Goal: Task Accomplishment & Management: Manage account settings

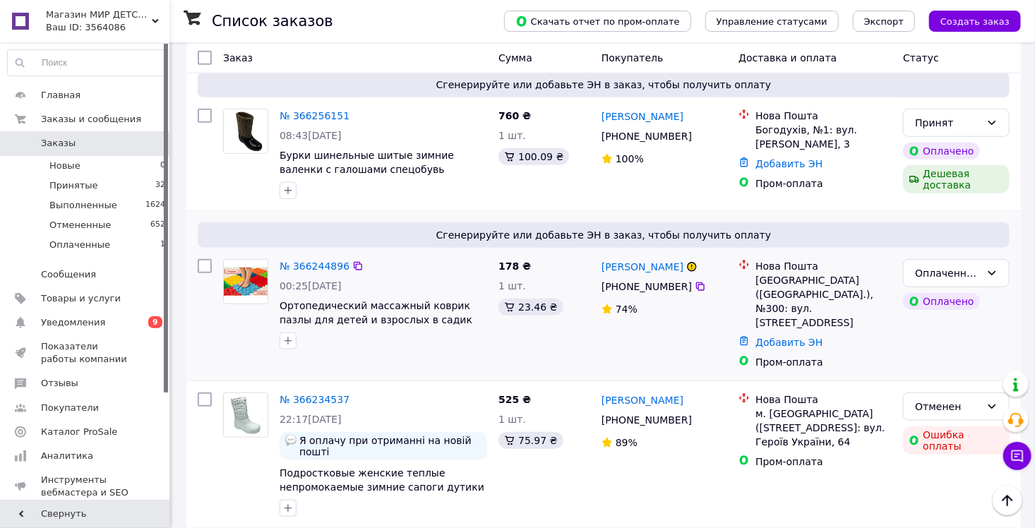
scroll to position [494, 0]
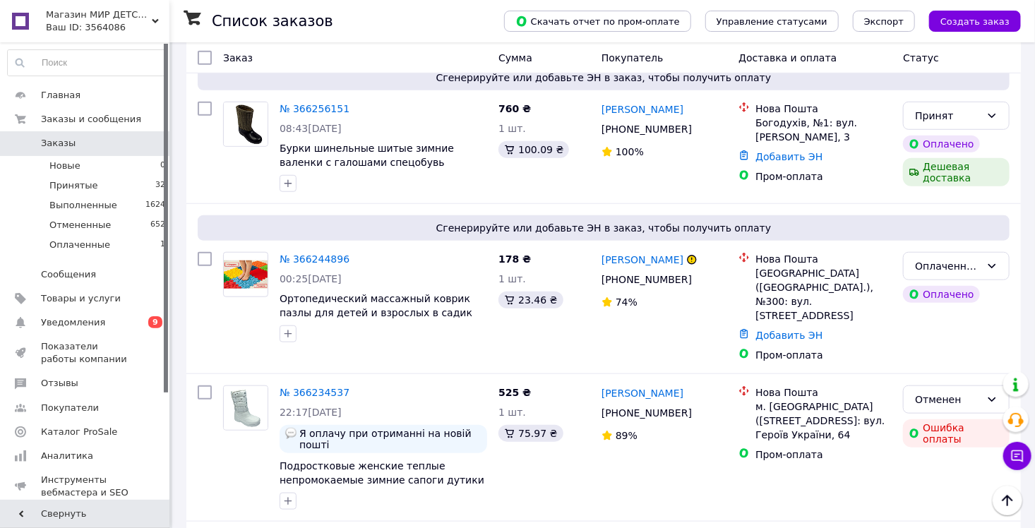
drag, startPoint x: 94, startPoint y: 183, endPoint x: 171, endPoint y: 188, distance: 77.0
click at [94, 183] on li "Принятые 32" at bounding box center [87, 186] width 174 height 20
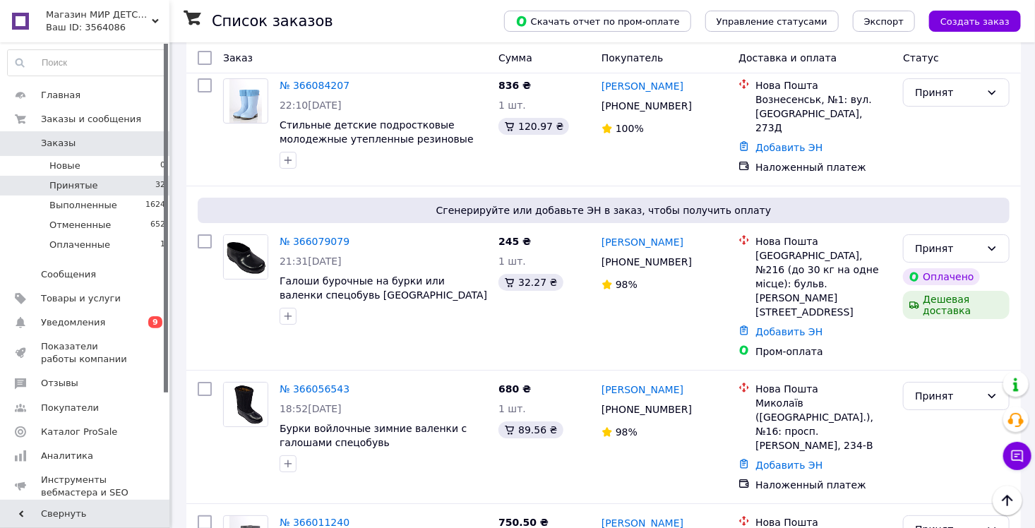
scroll to position [2336, 0]
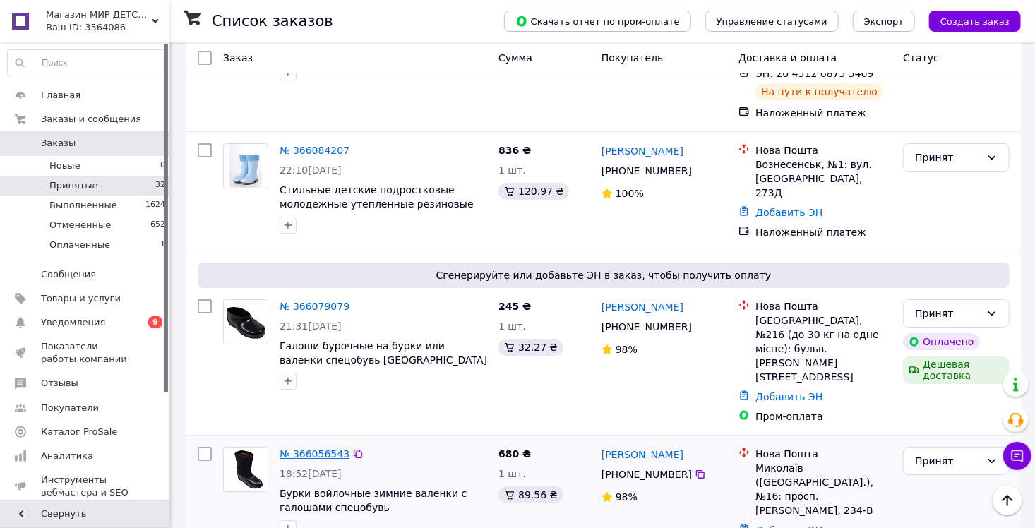
click at [321, 448] on link "№ 366056543" at bounding box center [314, 453] width 70 height 11
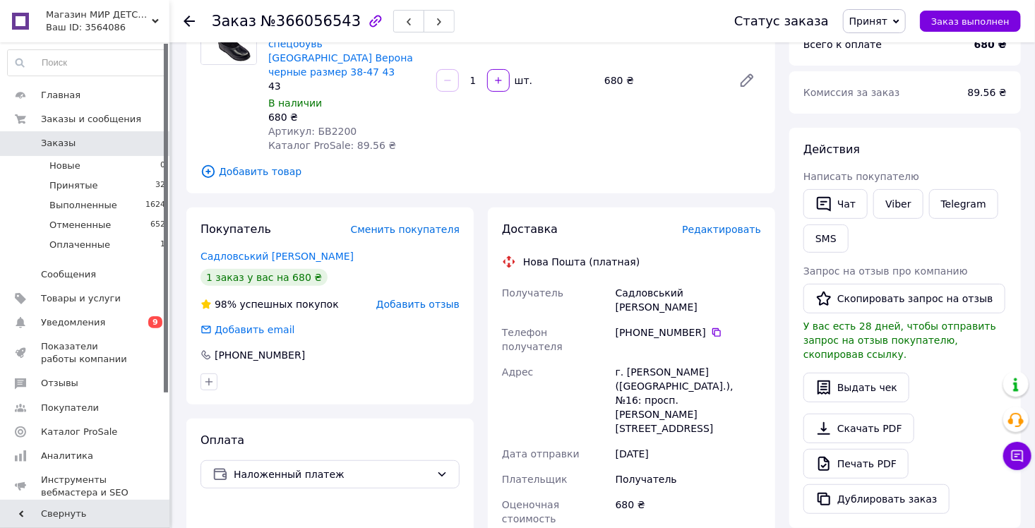
scroll to position [141, 0]
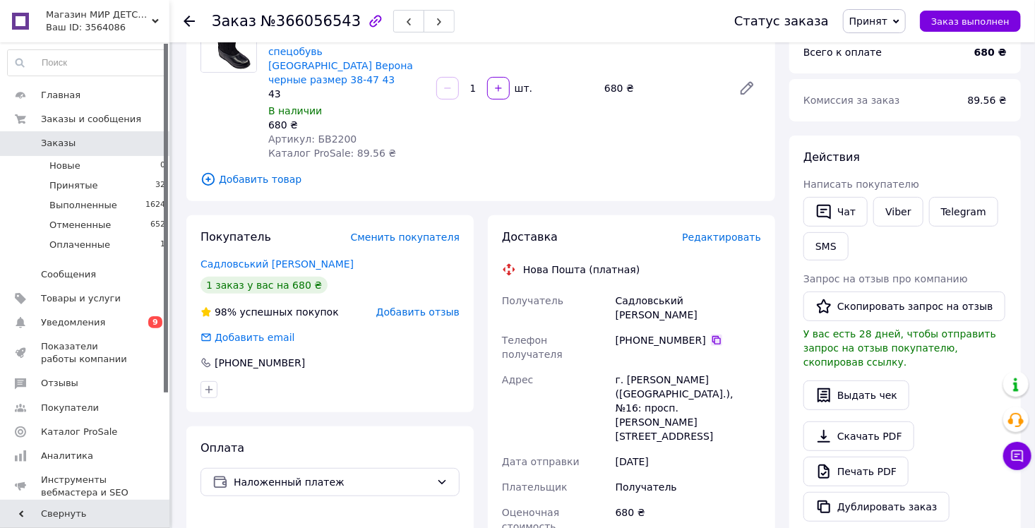
click at [711, 335] on icon at bounding box center [716, 340] width 11 height 11
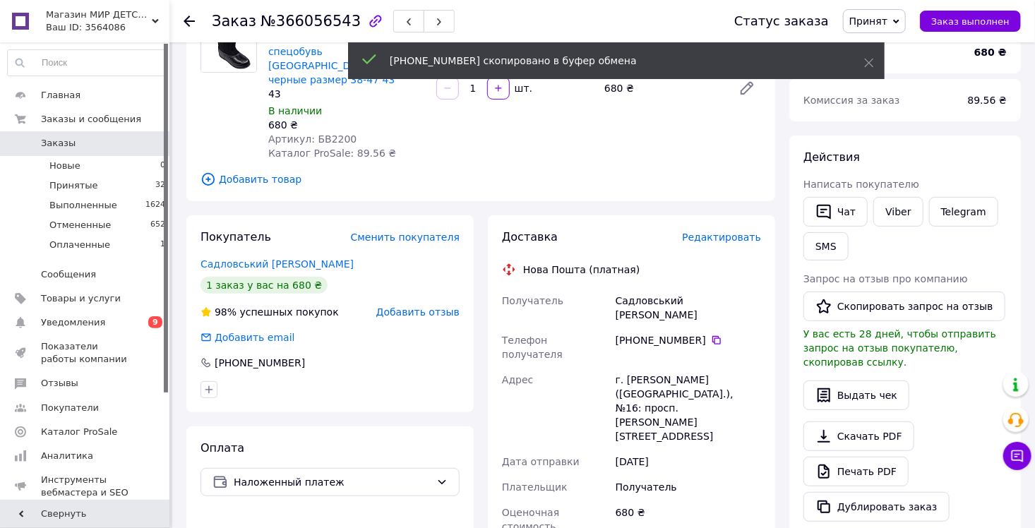
click at [649, 288] on div "Садловський [PERSON_NAME]" at bounding box center [688, 308] width 151 height 40
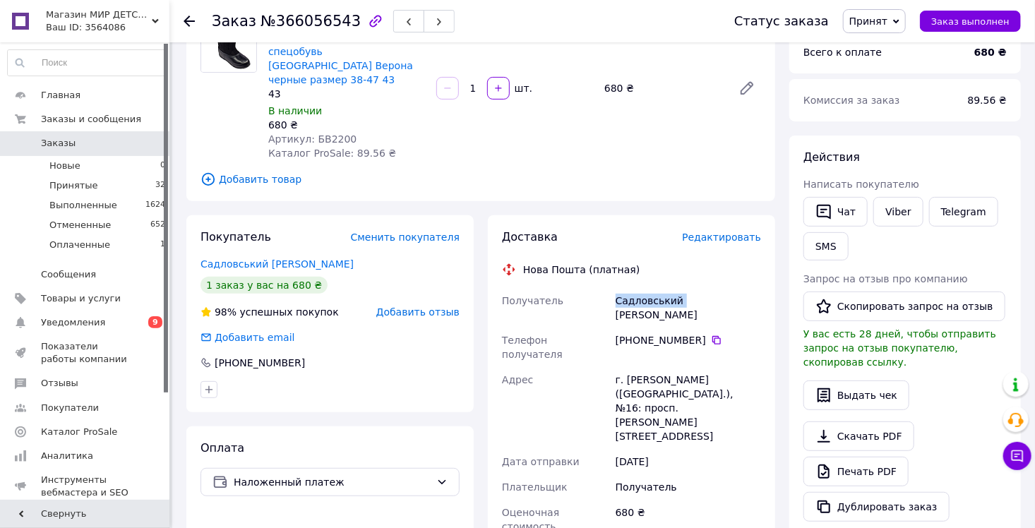
copy div "[PERSON_NAME]"
click at [689, 293] on div "Садловський [PERSON_NAME]" at bounding box center [688, 308] width 151 height 40
click at [689, 294] on div "Садловський [PERSON_NAME]" at bounding box center [688, 308] width 151 height 40
copy div "[PERSON_NAME]"
click at [646, 367] on div "г. [PERSON_NAME] ([GEOGRAPHIC_DATA].), №16: просп. [PERSON_NAME][STREET_ADDRESS]" at bounding box center [688, 408] width 151 height 82
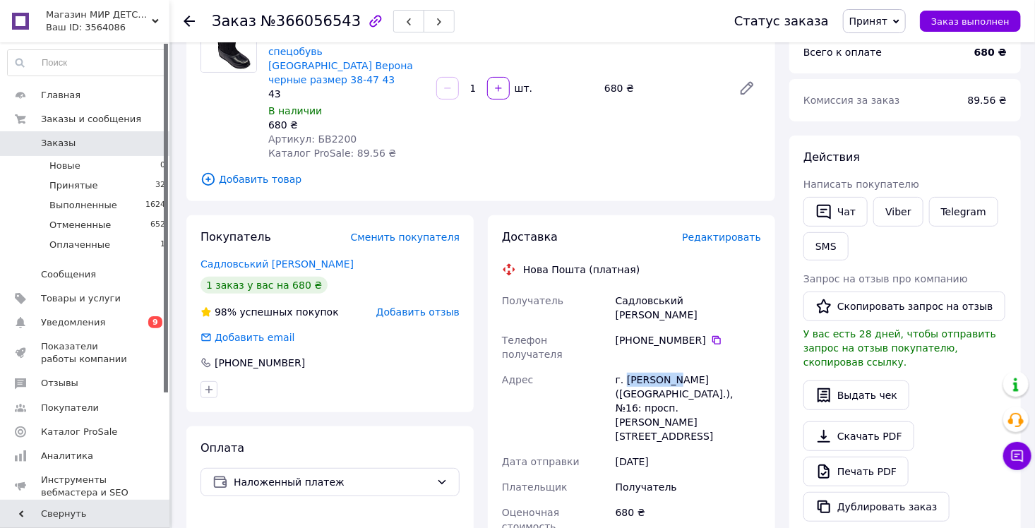
click at [646, 367] on div "г. [PERSON_NAME] ([GEOGRAPHIC_DATA].), №16: просп. [PERSON_NAME][STREET_ADDRESS]" at bounding box center [688, 408] width 151 height 82
copy div "[PERSON_NAME]"
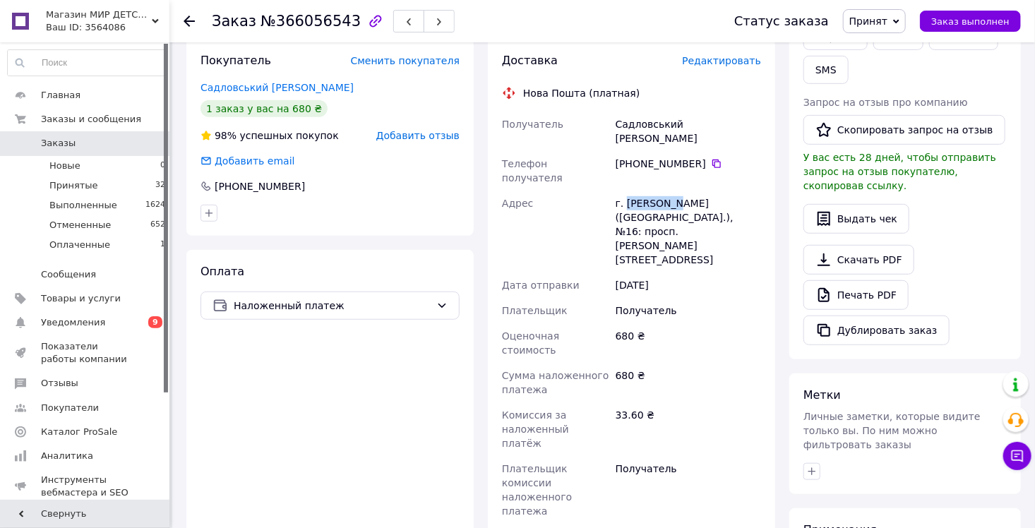
scroll to position [353, 0]
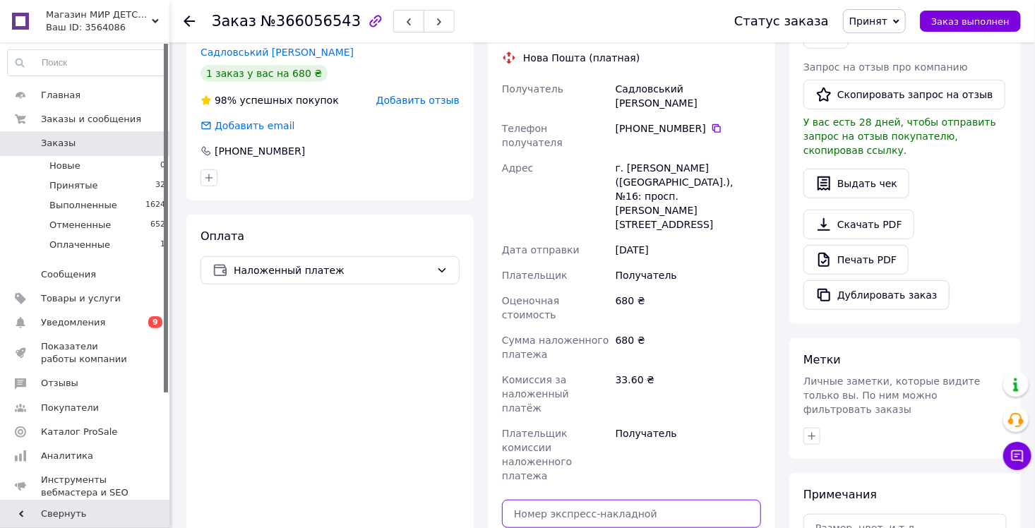
click at [582, 500] on input "text" at bounding box center [631, 514] width 259 height 28
paste input "20451269136916"
type input "20451269136916"
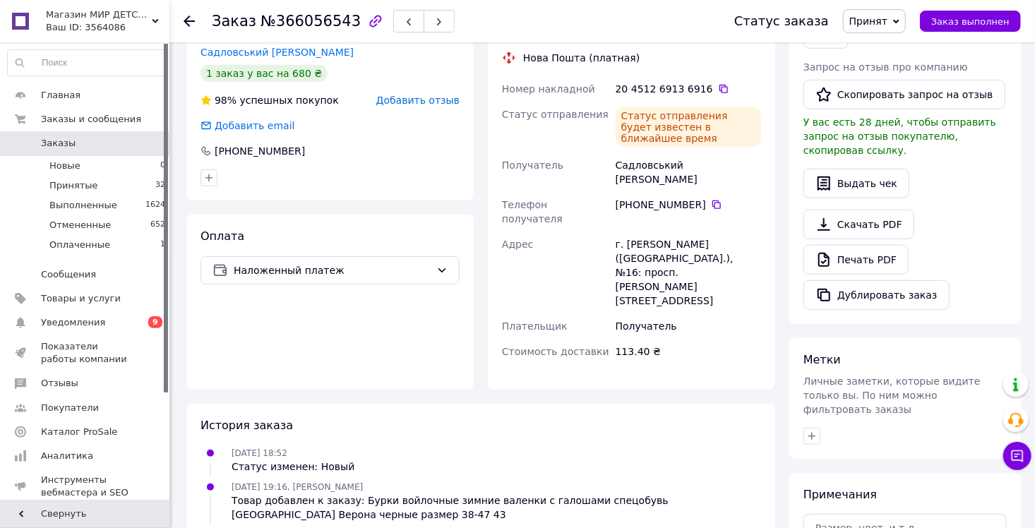
click at [188, 25] on icon at bounding box center [188, 21] width 11 height 11
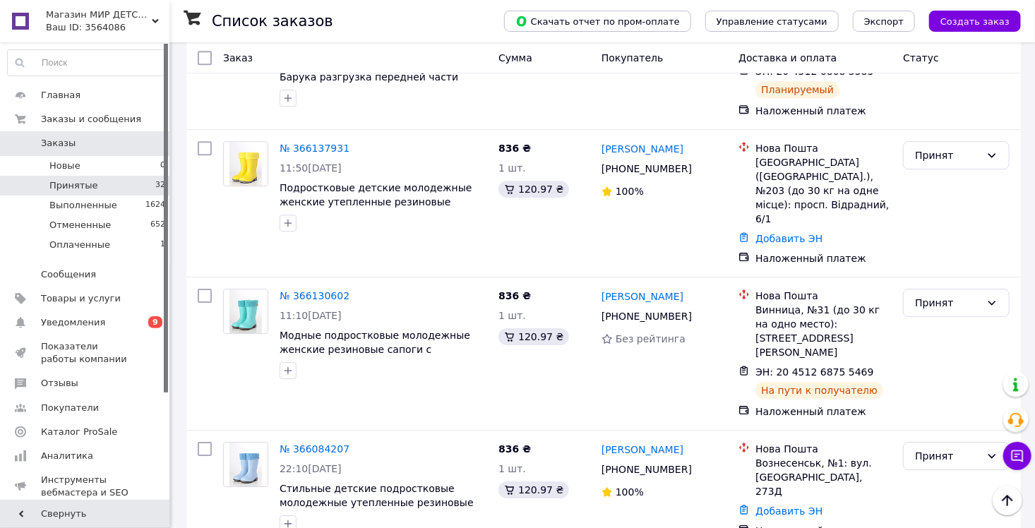
scroll to position [2117, 0]
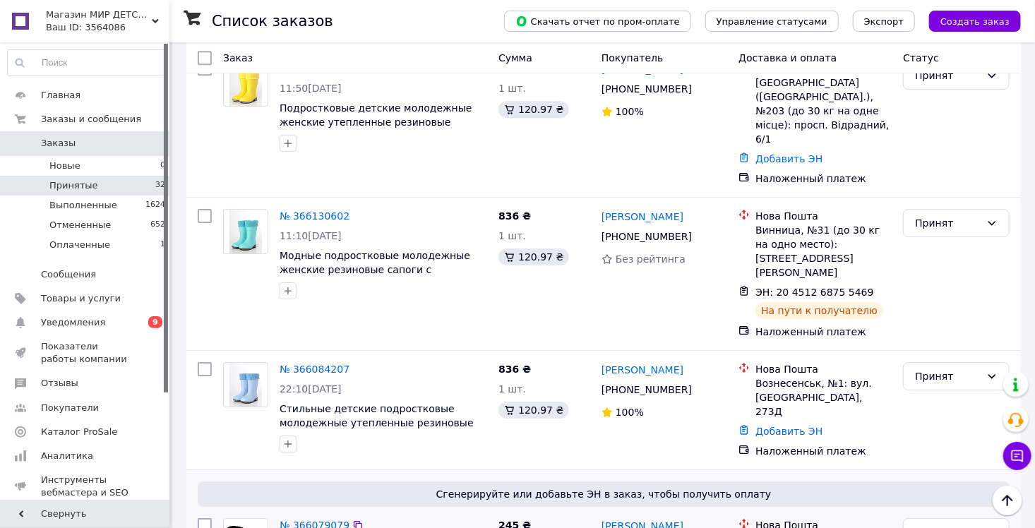
click at [328, 519] on link "№ 366079079" at bounding box center [314, 524] width 70 height 11
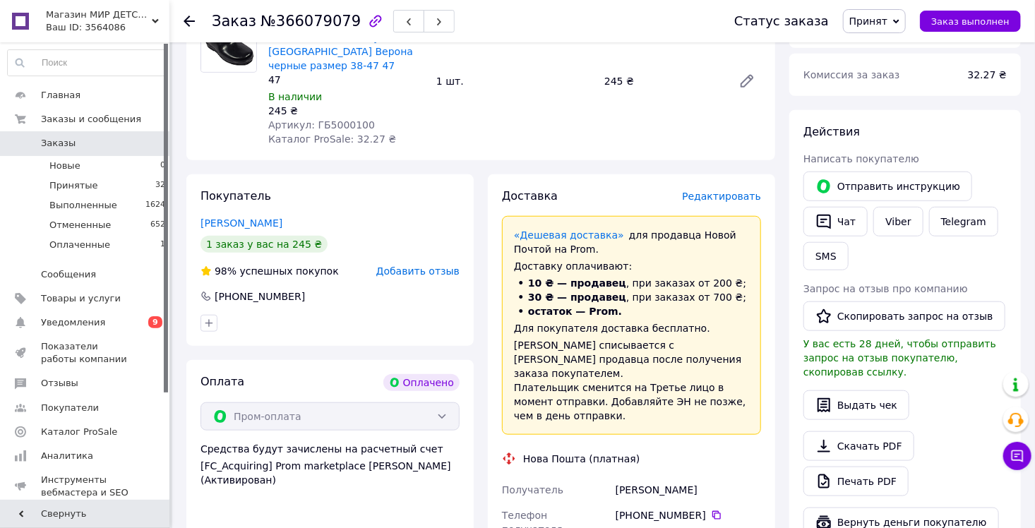
scroll to position [490, 0]
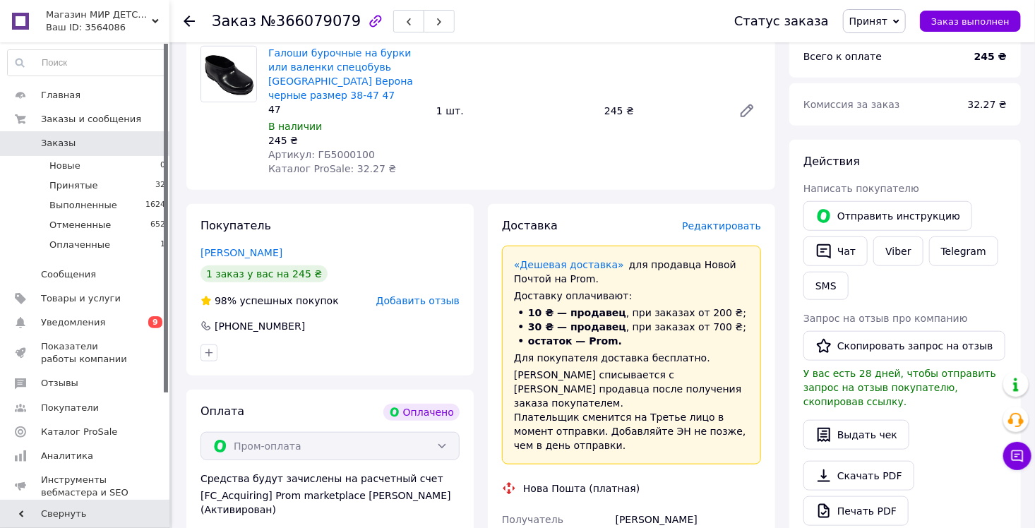
drag, startPoint x: 364, startPoint y: 136, endPoint x: 311, endPoint y: 137, distance: 53.6
click at [311, 147] on div "Артикул: ГБ5000100" at bounding box center [346, 154] width 157 height 14
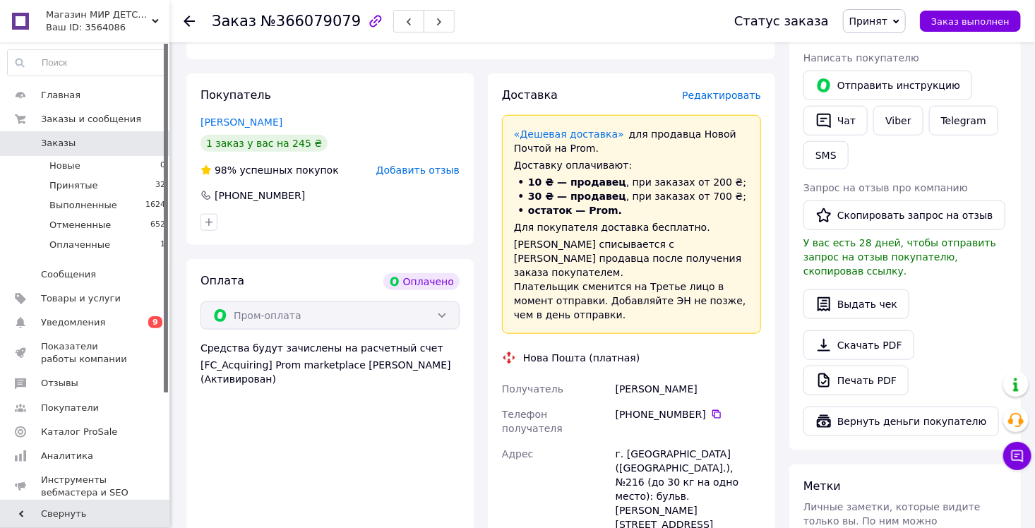
scroll to position [631, 0]
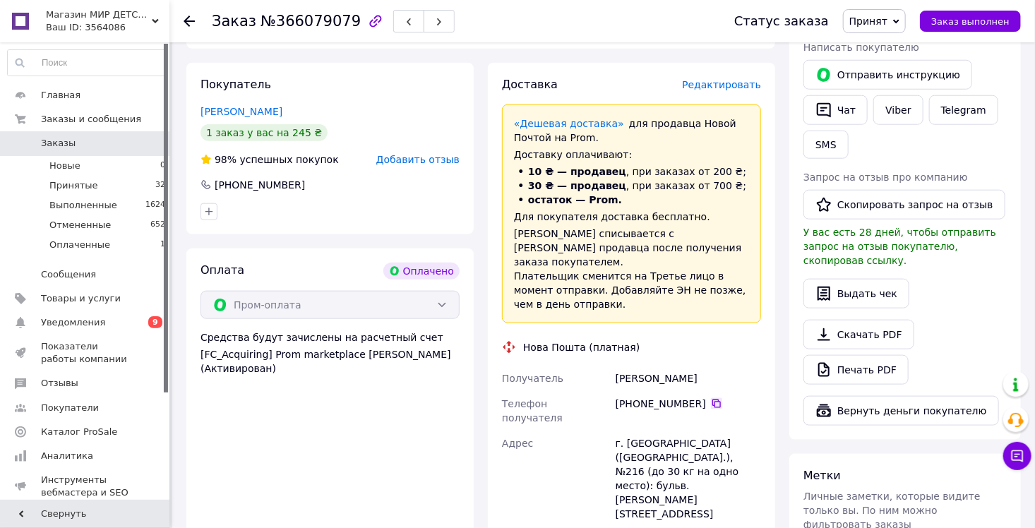
click at [712, 399] on icon at bounding box center [716, 403] width 8 height 8
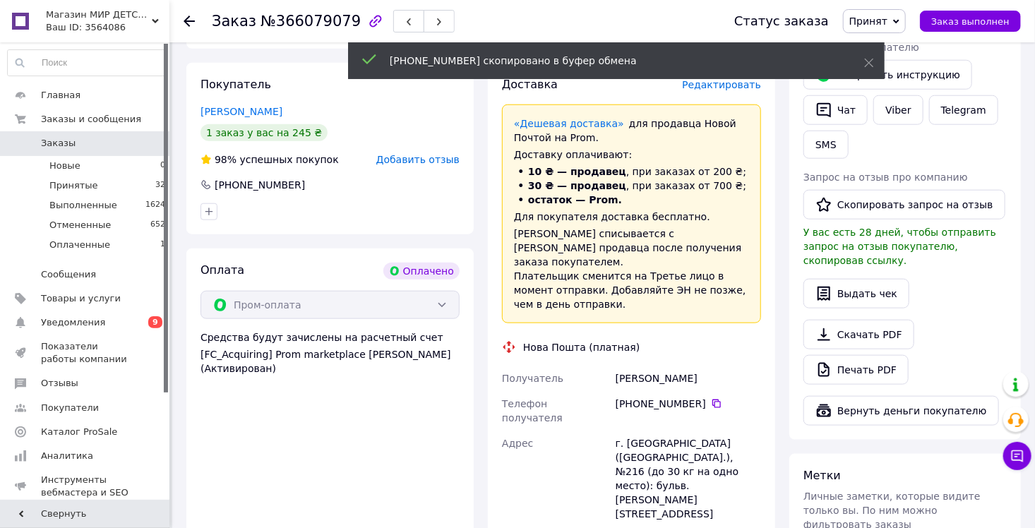
click at [630, 366] on div "[PERSON_NAME]" at bounding box center [688, 378] width 151 height 25
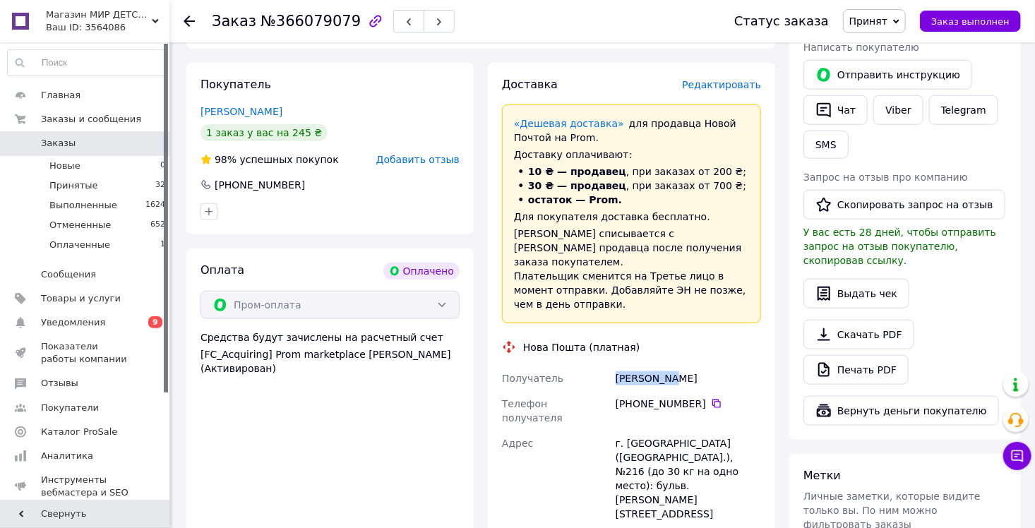
click at [630, 366] on div "[PERSON_NAME]" at bounding box center [688, 378] width 151 height 25
copy div "[PERSON_NAME]"
click at [676, 366] on div "[PERSON_NAME]" at bounding box center [688, 378] width 151 height 25
copy div "[PERSON_NAME]"
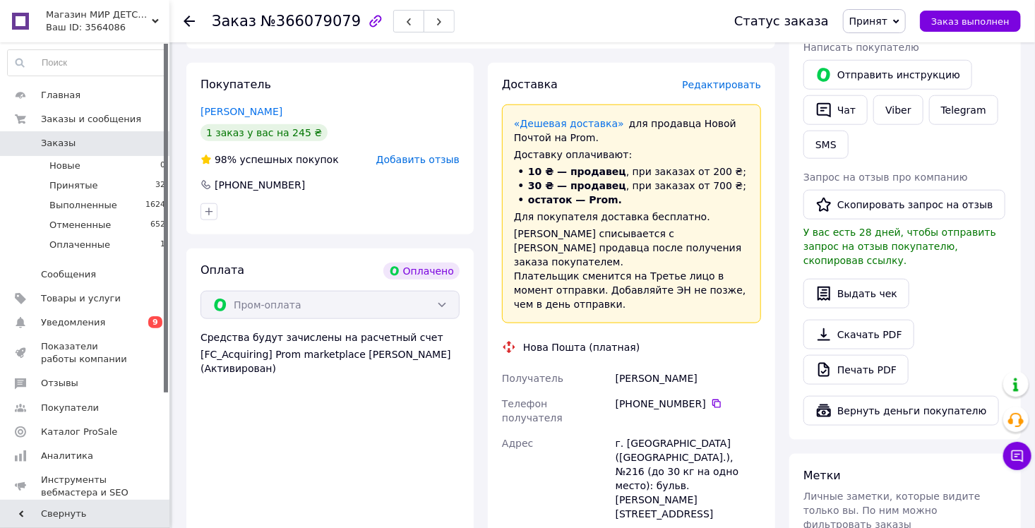
click at [631, 430] on div "г. [GEOGRAPHIC_DATA] ([GEOGRAPHIC_DATA].), №216 (до 30 кг на одно место): бульв…" at bounding box center [688, 478] width 151 height 96
click at [630, 430] on div "г. [GEOGRAPHIC_DATA] ([GEOGRAPHIC_DATA].), №216 (до 30 кг на одно место): бульв…" at bounding box center [688, 478] width 151 height 96
copy div "[GEOGRAPHIC_DATA]"
click at [741, 430] on div "г. [GEOGRAPHIC_DATA] ([GEOGRAPHIC_DATA].), №216 (до 30 кг на одно место): бульв…" at bounding box center [688, 478] width 151 height 96
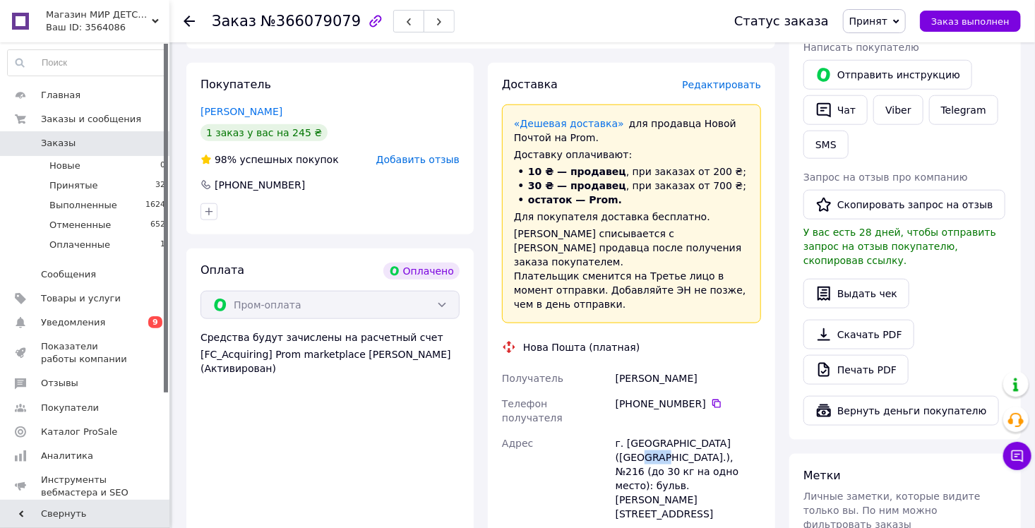
copy div "216"
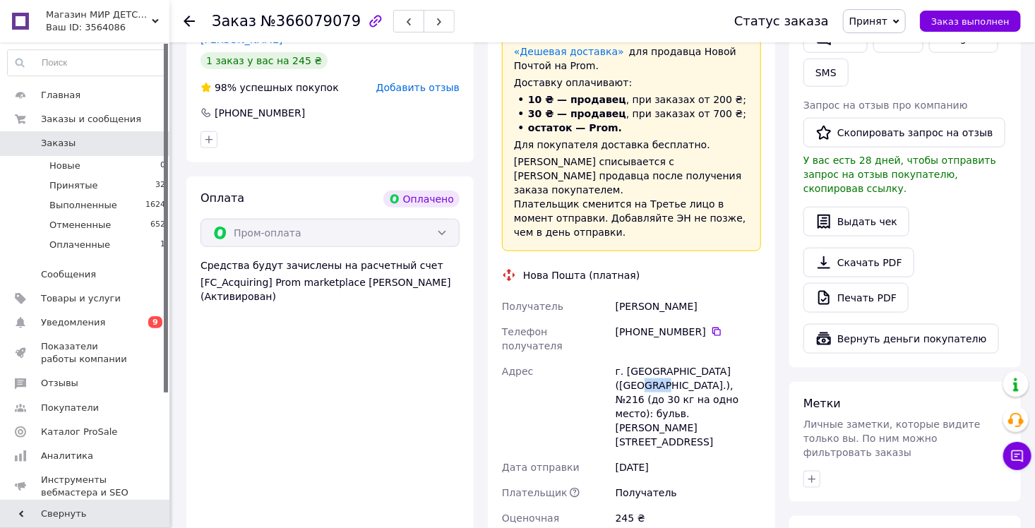
scroll to position [843, 0]
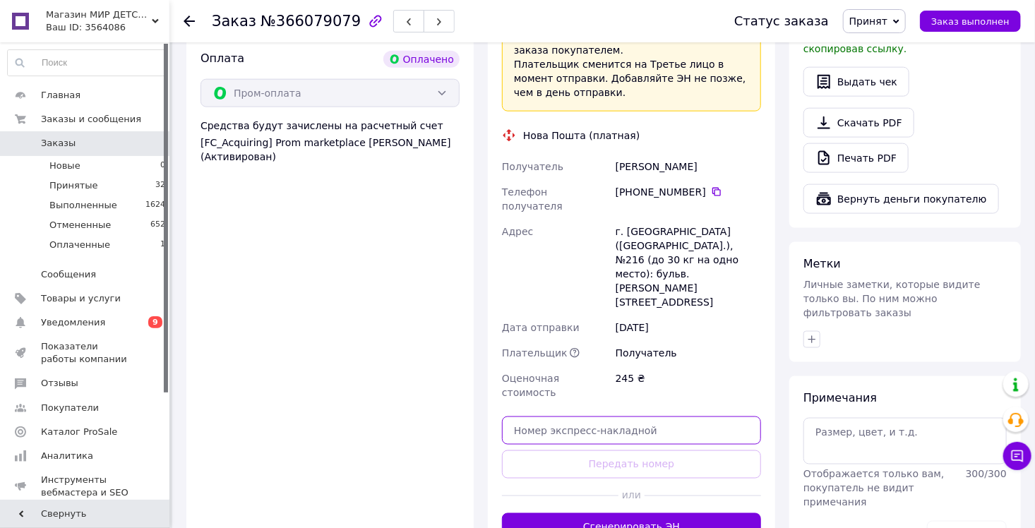
click at [627, 416] on input "text" at bounding box center [631, 430] width 259 height 28
paste input "20451269139912"
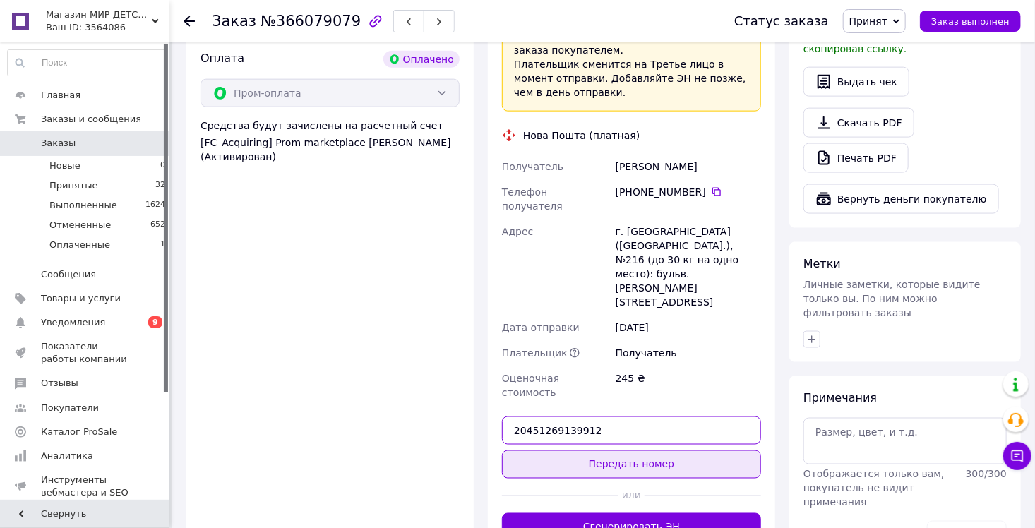
type input "20451269139912"
click at [614, 450] on button "Передать номер" at bounding box center [631, 464] width 259 height 28
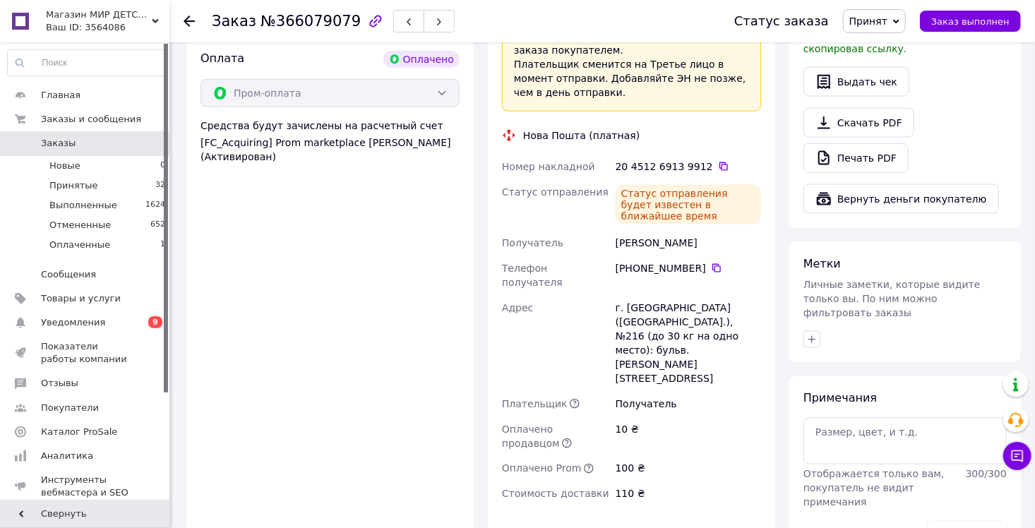
click at [178, 18] on div "Заказ №366079079 Статус заказа Принят Выполнен Отменен Оплаченный Заказ выполнен" at bounding box center [601, 21] width 865 height 42
click at [187, 24] on use at bounding box center [188, 21] width 11 height 11
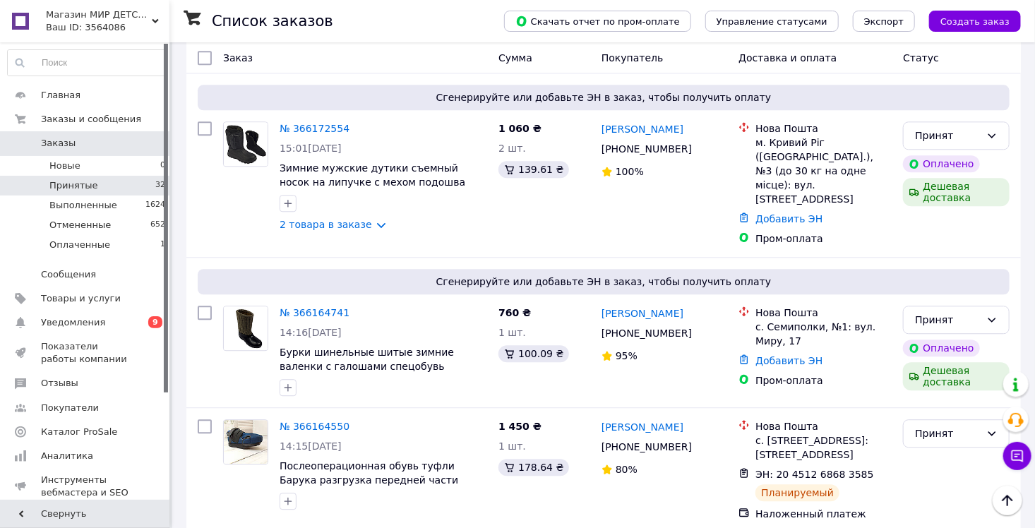
scroll to position [1623, 0]
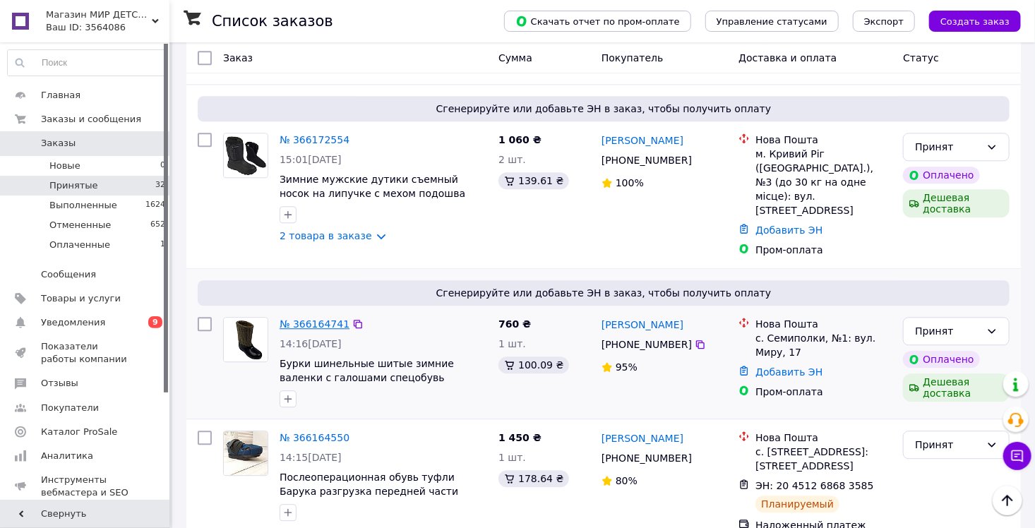
click at [321, 318] on link "№ 366164741" at bounding box center [314, 323] width 70 height 11
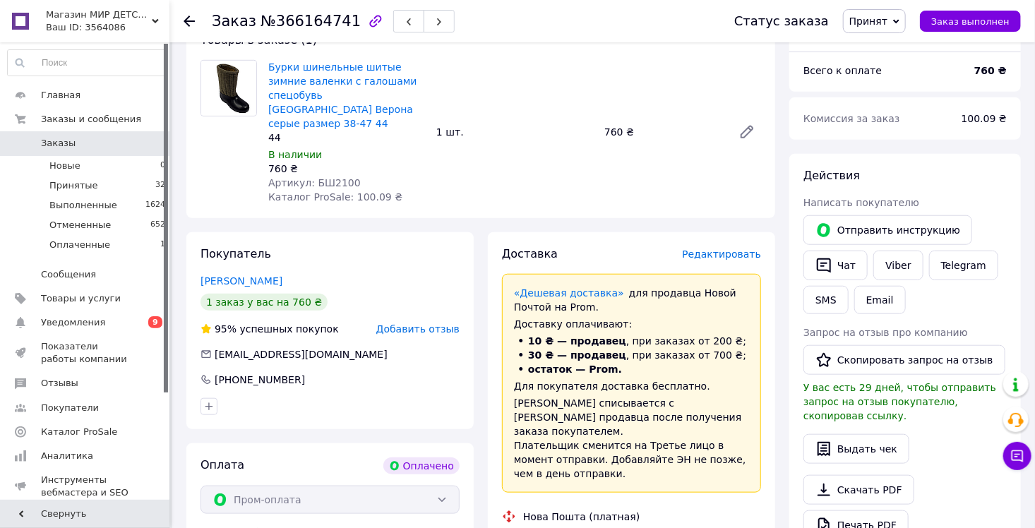
scroll to position [405, 0]
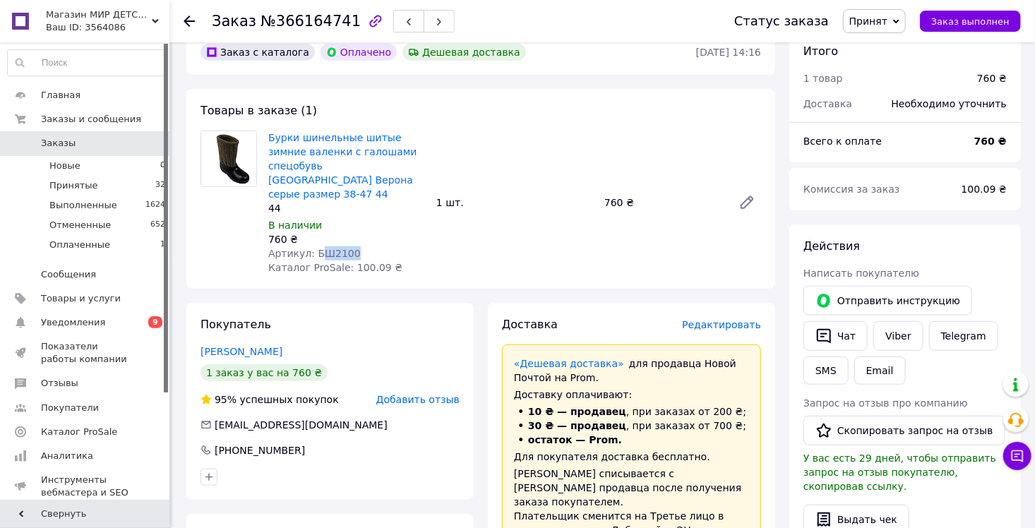
drag, startPoint x: 351, startPoint y: 239, endPoint x: 314, endPoint y: 243, distance: 37.6
click at [314, 246] on div "Артикул: БШ2100" at bounding box center [346, 253] width 157 height 14
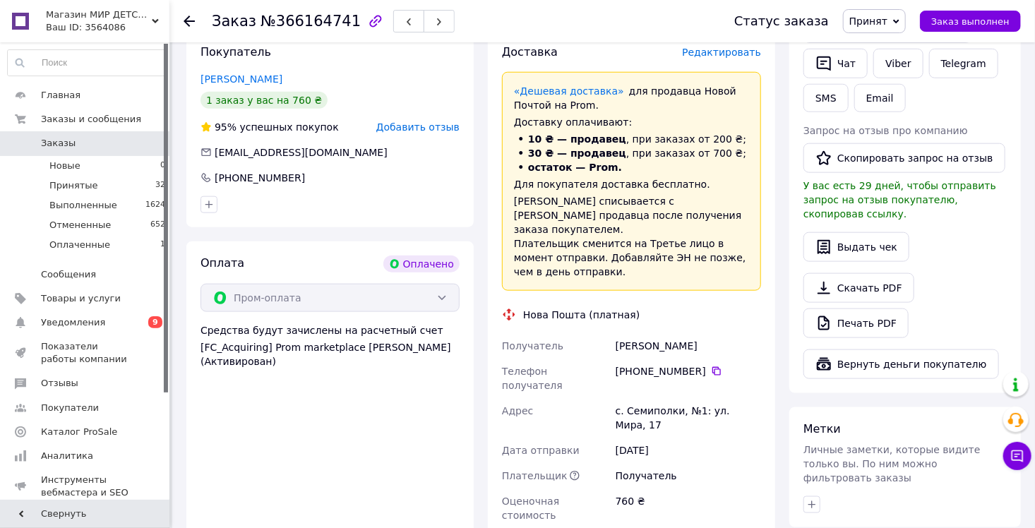
scroll to position [687, 0]
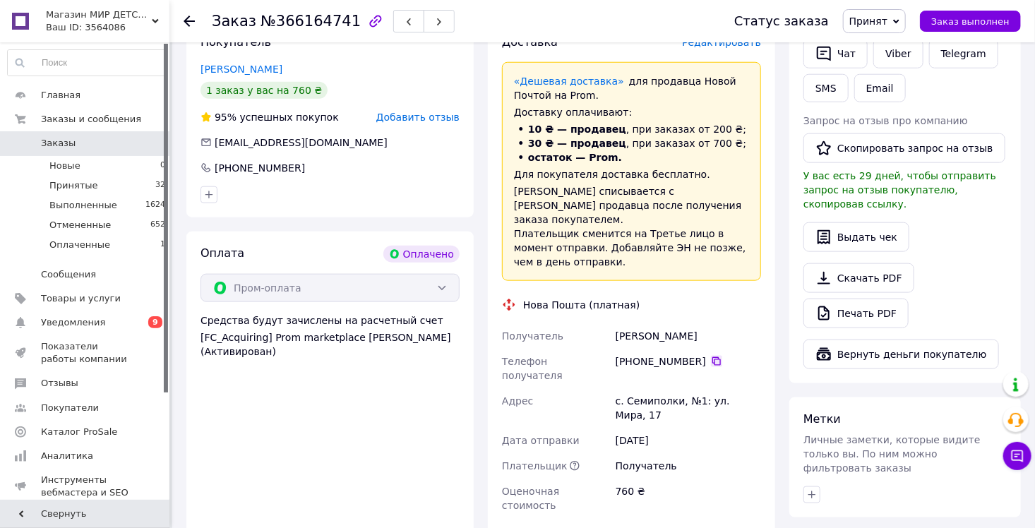
click at [712, 356] on icon at bounding box center [716, 361] width 11 height 11
click at [636, 323] on div "[PERSON_NAME]" at bounding box center [688, 335] width 151 height 25
click at [635, 323] on div "[PERSON_NAME]" at bounding box center [688, 335] width 151 height 25
copy div "[PERSON_NAME]"
click at [667, 323] on div "[PERSON_NAME]" at bounding box center [688, 335] width 151 height 25
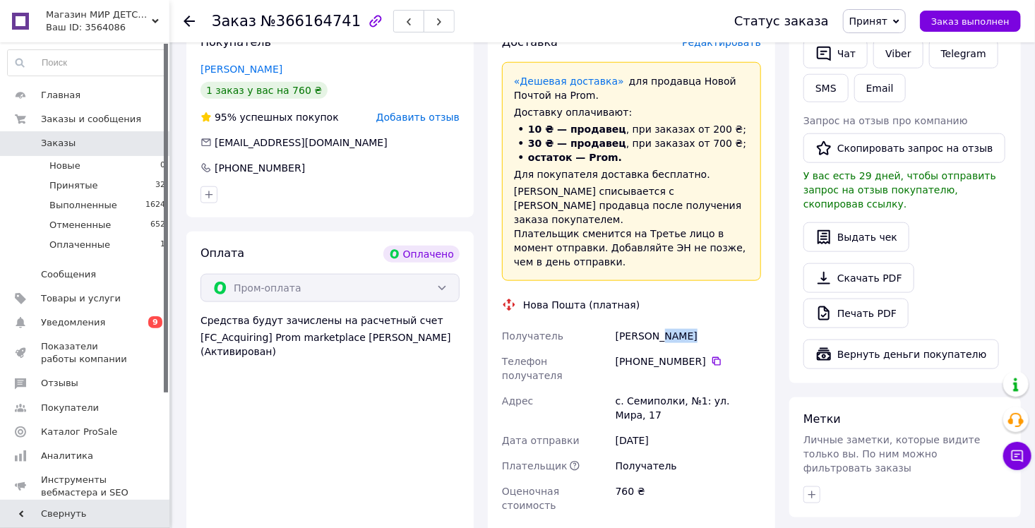
click at [667, 323] on div "[PERSON_NAME]" at bounding box center [688, 335] width 151 height 25
copy div "[PERSON_NAME]"
click at [649, 388] on div "с. Семиполки, №1: ул. Мира, 17" at bounding box center [688, 408] width 151 height 40
copy div "Семиполки"
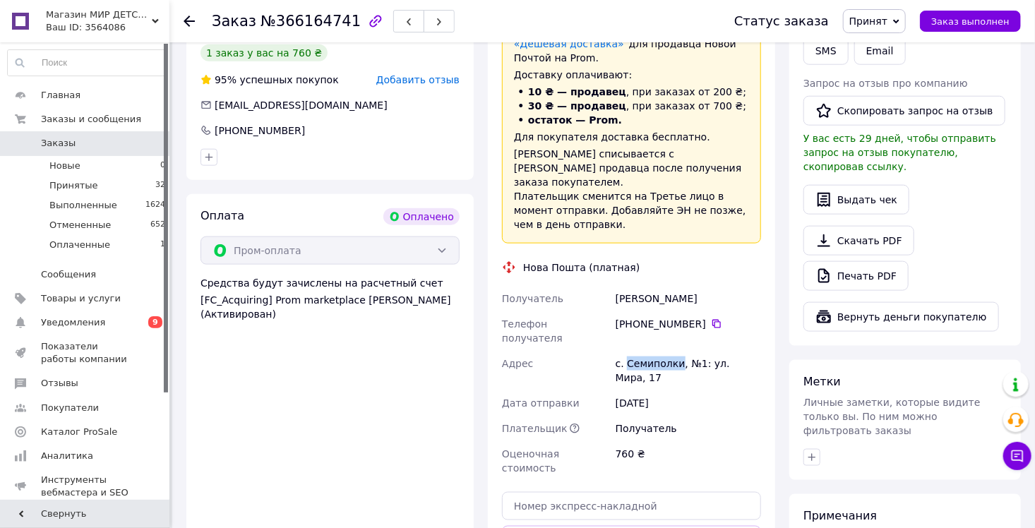
scroll to position [758, 0]
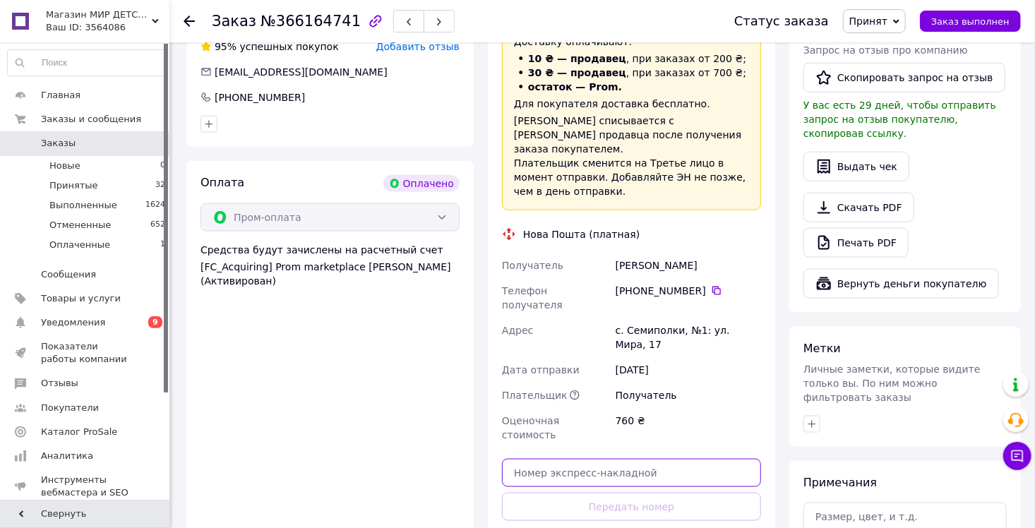
click at [549, 459] on input "text" at bounding box center [631, 473] width 259 height 28
paste input "20451269147483"
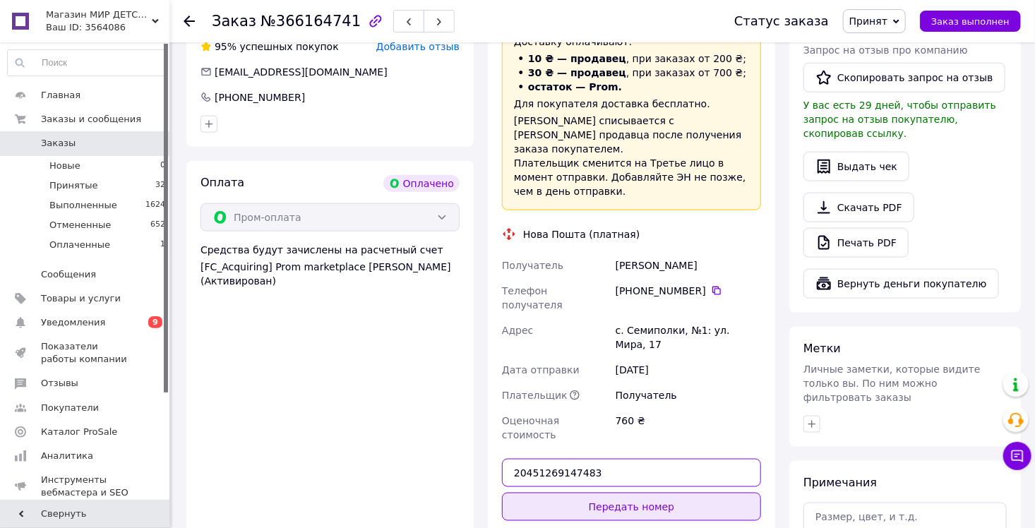
type input "20451269147483"
click at [546, 493] on button "Передать номер" at bounding box center [631, 507] width 259 height 28
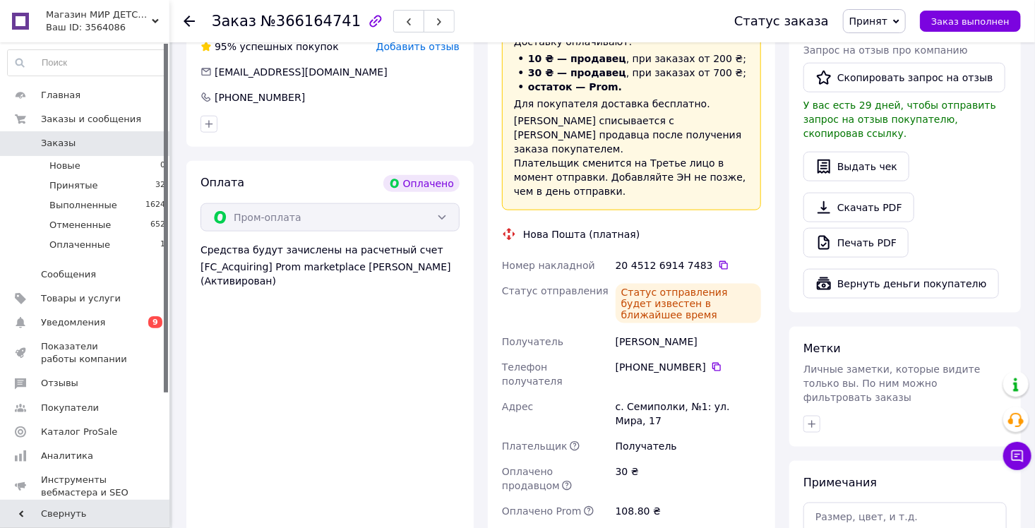
click at [189, 21] on use at bounding box center [188, 21] width 11 height 11
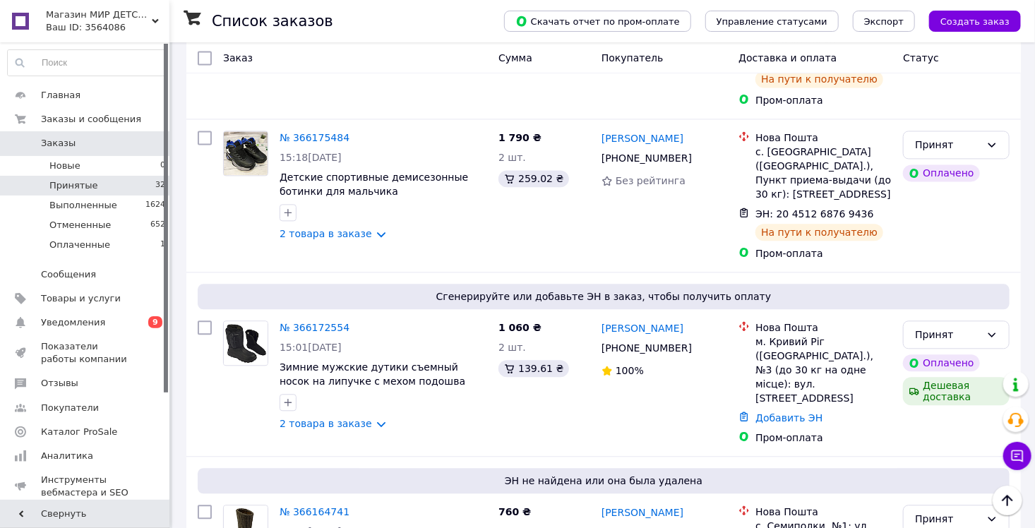
scroll to position [1411, 0]
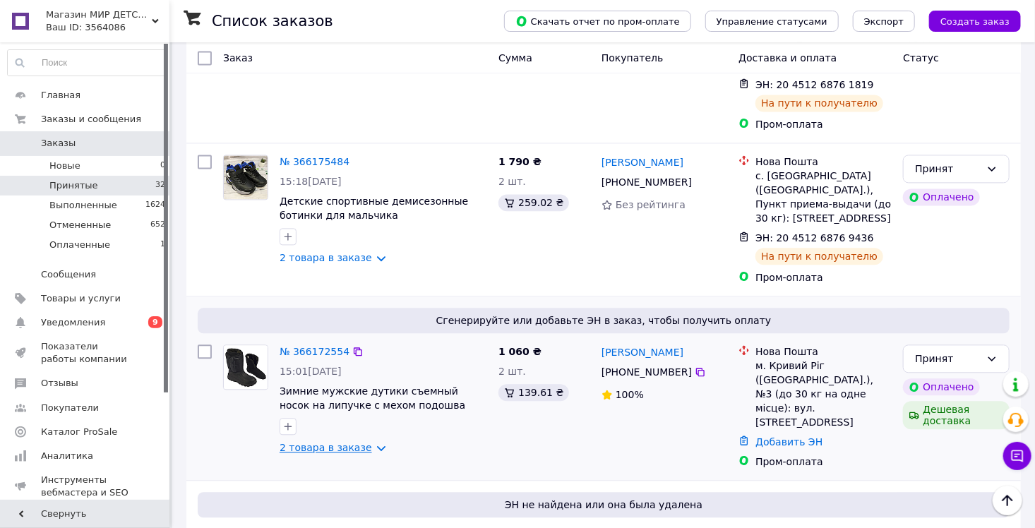
click at [317, 442] on link "2 товара в заказе" at bounding box center [325, 447] width 92 height 11
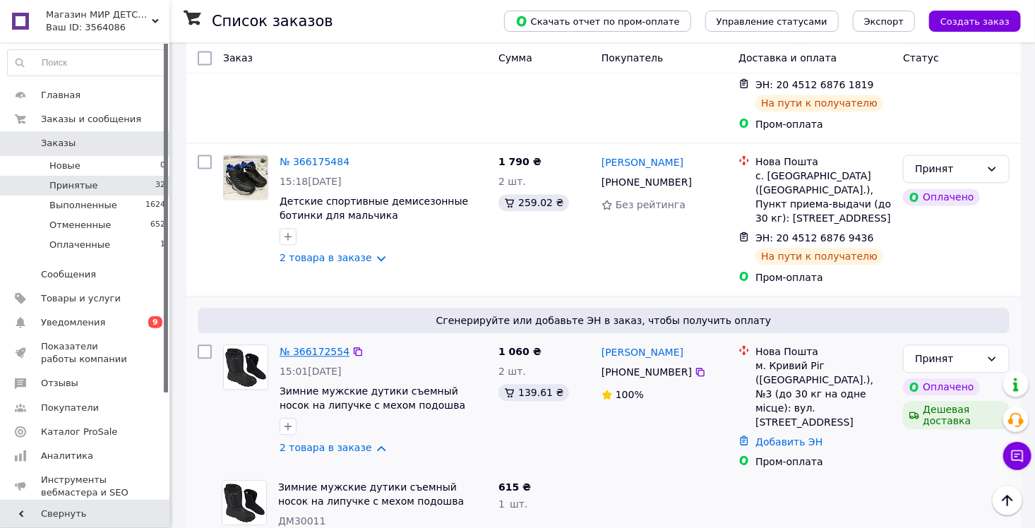
click at [320, 346] on link "№ 366172554" at bounding box center [314, 351] width 70 height 11
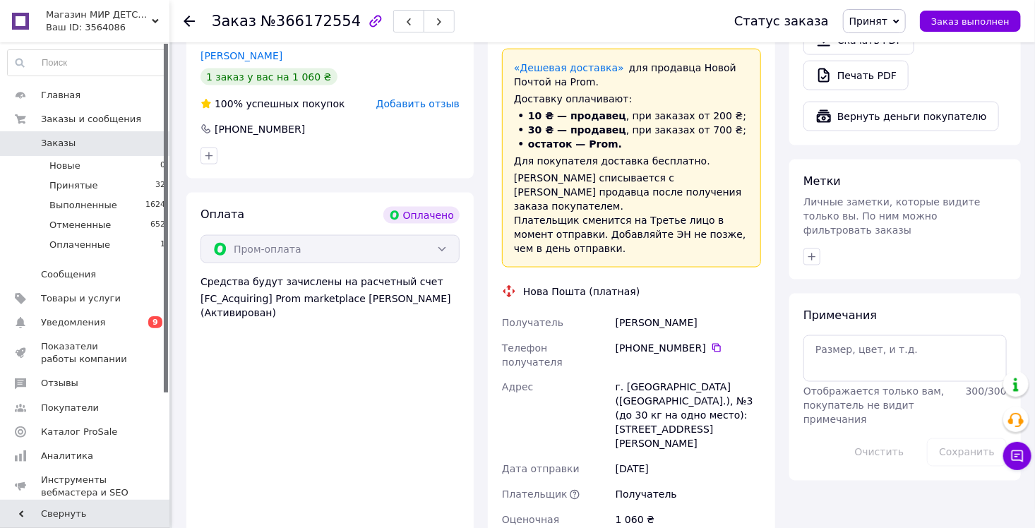
scroll to position [932, 0]
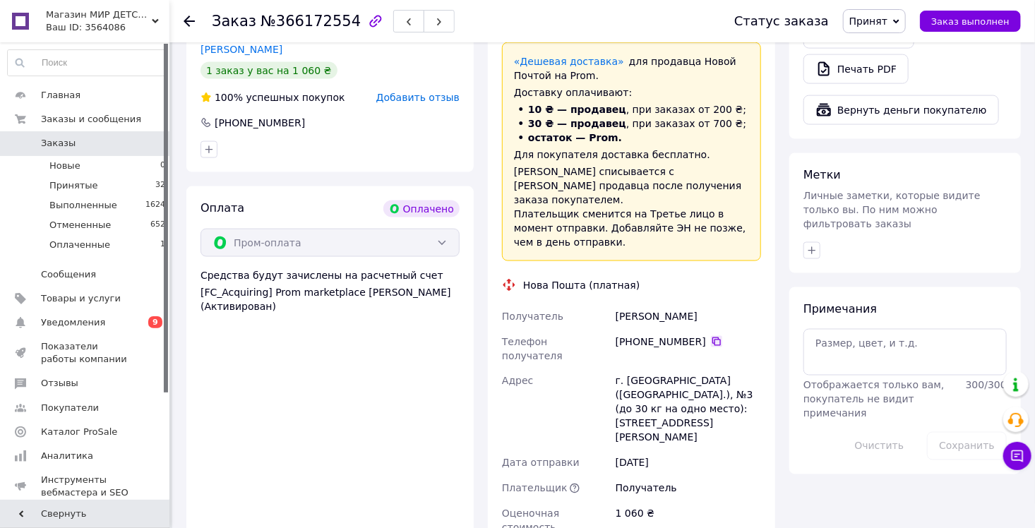
click at [712, 337] on icon at bounding box center [716, 341] width 8 height 8
click at [673, 303] on div "[PERSON_NAME]" at bounding box center [688, 315] width 151 height 25
click at [620, 303] on div "[PERSON_NAME]" at bounding box center [688, 315] width 151 height 25
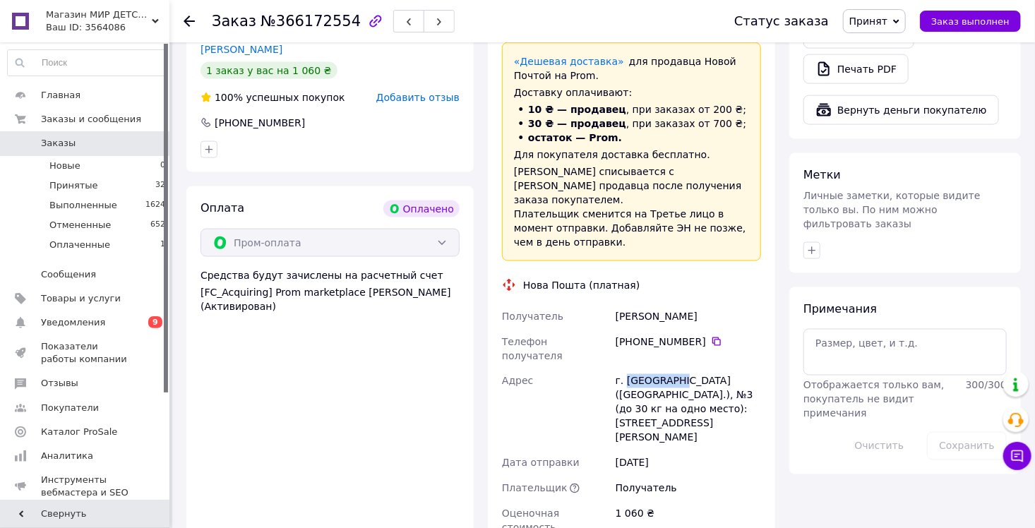
drag, startPoint x: 624, startPoint y: 279, endPoint x: 677, endPoint y: 279, distance: 52.9
click at [677, 368] on div "г. [GEOGRAPHIC_DATA] ([GEOGRAPHIC_DATA].), №3 (до 30 кг на одно место): [STREET…" at bounding box center [688, 409] width 151 height 82
paste input "20451269149397"
type input "20451269149397"
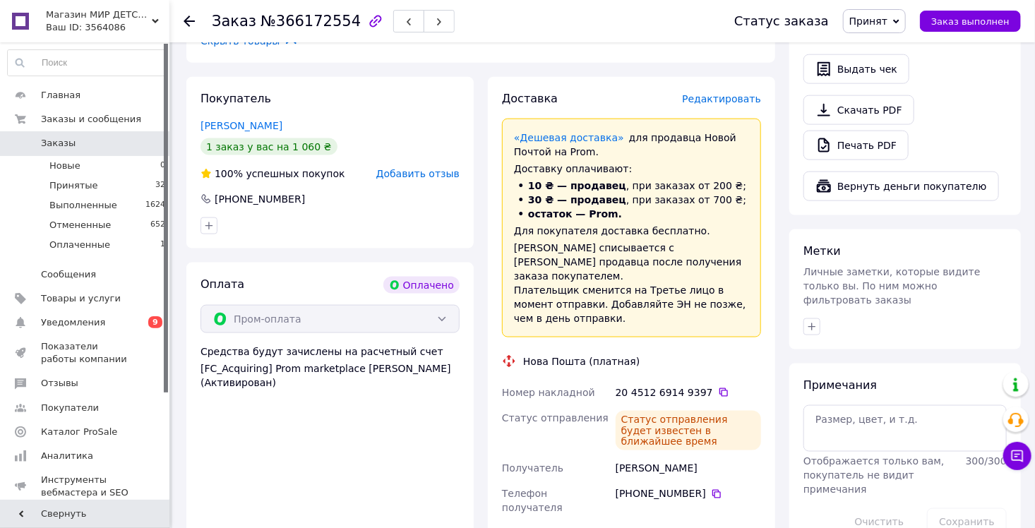
scroll to position [720, 0]
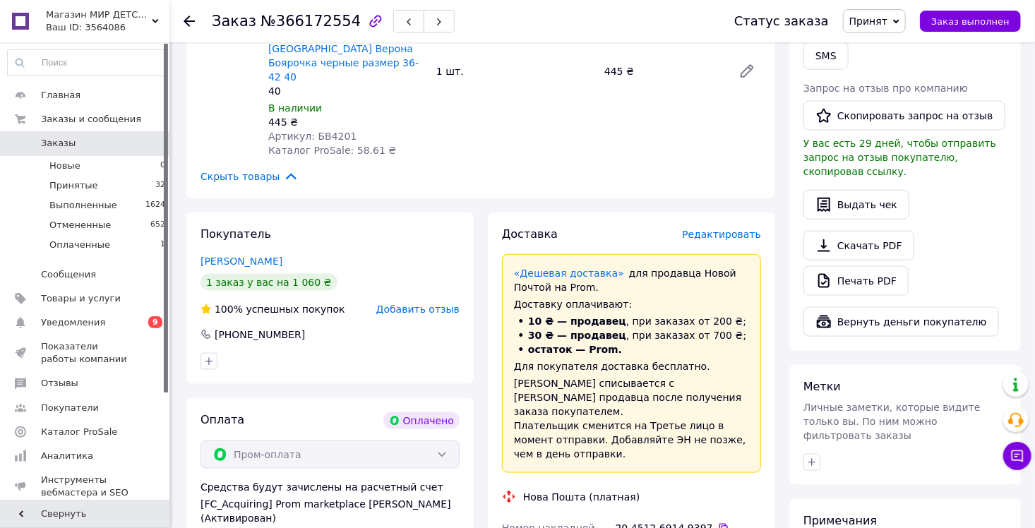
click at [186, 23] on use at bounding box center [188, 21] width 11 height 11
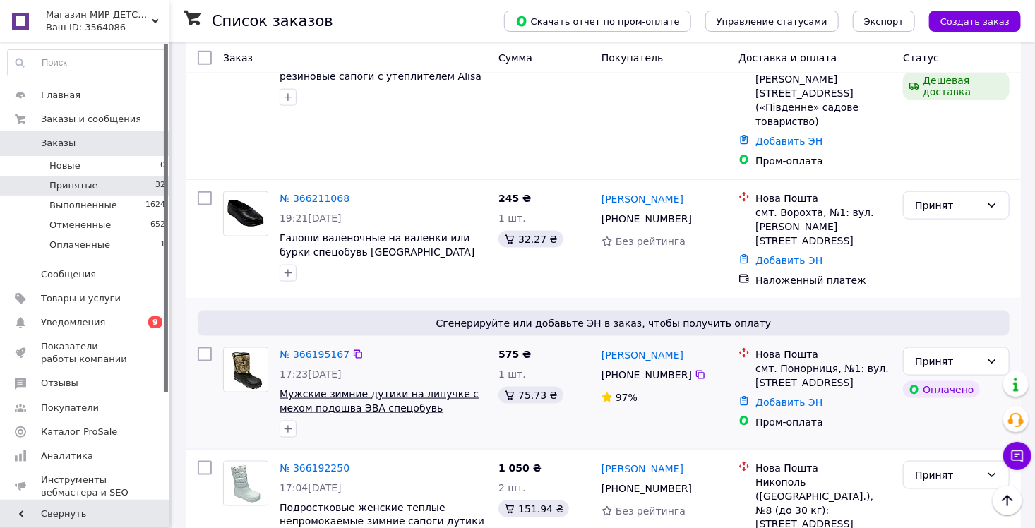
scroll to position [988, 0]
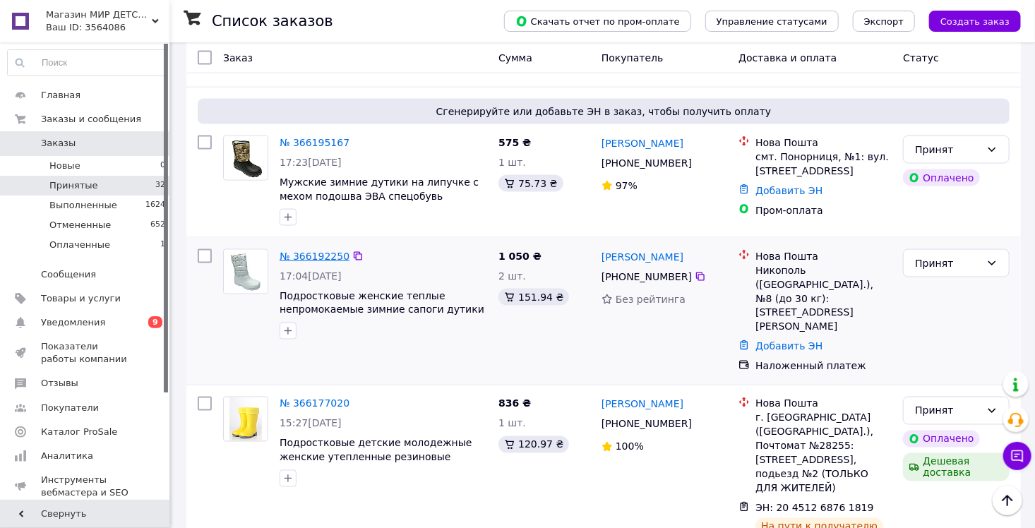
click at [318, 251] on link "№ 366192250" at bounding box center [314, 256] width 70 height 11
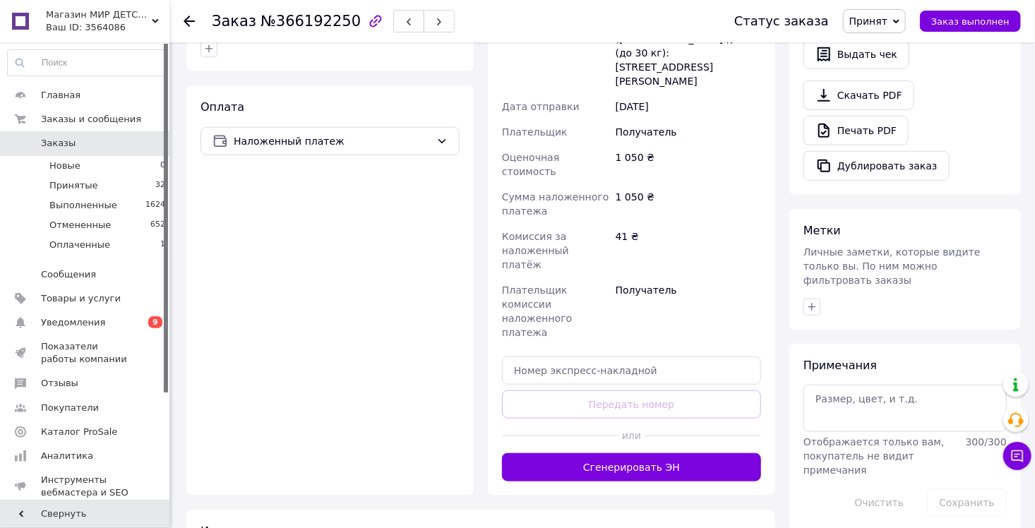
scroll to position [129, 0]
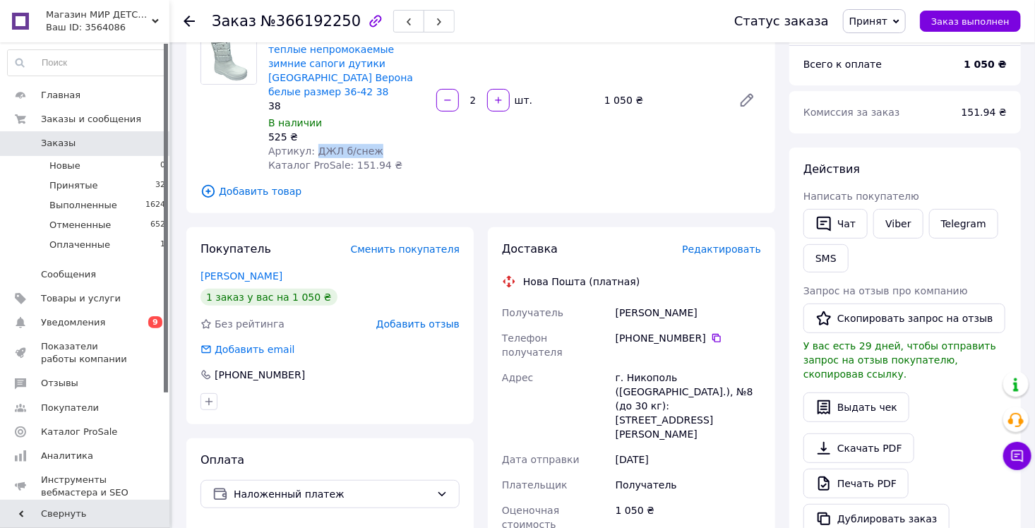
drag, startPoint x: 310, startPoint y: 138, endPoint x: 364, endPoint y: 139, distance: 54.3
click at [364, 145] on span "Артикул: ДЖЛ б/снеж" at bounding box center [325, 150] width 115 height 11
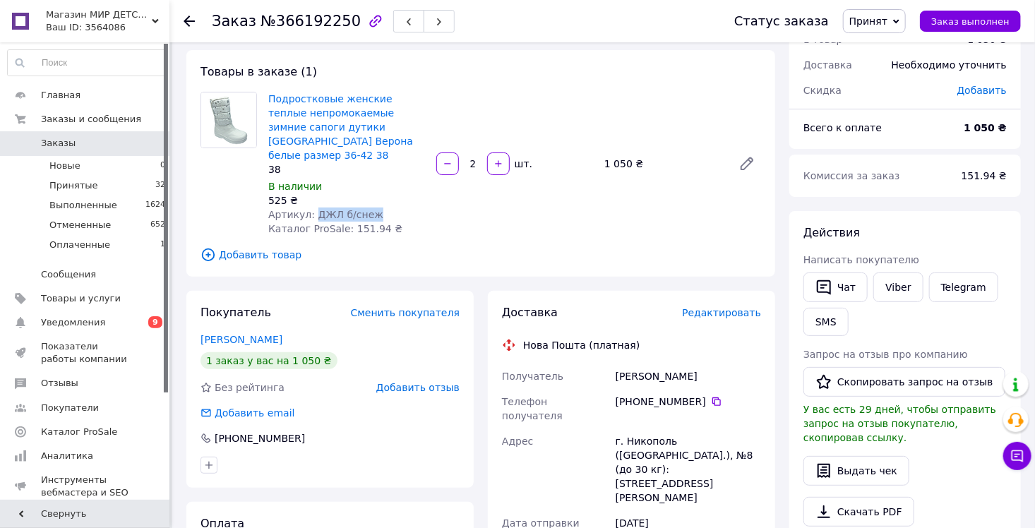
scroll to position [0, 0]
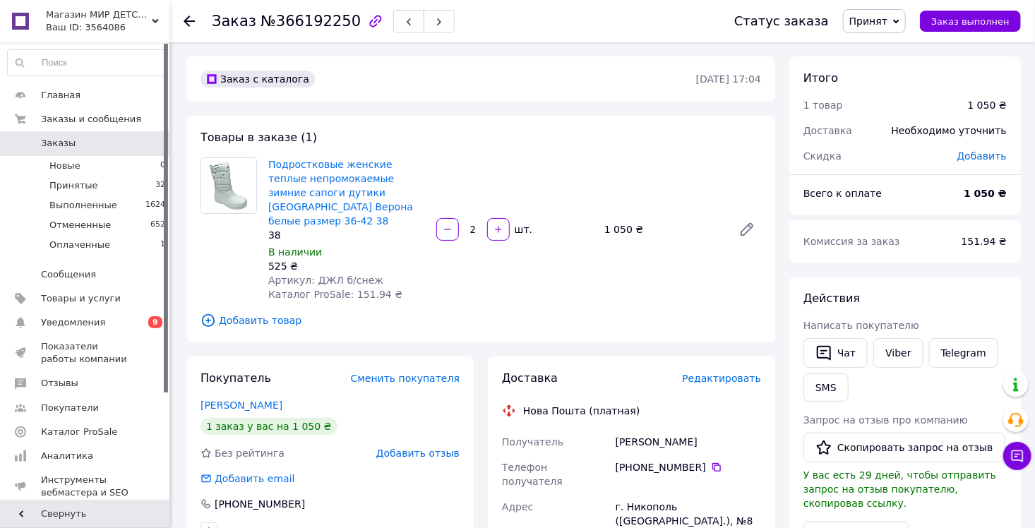
click at [621, 429] on div "[PERSON_NAME]" at bounding box center [688, 441] width 151 height 25
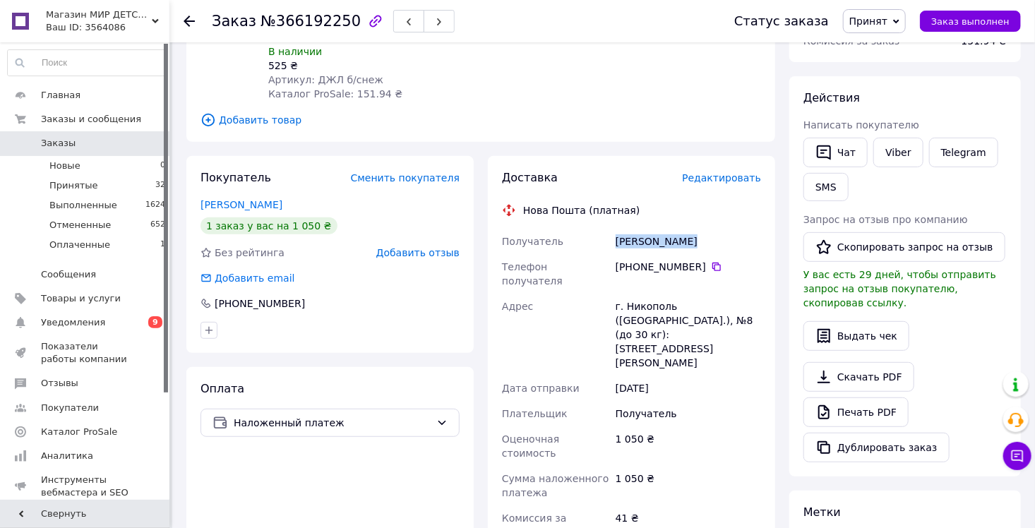
scroll to position [212, 0]
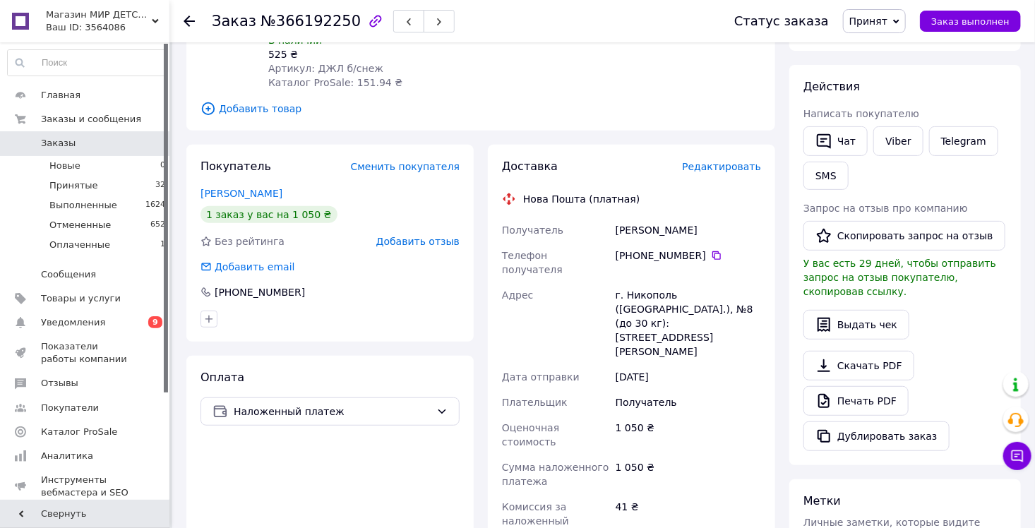
click at [188, 23] on icon at bounding box center [188, 21] width 11 height 11
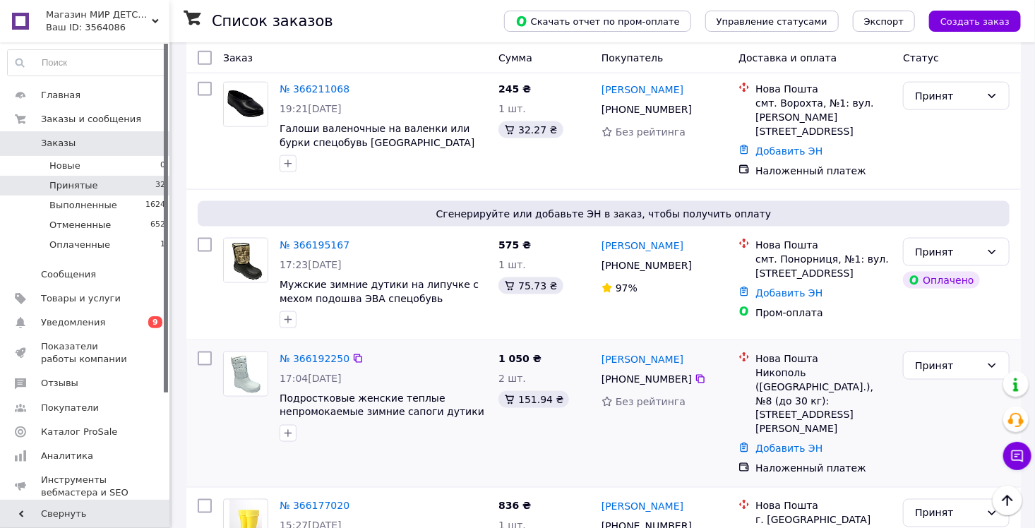
scroll to position [917, 0]
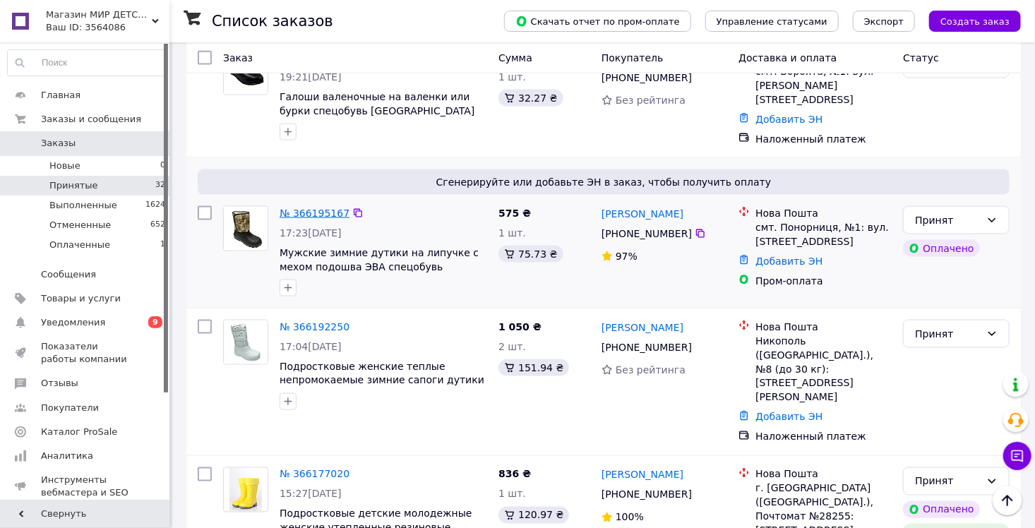
click at [307, 207] on link "№ 366195167" at bounding box center [314, 212] width 70 height 11
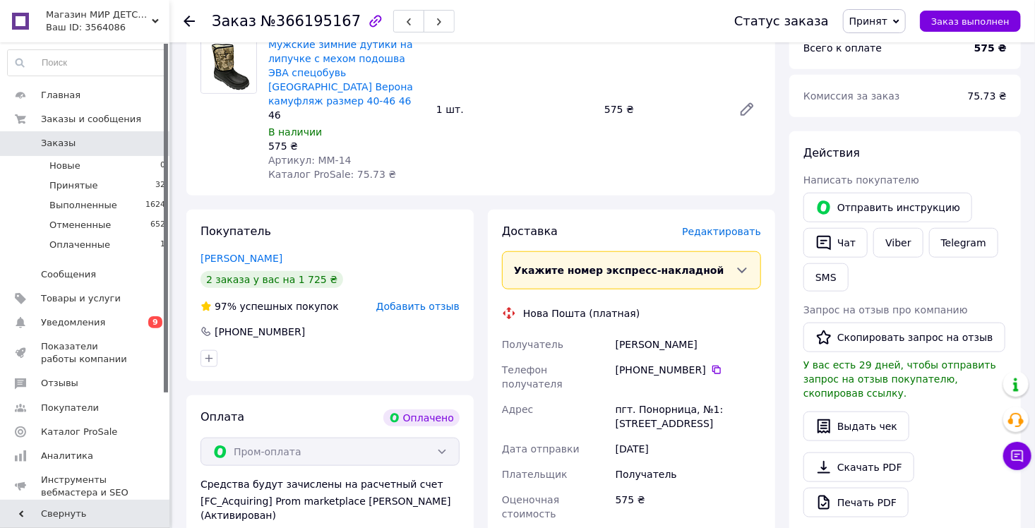
scroll to position [367, 0]
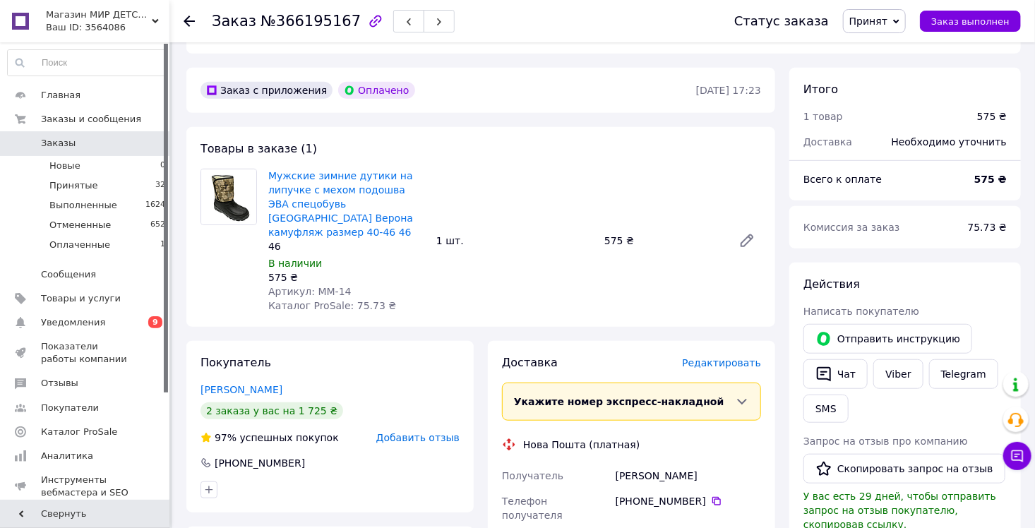
click at [650, 463] on div "[PERSON_NAME]" at bounding box center [688, 475] width 151 height 25
click at [637, 463] on div "[PERSON_NAME]" at bounding box center [688, 475] width 151 height 25
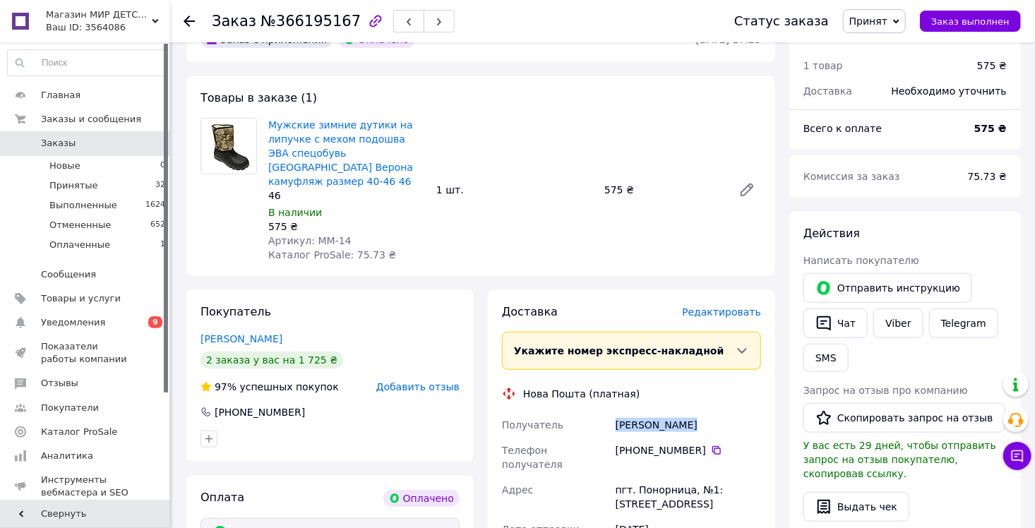
scroll to position [438, 0]
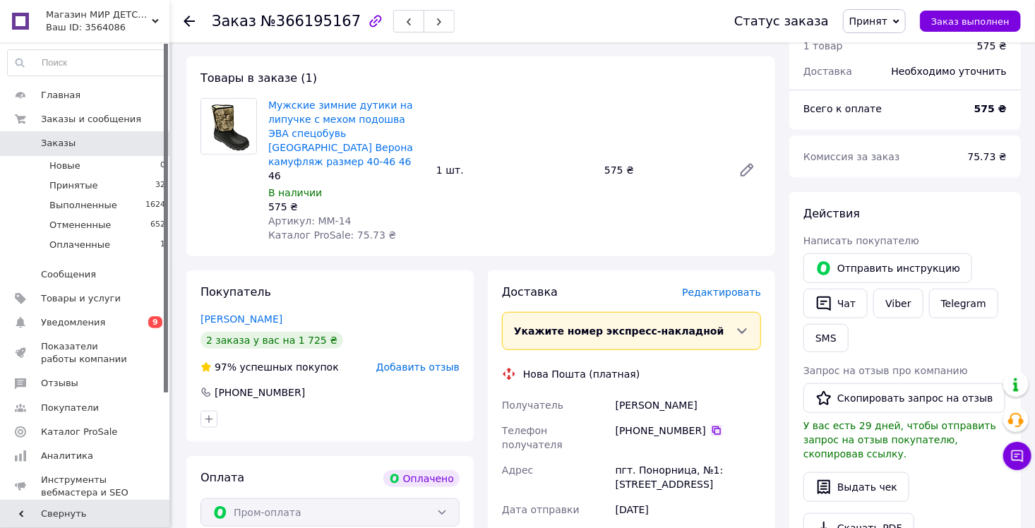
click at [711, 425] on icon at bounding box center [716, 430] width 11 height 11
click at [633, 392] on div "[PERSON_NAME]" at bounding box center [688, 404] width 151 height 25
click at [671, 392] on div "[PERSON_NAME]" at bounding box center [688, 404] width 151 height 25
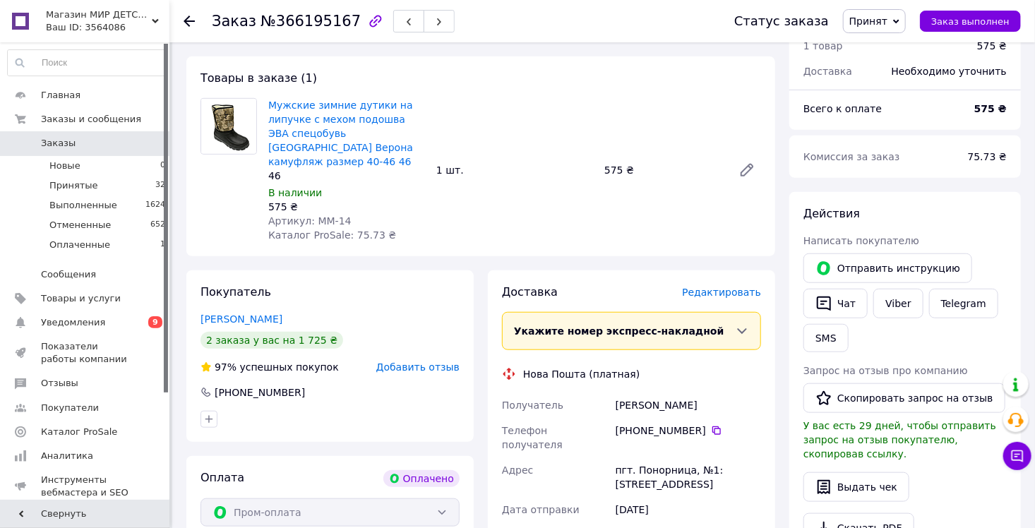
click at [649, 457] on div "пгт. Понорница, №1: [STREET_ADDRESS]" at bounding box center [688, 477] width 151 height 40
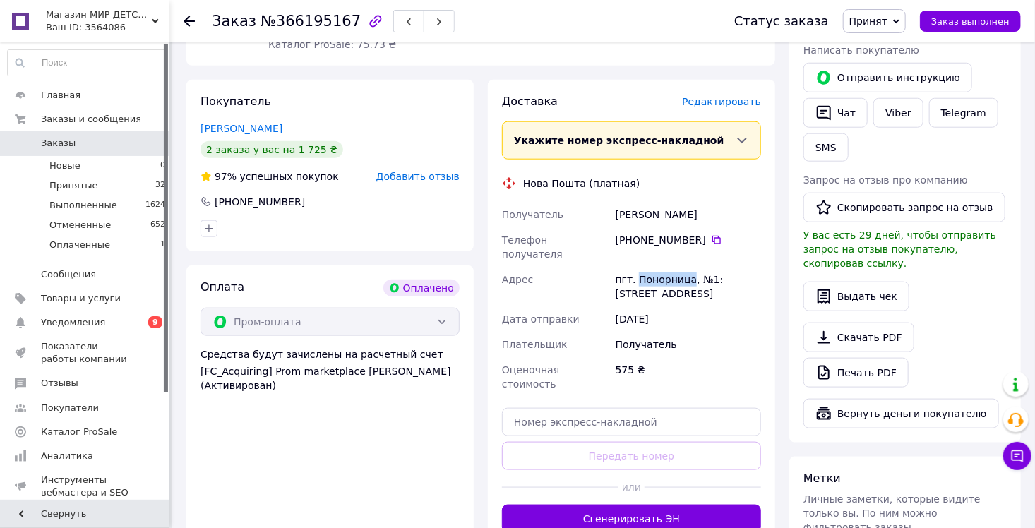
scroll to position [649, 0]
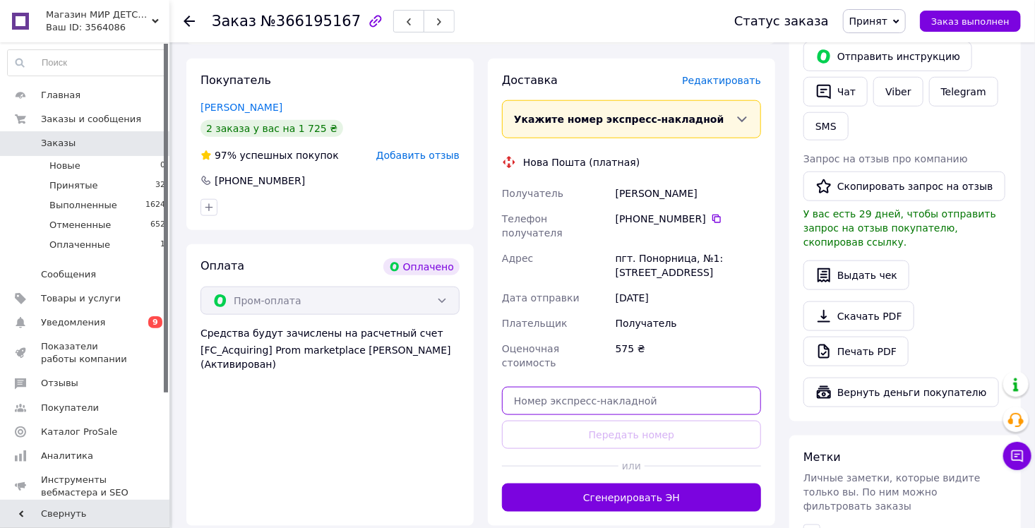
click at [554, 387] on input "text" at bounding box center [631, 401] width 259 height 28
paste input "20451269153613"
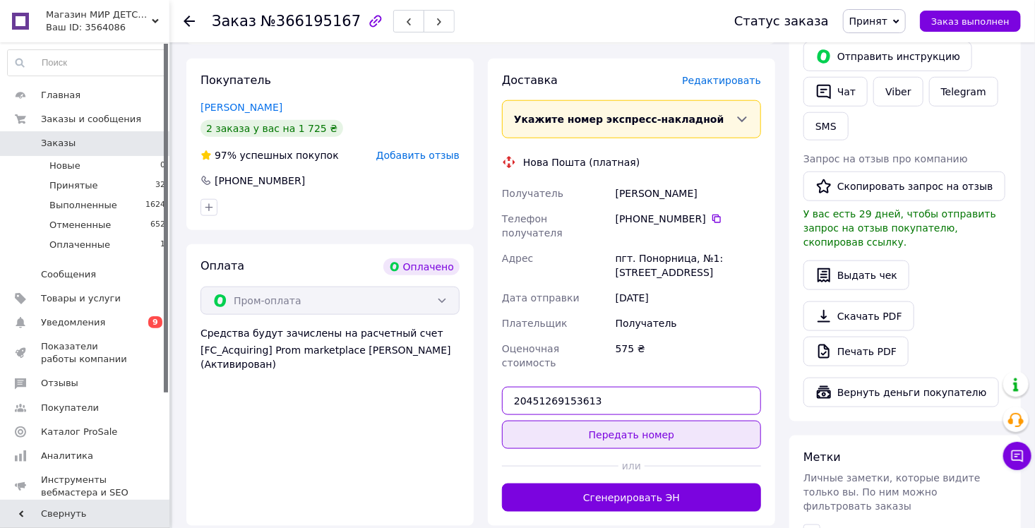
type input "20451269153613"
click at [598, 421] on button "Передать номер" at bounding box center [631, 435] width 259 height 28
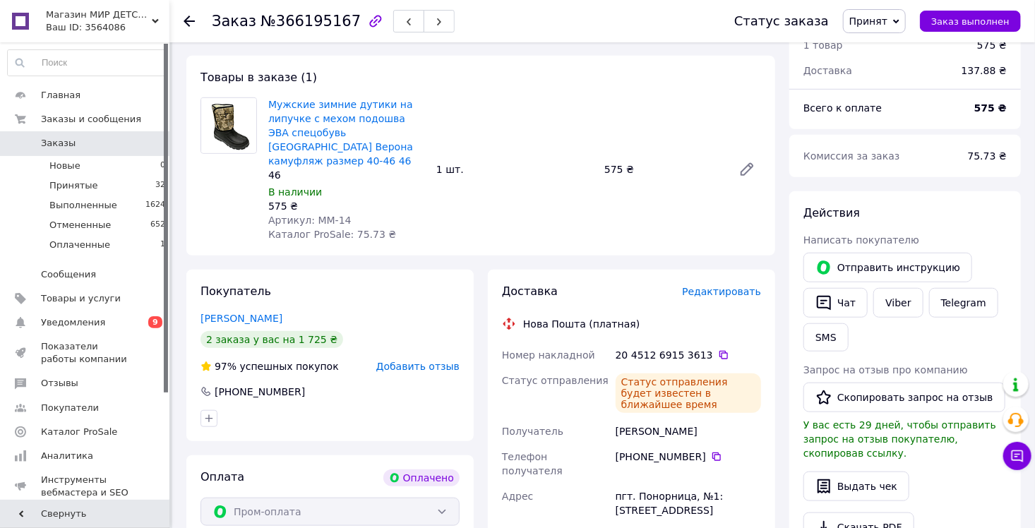
scroll to position [579, 0]
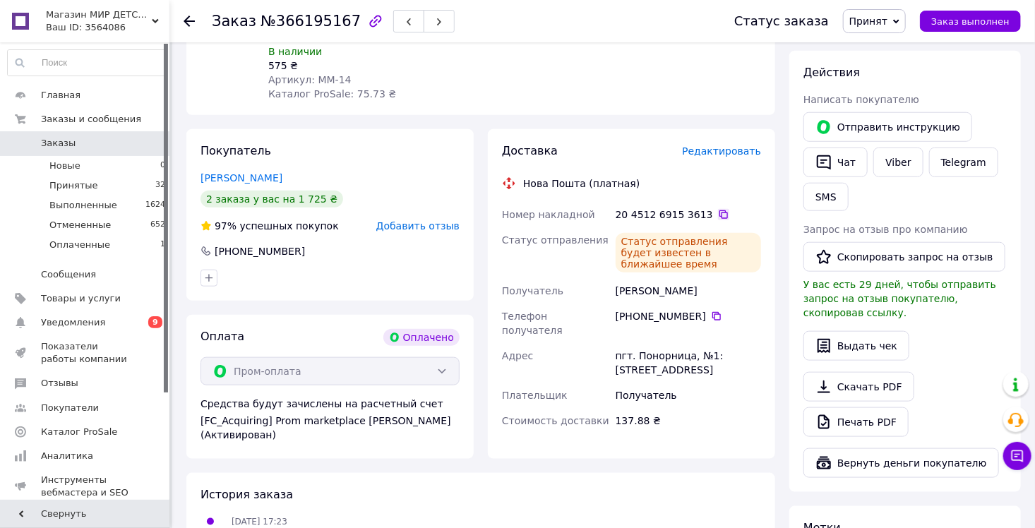
click at [718, 209] on icon at bounding box center [723, 214] width 11 height 11
click at [195, 20] on div at bounding box center [197, 21] width 28 height 42
click at [190, 23] on icon at bounding box center [188, 21] width 11 height 11
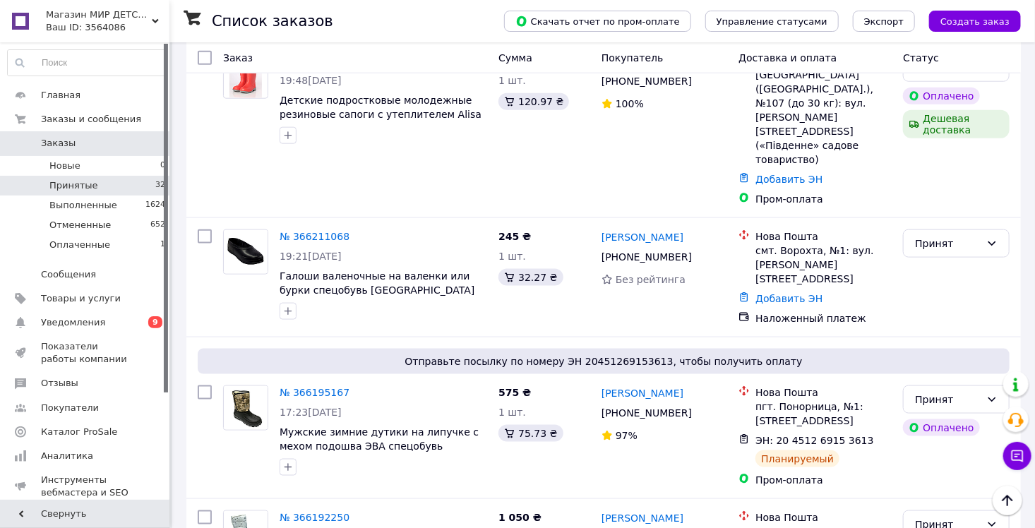
scroll to position [776, 0]
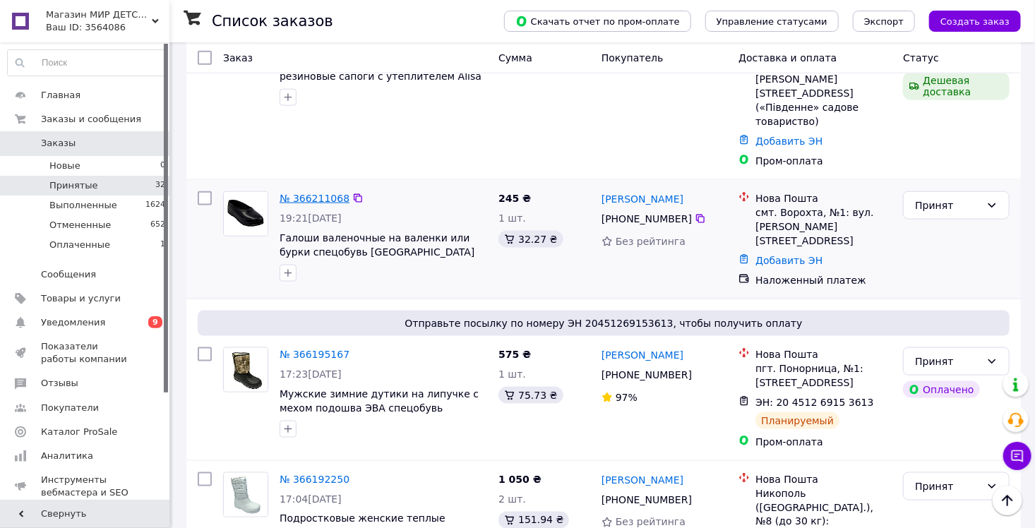
click at [303, 193] on link "№ 366211068" at bounding box center [314, 198] width 70 height 11
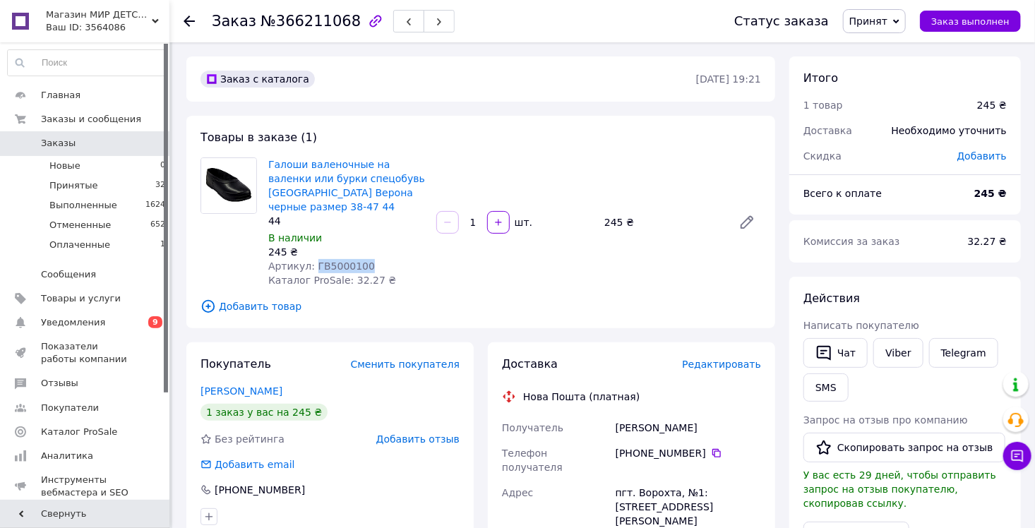
drag, startPoint x: 375, startPoint y: 255, endPoint x: 311, endPoint y: 251, distance: 63.6
click at [311, 259] on div "Артикул: ГВ5000100" at bounding box center [346, 266] width 157 height 14
click at [621, 415] on div "[PERSON_NAME]" at bounding box center [688, 427] width 151 height 25
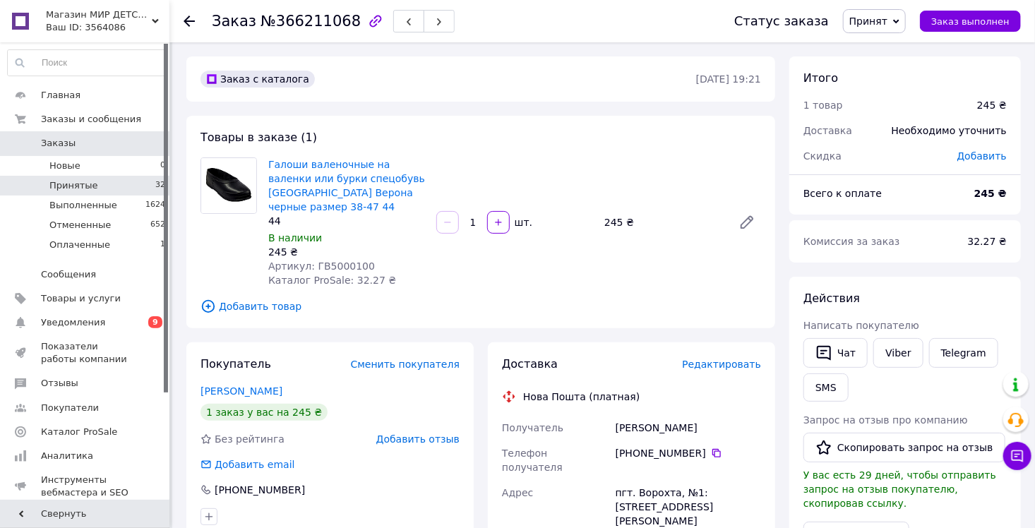
click at [71, 189] on span "Принятые" at bounding box center [73, 185] width 49 height 13
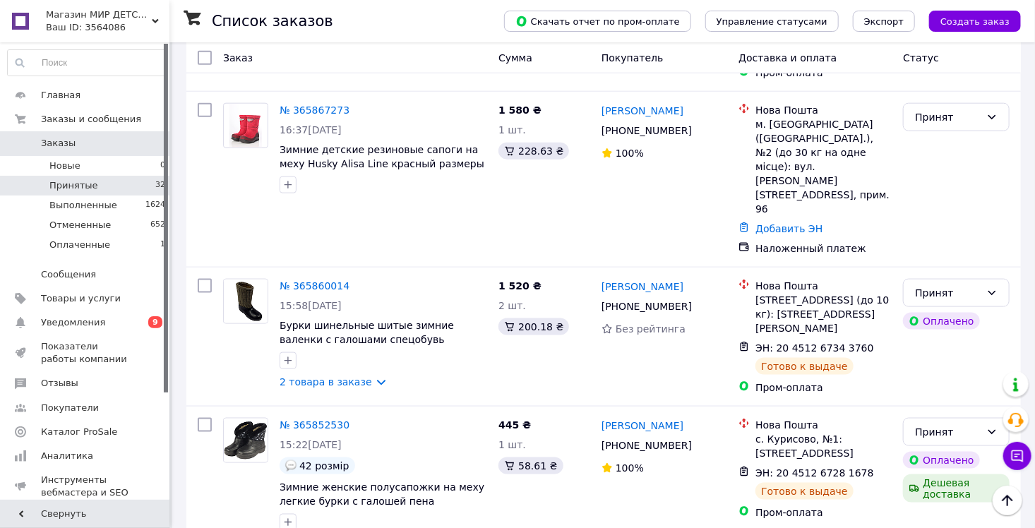
scroll to position [3387, 0]
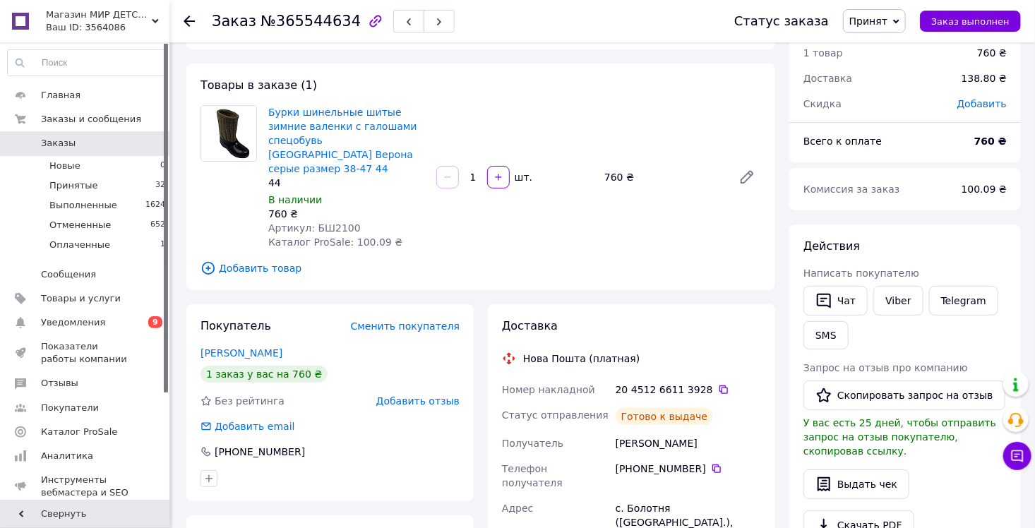
scroll to position [35, 0]
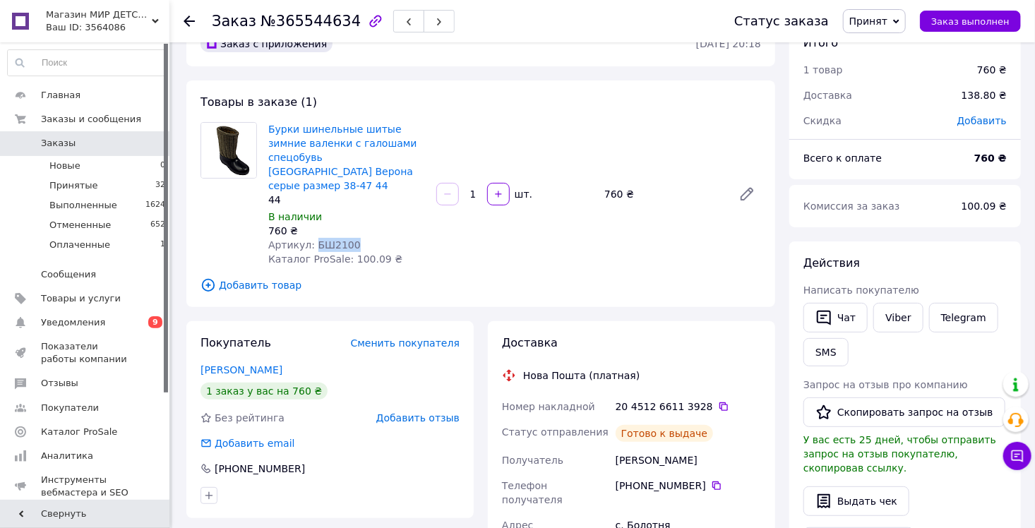
drag, startPoint x: 351, startPoint y: 231, endPoint x: 311, endPoint y: 232, distance: 40.2
click at [311, 238] on div "Артикул: БШ2100" at bounding box center [346, 245] width 157 height 14
click at [190, 24] on icon at bounding box center [188, 21] width 11 height 11
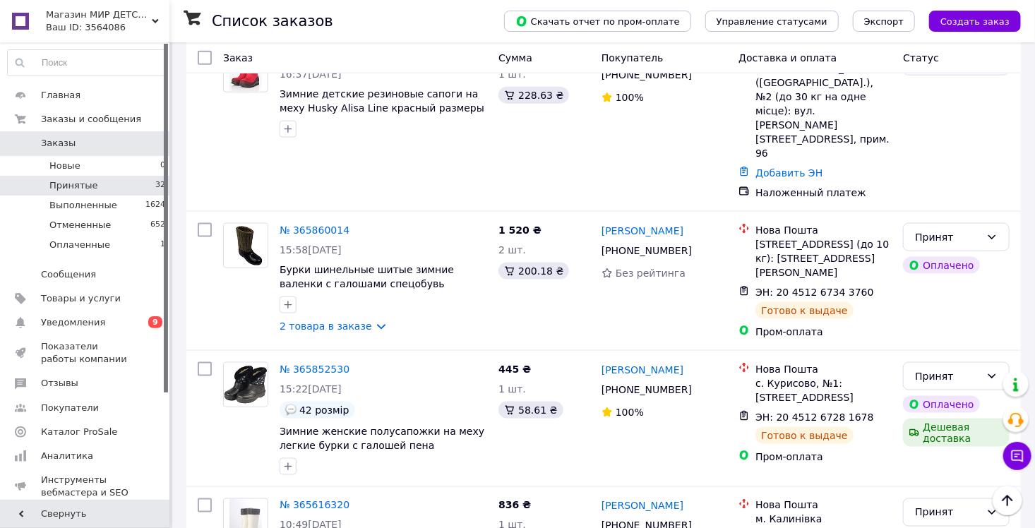
scroll to position [3458, 0]
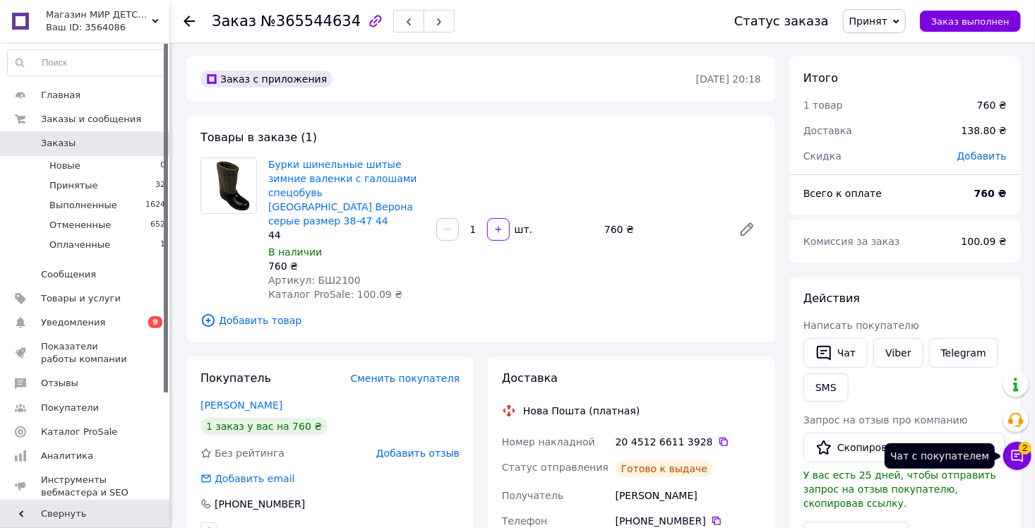
click at [1024, 459] on button "Чат с покупателем 2" at bounding box center [1017, 456] width 28 height 28
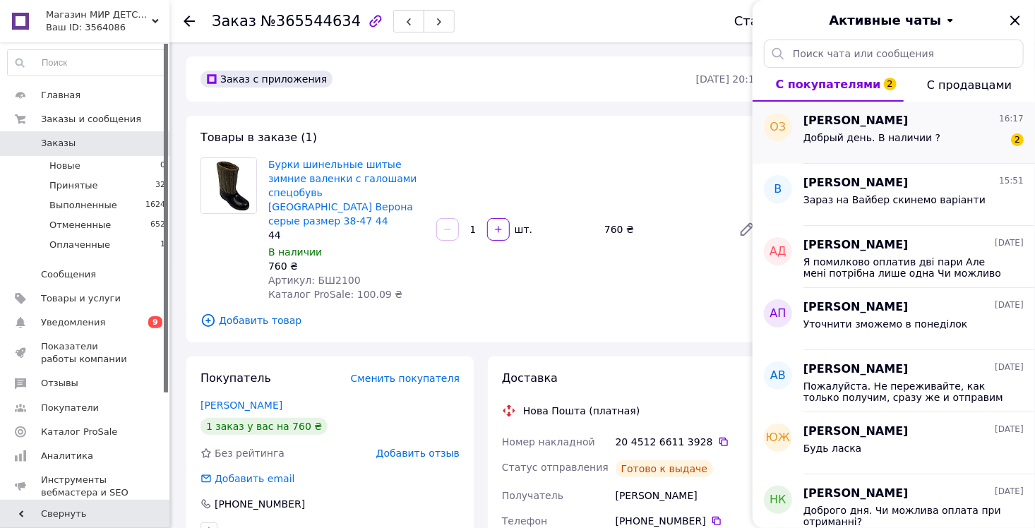
click at [822, 155] on div "[PERSON_NAME] 16:17 Добрый день. В наличии ? 2" at bounding box center [918, 133] width 231 height 62
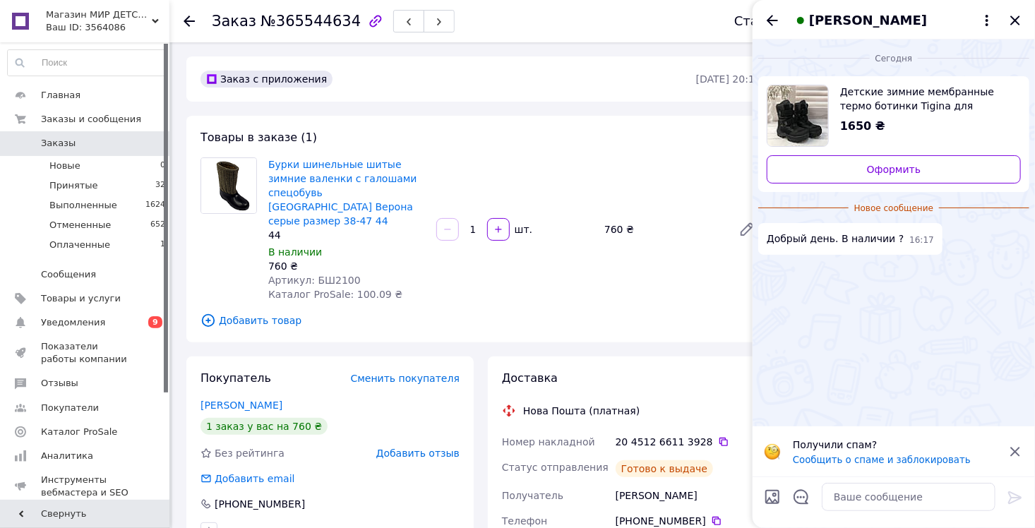
click at [953, 104] on span "Детские зимние мембранные термо ботинки Tigina для мальчика черные размер 29" at bounding box center [924, 99] width 169 height 28
click at [933, 501] on textarea at bounding box center [908, 497] width 174 height 28
type textarea "Добрый день! Да"
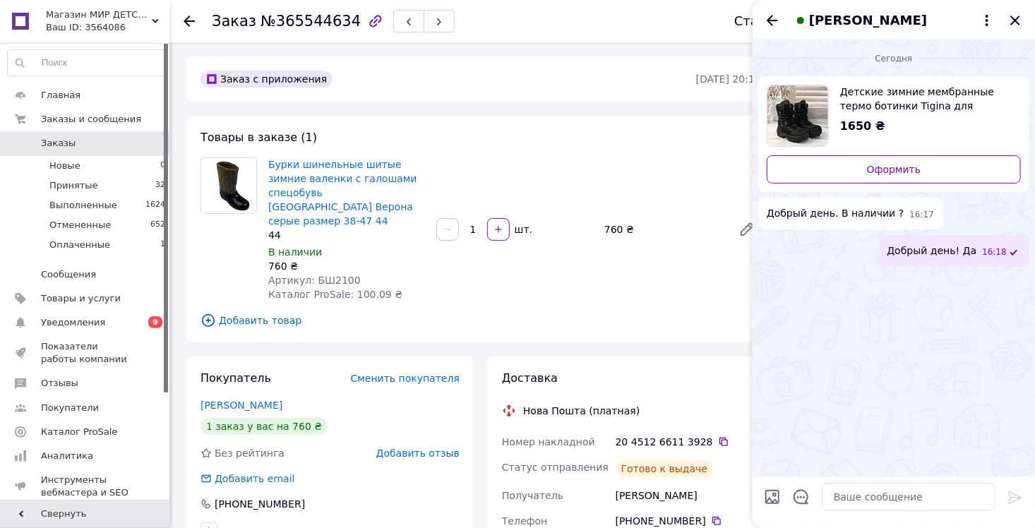
click at [1014, 15] on icon "Закрыть" at bounding box center [1014, 20] width 17 height 17
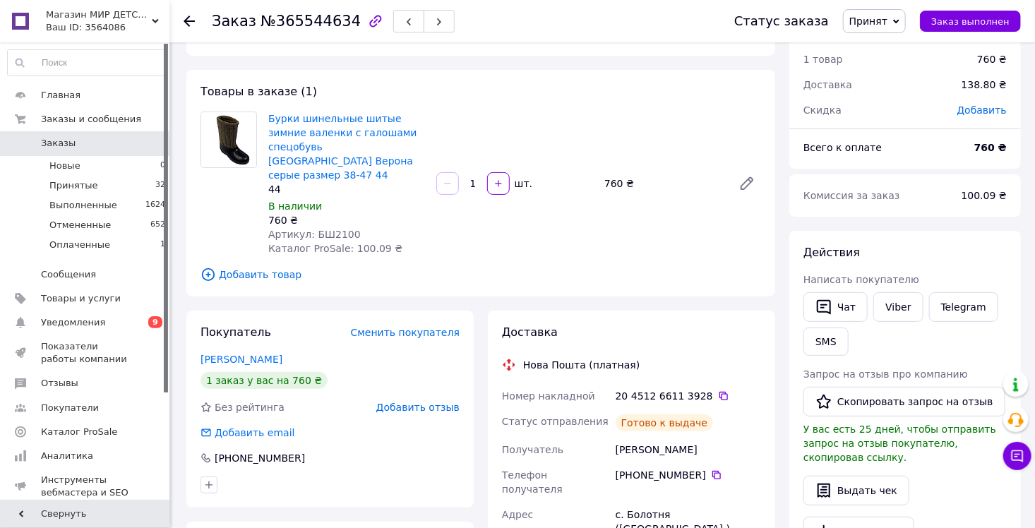
scroll to position [71, 0]
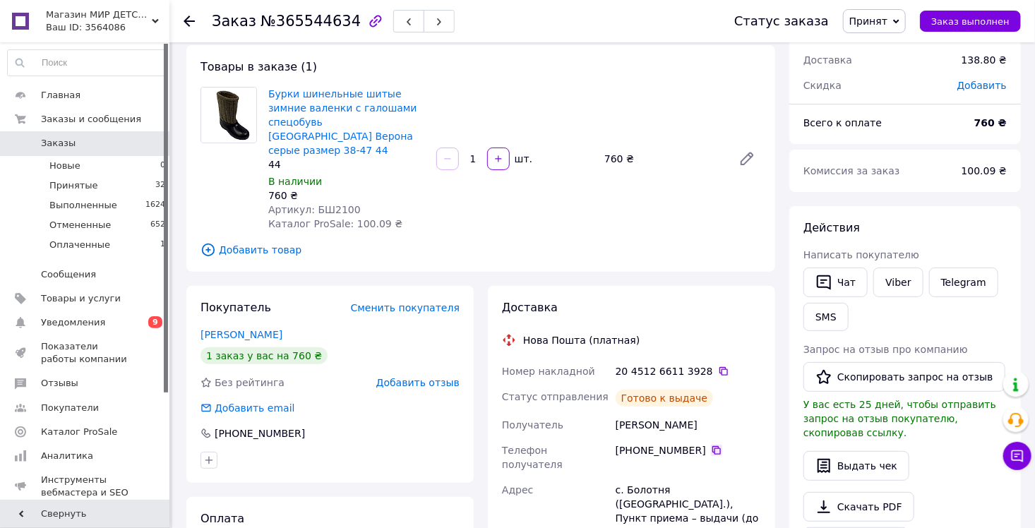
click at [711, 445] on icon at bounding box center [716, 450] width 11 height 11
click at [646, 412] on div "[PERSON_NAME]" at bounding box center [688, 424] width 151 height 25
click at [680, 417] on div "[PERSON_NAME]" at bounding box center [688, 424] width 151 height 25
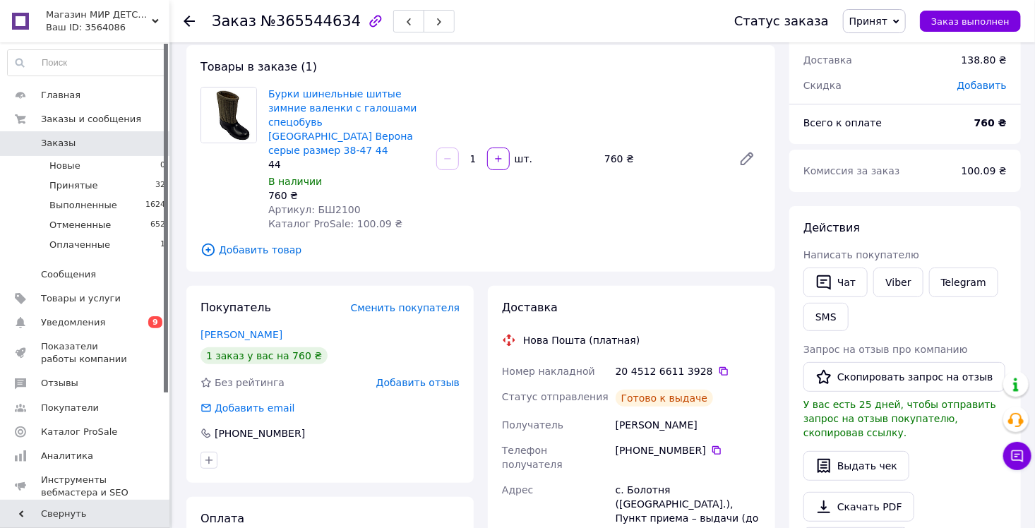
click at [649, 477] on div "с. Болотня ([GEOGRAPHIC_DATA].), Пункт приема – выдачи (до 30 кг), [STREET_ADDR…" at bounding box center [688, 518] width 151 height 82
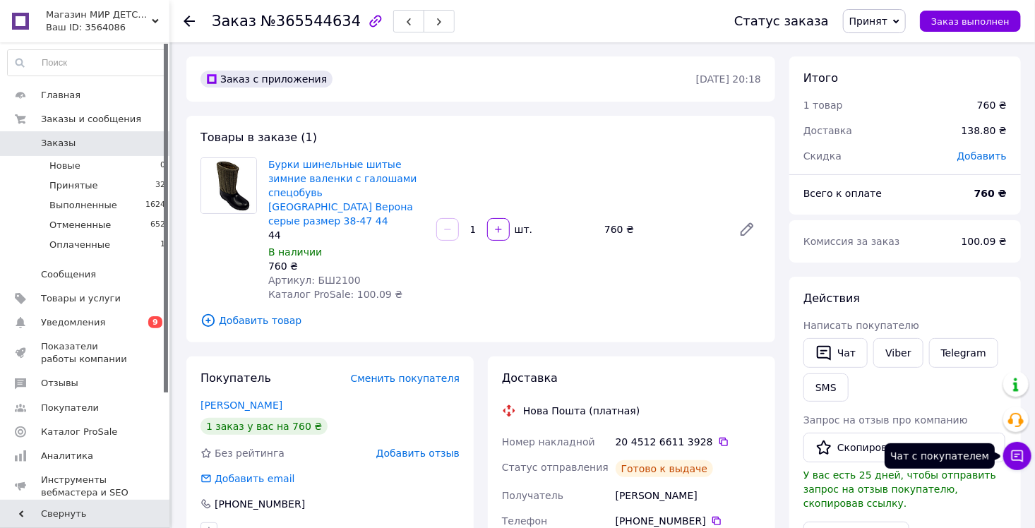
click at [1018, 466] on button "Чат с покупателем" at bounding box center [1017, 456] width 28 height 28
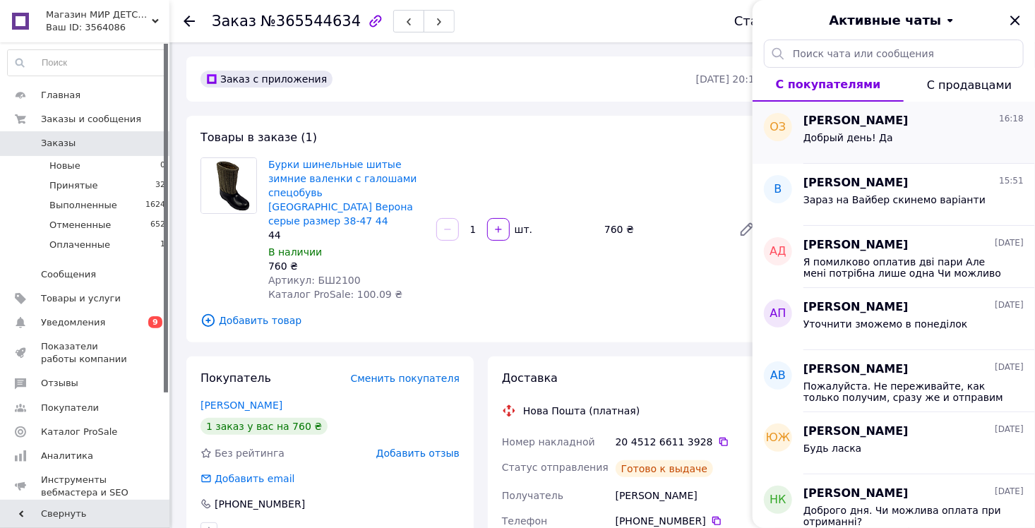
click at [917, 141] on div "Добрый день! Да" at bounding box center [913, 140] width 220 height 23
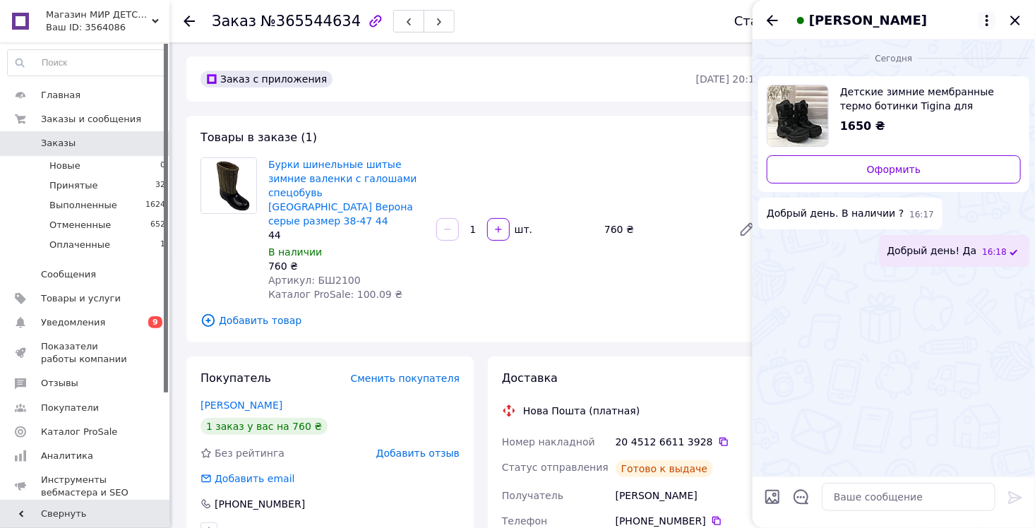
click at [986, 21] on icon at bounding box center [986, 20] width 17 height 17
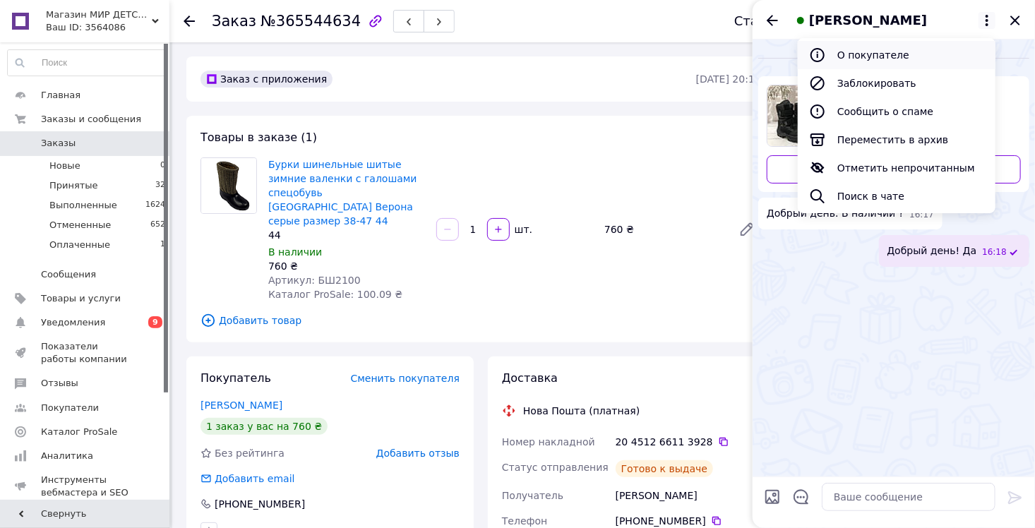
click at [917, 60] on button "О покупателе" at bounding box center [896, 55] width 198 height 28
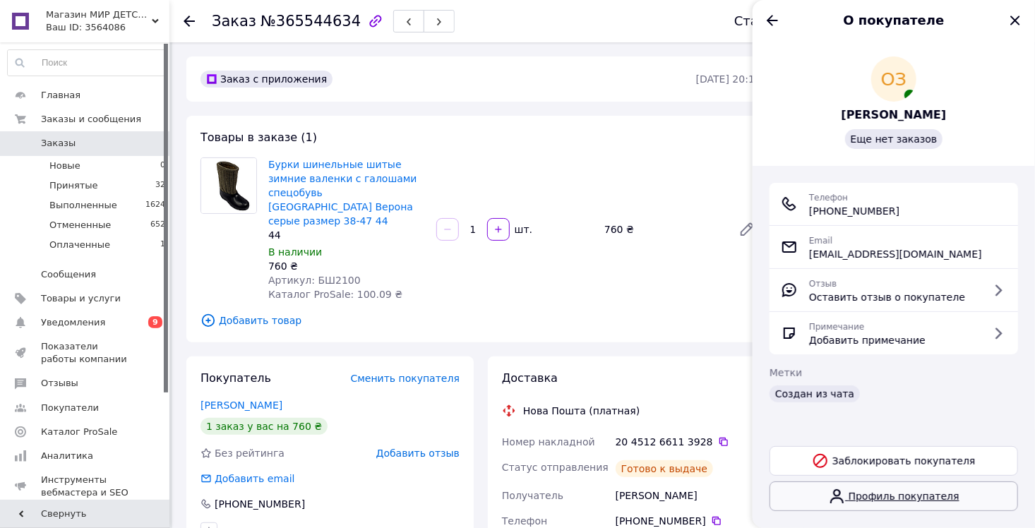
click at [929, 507] on link "Профиль покупателя" at bounding box center [893, 496] width 248 height 30
click at [773, 20] on icon "Назад" at bounding box center [771, 20] width 11 height 11
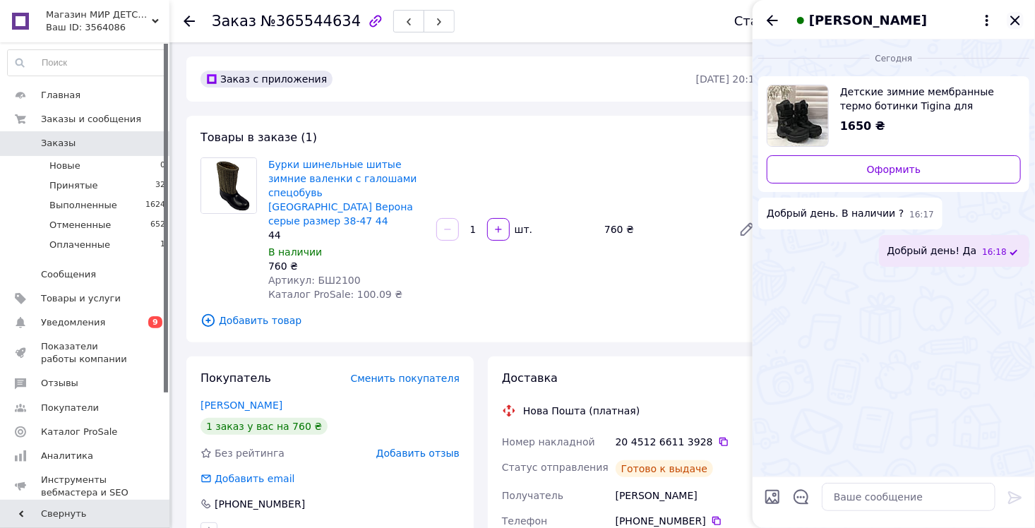
click at [1017, 21] on icon "Закрыть" at bounding box center [1014, 20] width 9 height 9
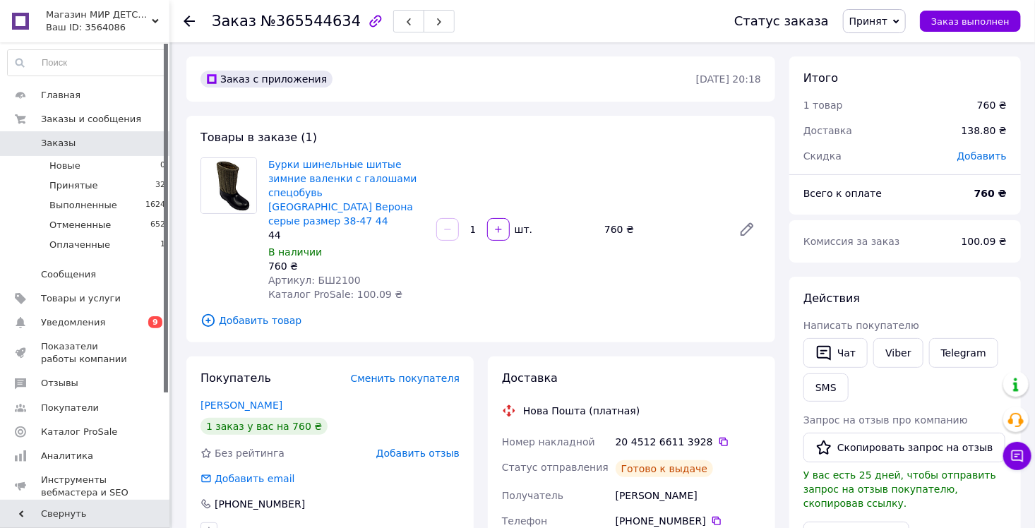
click at [193, 24] on icon at bounding box center [188, 21] width 11 height 11
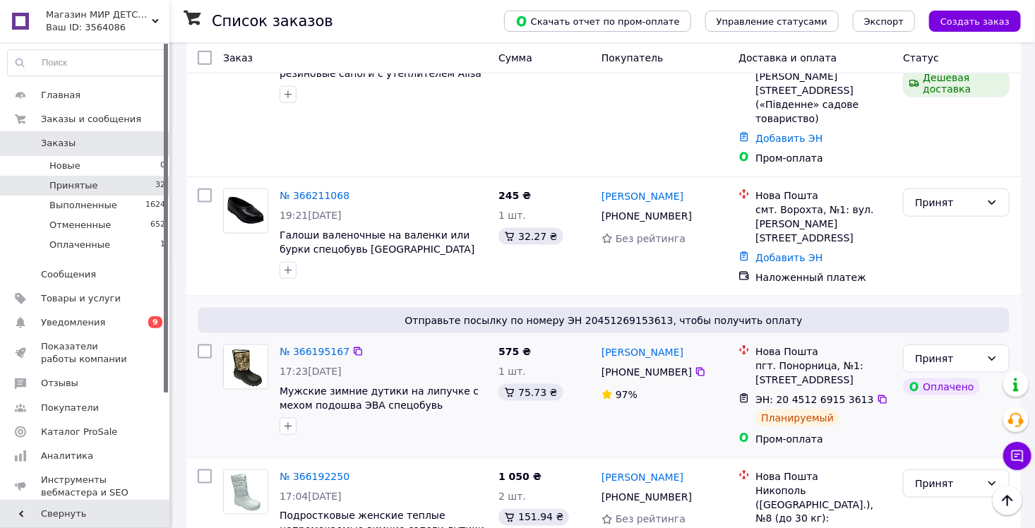
scroll to position [706, 0]
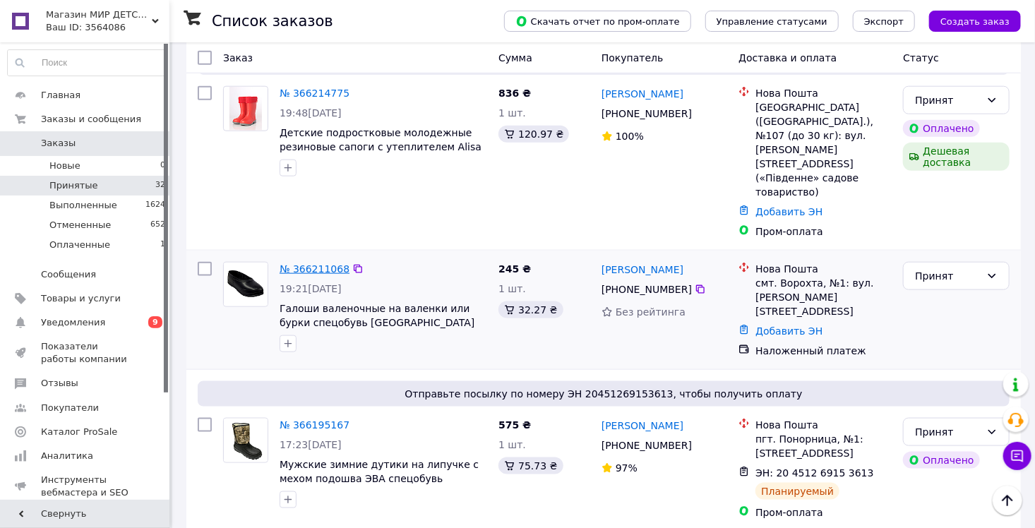
click at [322, 263] on link "№ 366211068" at bounding box center [314, 268] width 70 height 11
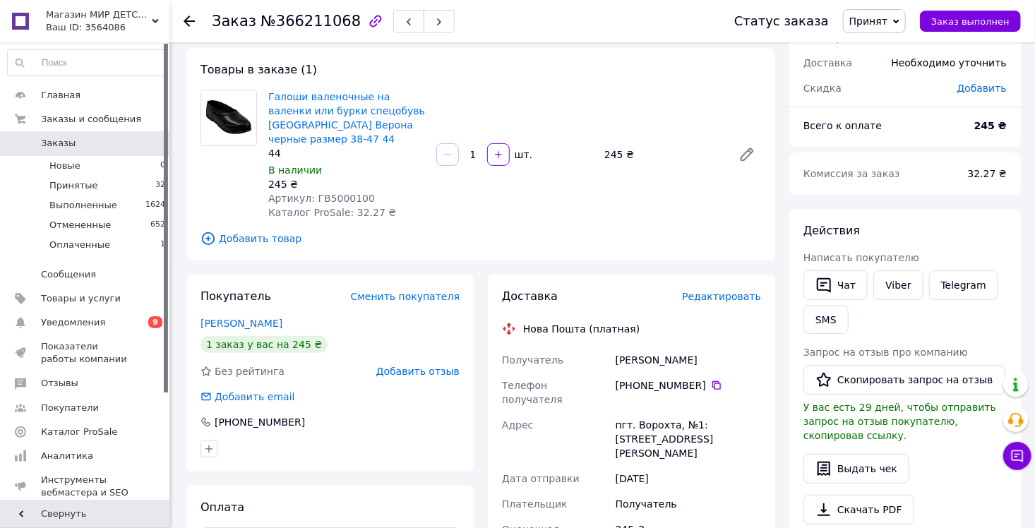
scroll to position [45, 0]
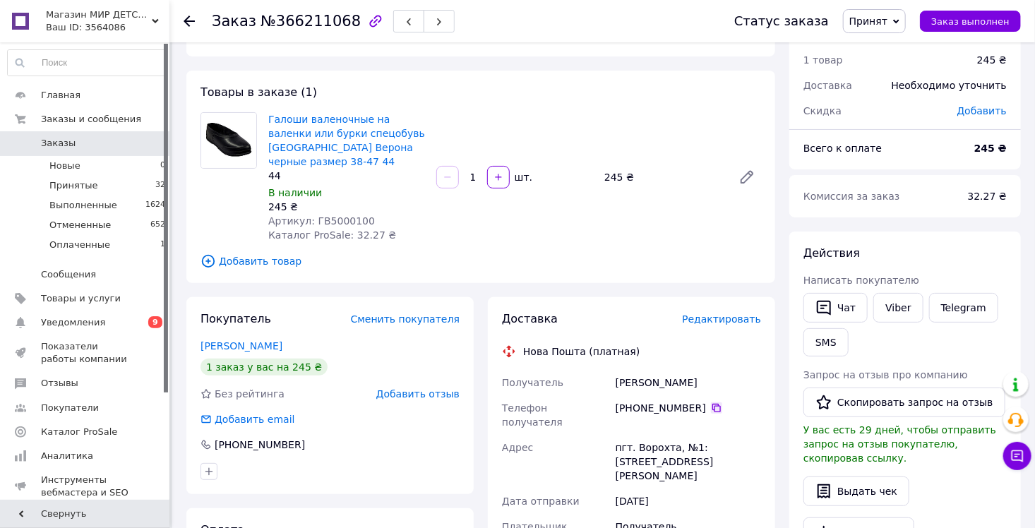
click at [711, 402] on icon at bounding box center [716, 407] width 11 height 11
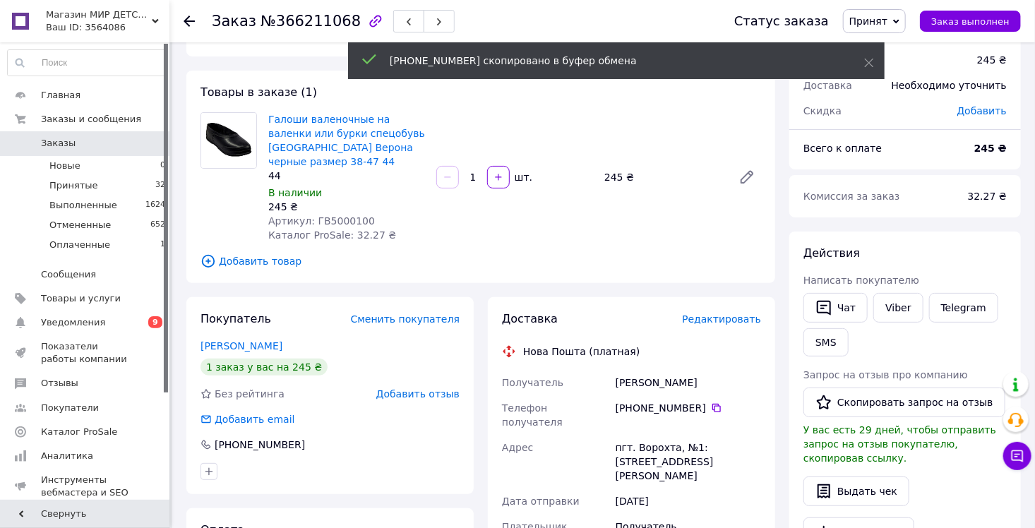
click at [629, 373] on div "[PERSON_NAME]" at bounding box center [688, 382] width 151 height 25
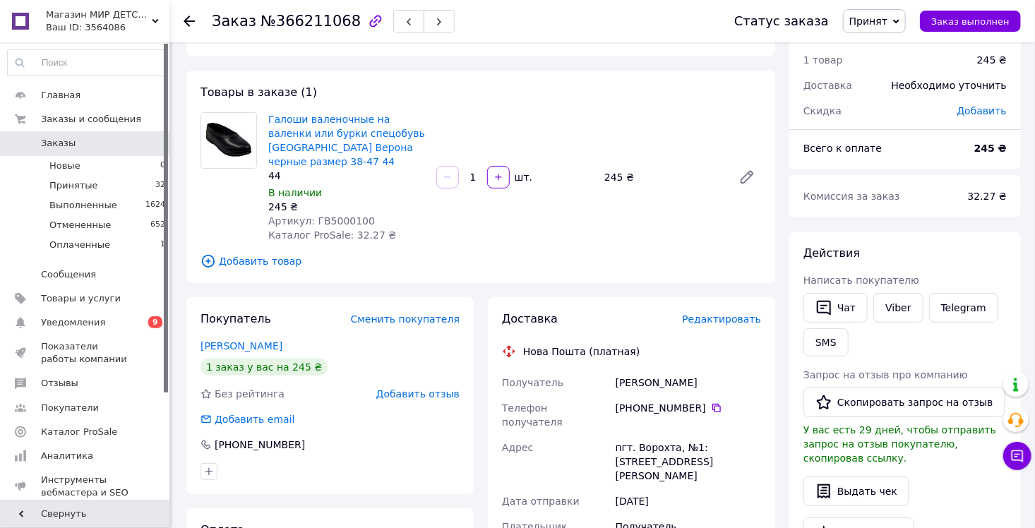
click at [675, 370] on div "[PERSON_NAME]" at bounding box center [688, 382] width 151 height 25
click at [644, 435] on div "пгт. Ворохта, №1: [STREET_ADDRESS][PERSON_NAME]" at bounding box center [688, 462] width 151 height 54
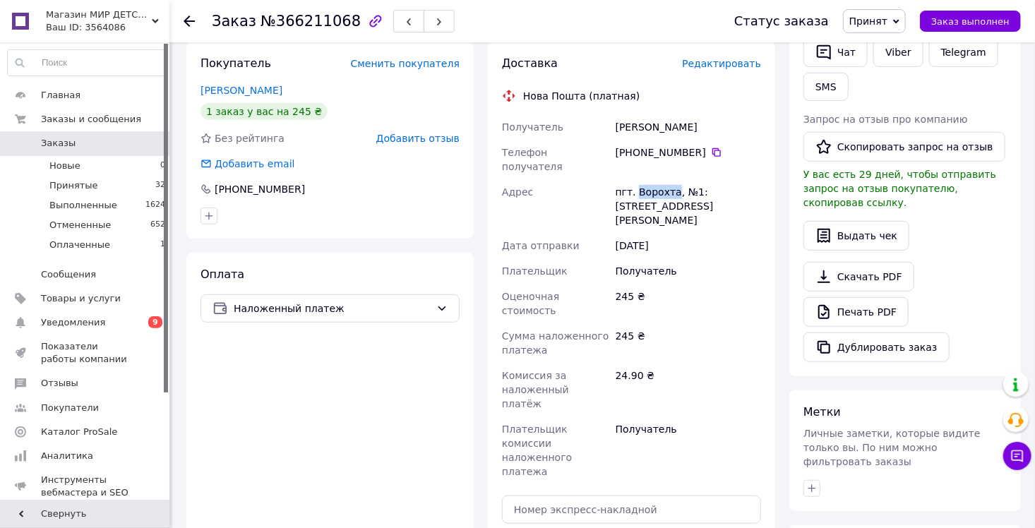
scroll to position [353, 0]
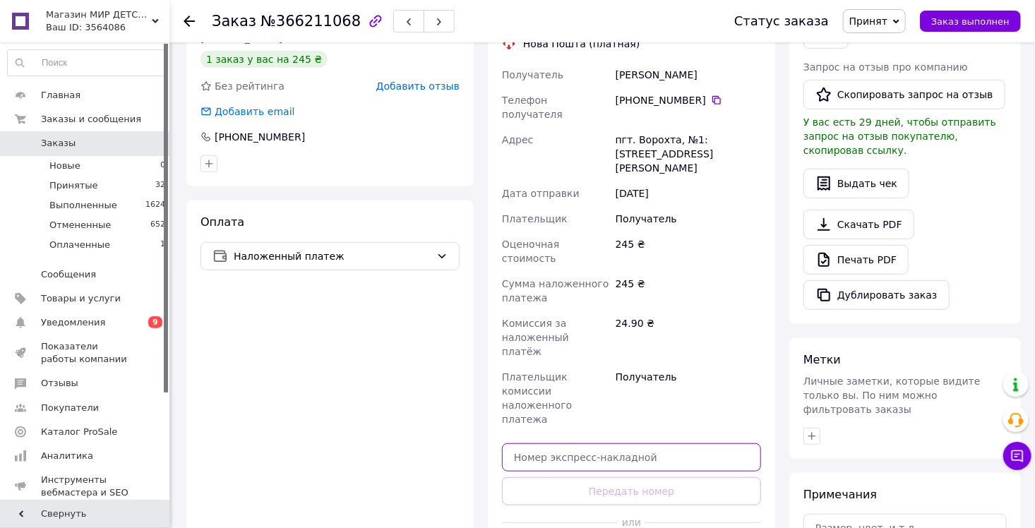
click at [531, 443] on input "text" at bounding box center [631, 457] width 259 height 28
paste input "20451269167534"
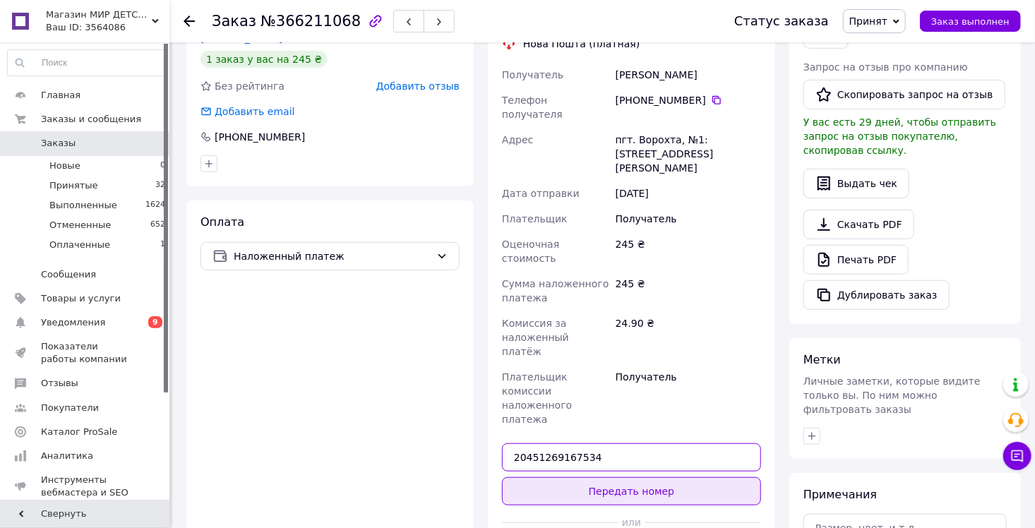
type input "20451269167534"
click at [553, 477] on button "Передать номер" at bounding box center [631, 491] width 259 height 28
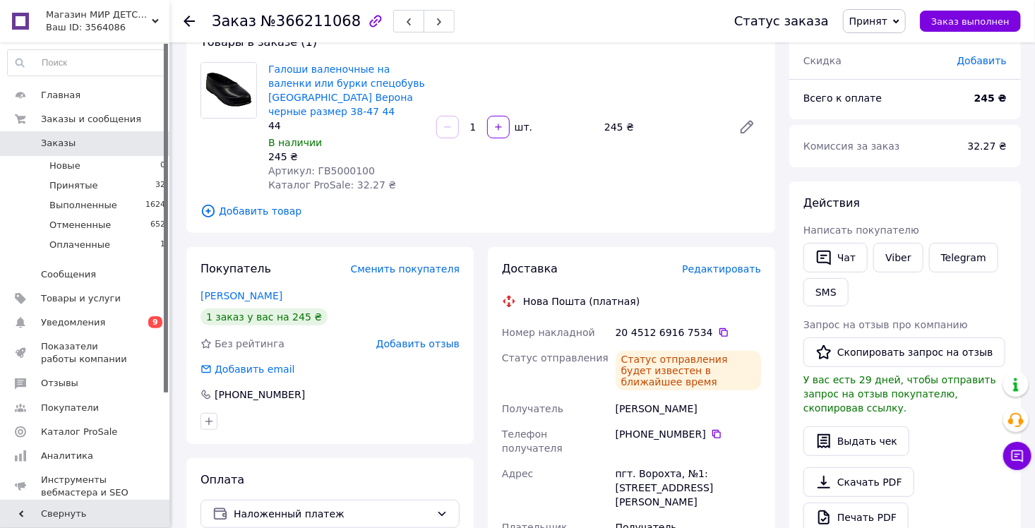
scroll to position [71, 0]
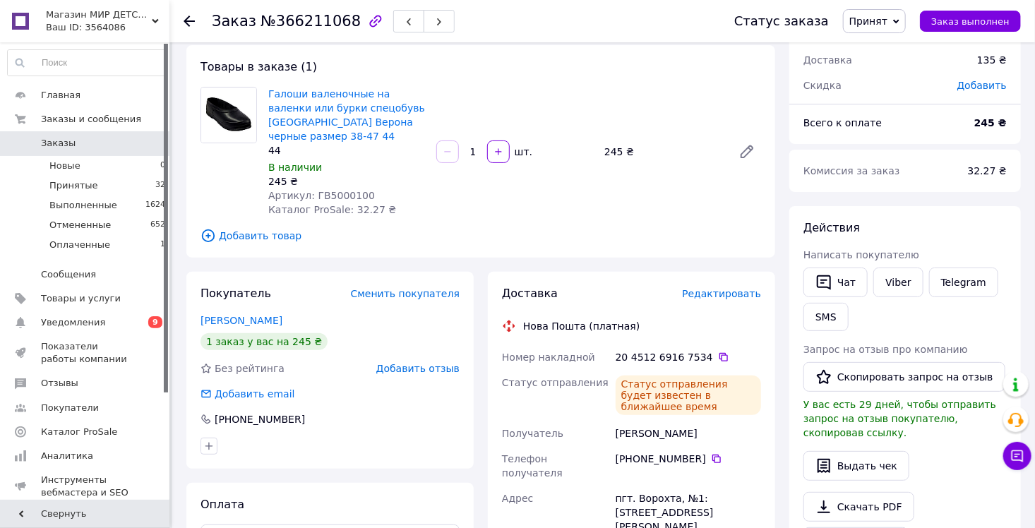
click at [183, 23] on icon at bounding box center [188, 21] width 11 height 11
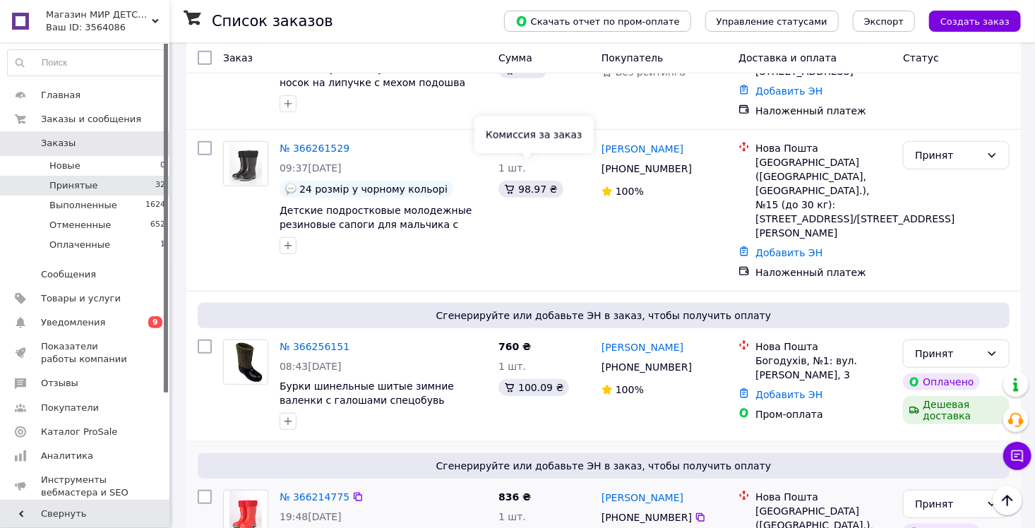
scroll to position [353, 0]
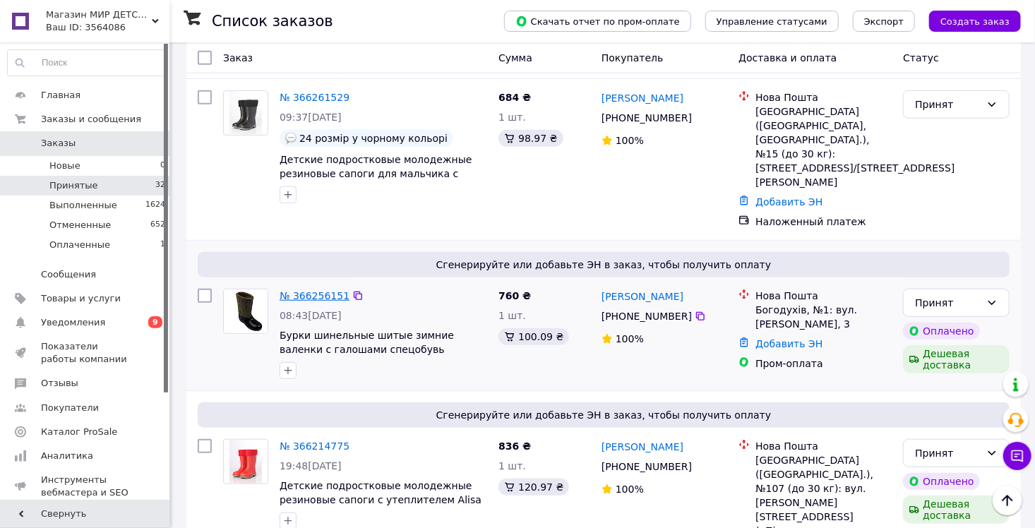
click at [318, 290] on link "№ 366256151" at bounding box center [314, 295] width 70 height 11
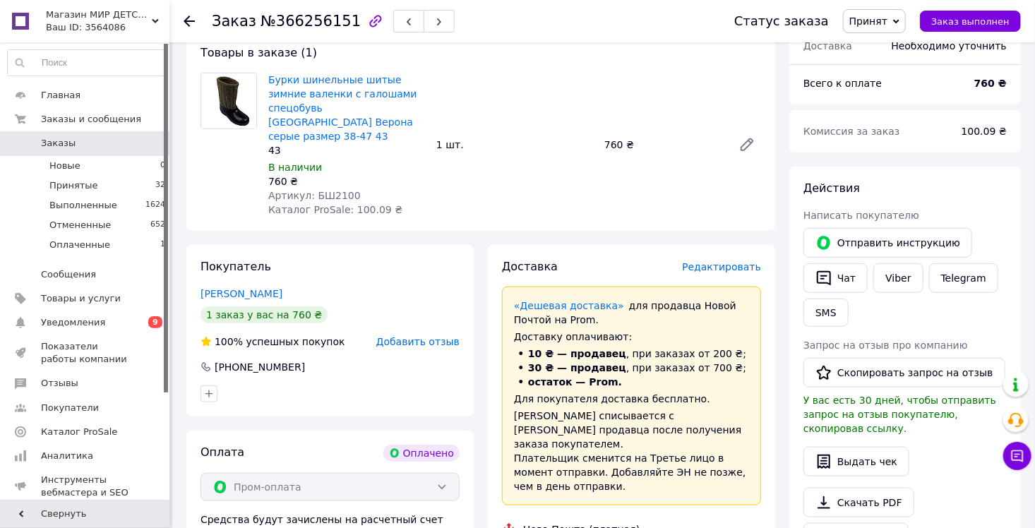
scroll to position [494, 0]
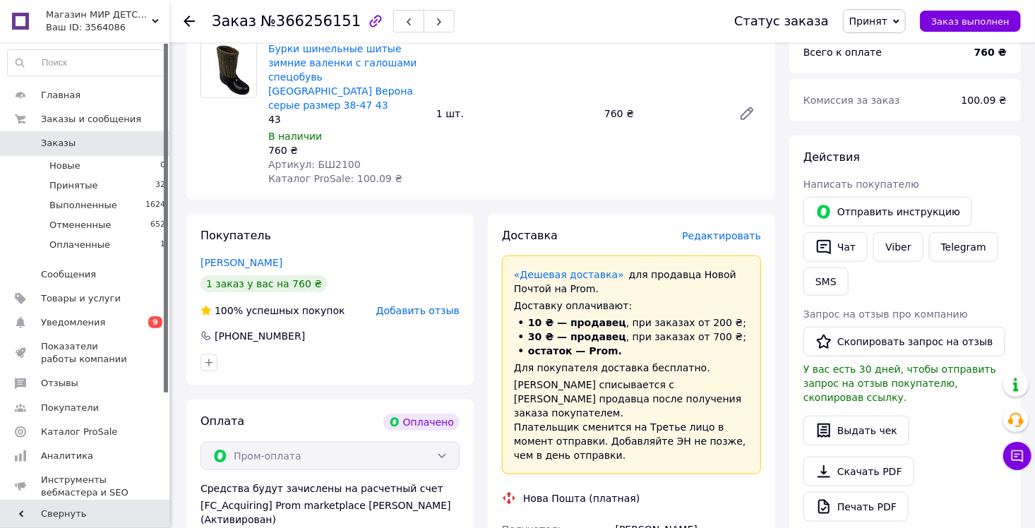
click at [57, 138] on span "Заказы" at bounding box center [58, 143] width 35 height 13
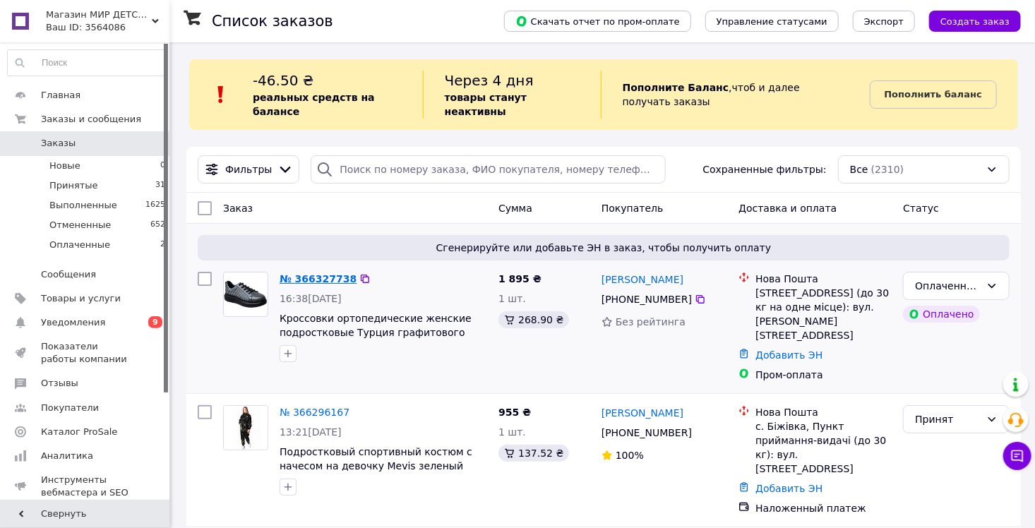
click at [322, 273] on link "№ 366327738" at bounding box center [317, 278] width 77 height 11
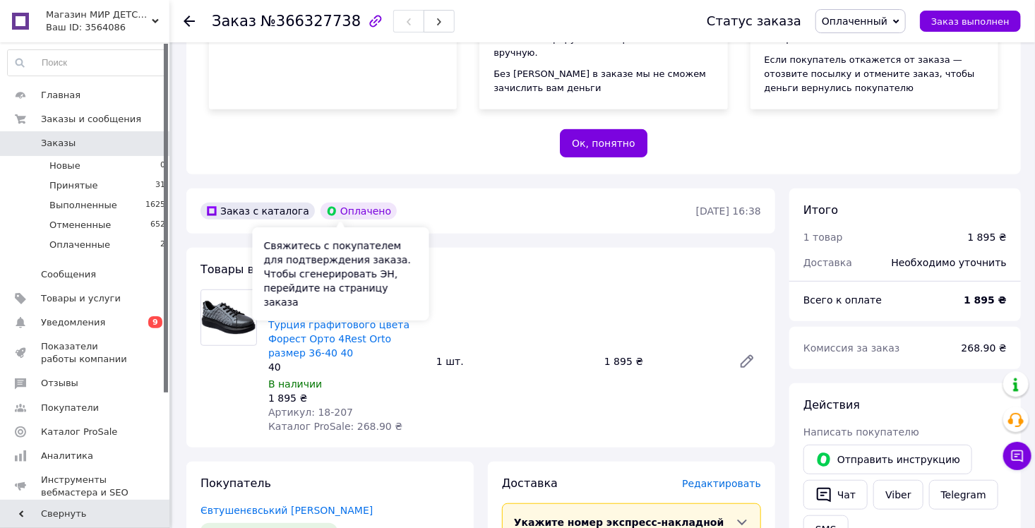
scroll to position [282, 0]
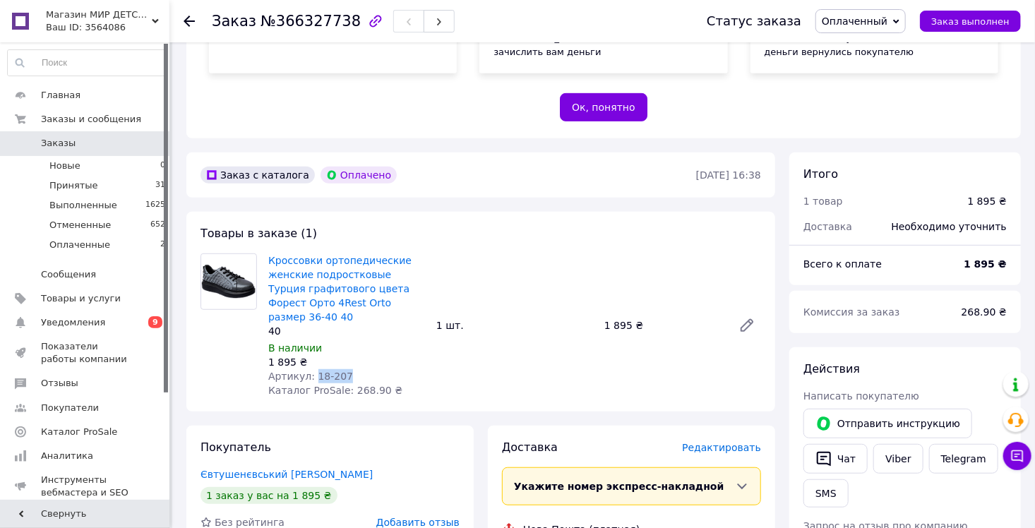
drag, startPoint x: 345, startPoint y: 363, endPoint x: 311, endPoint y: 362, distance: 33.9
click at [311, 369] on div "Артикул: 18-207" at bounding box center [346, 376] width 157 height 14
click at [88, 184] on span "Принятые" at bounding box center [73, 185] width 49 height 13
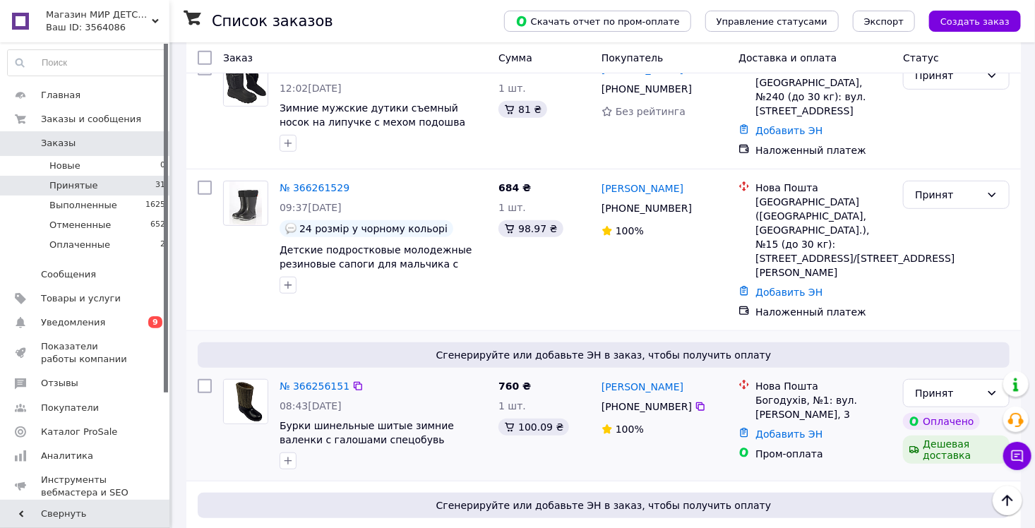
scroll to position [423, 0]
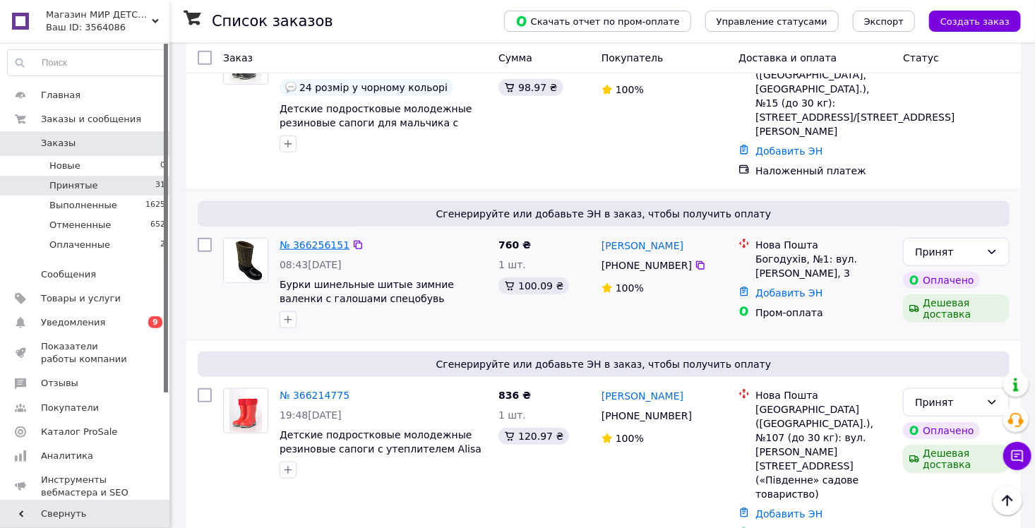
click at [301, 239] on link "№ 366256151" at bounding box center [314, 244] width 70 height 11
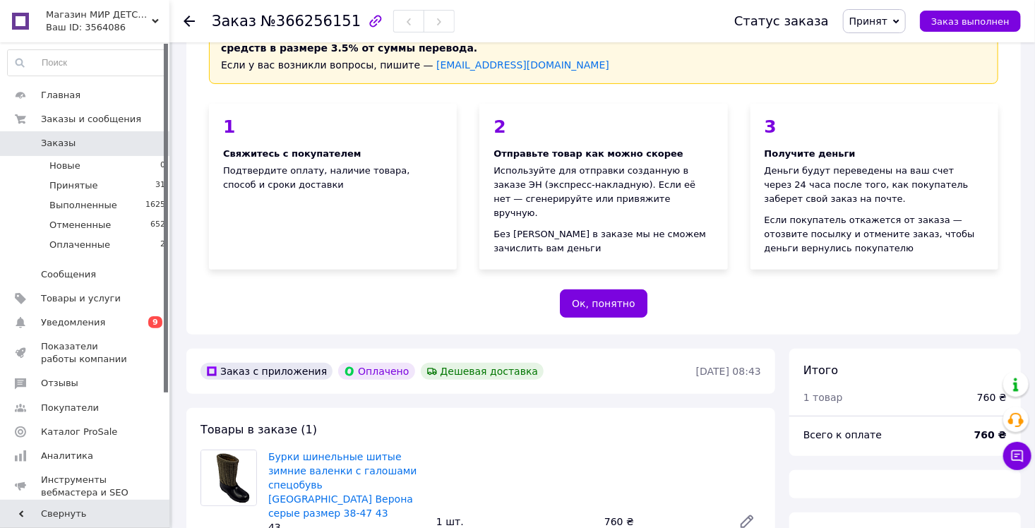
scroll to position [494, 0]
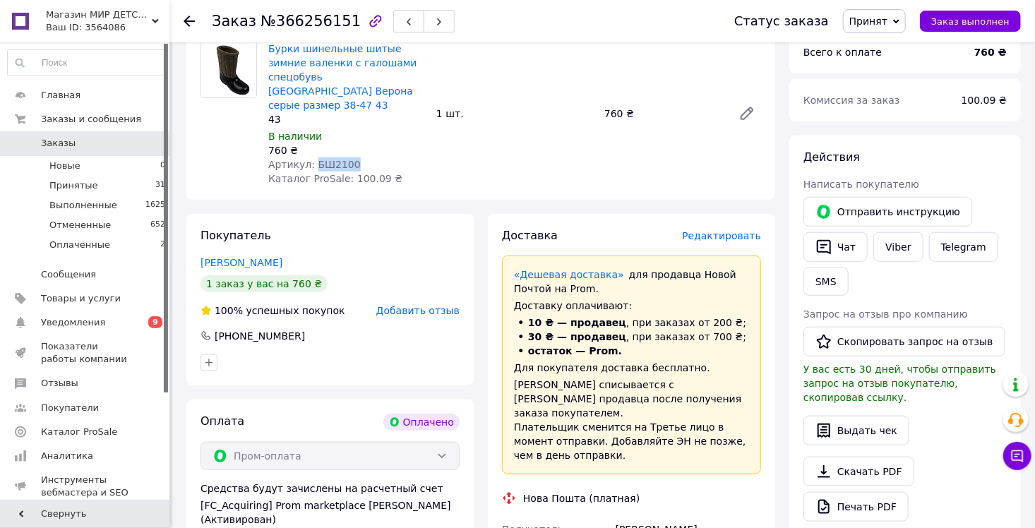
drag, startPoint x: 348, startPoint y: 152, endPoint x: 311, endPoint y: 156, distance: 36.9
click at [311, 157] on div "Артикул: БШ2100" at bounding box center [346, 164] width 157 height 14
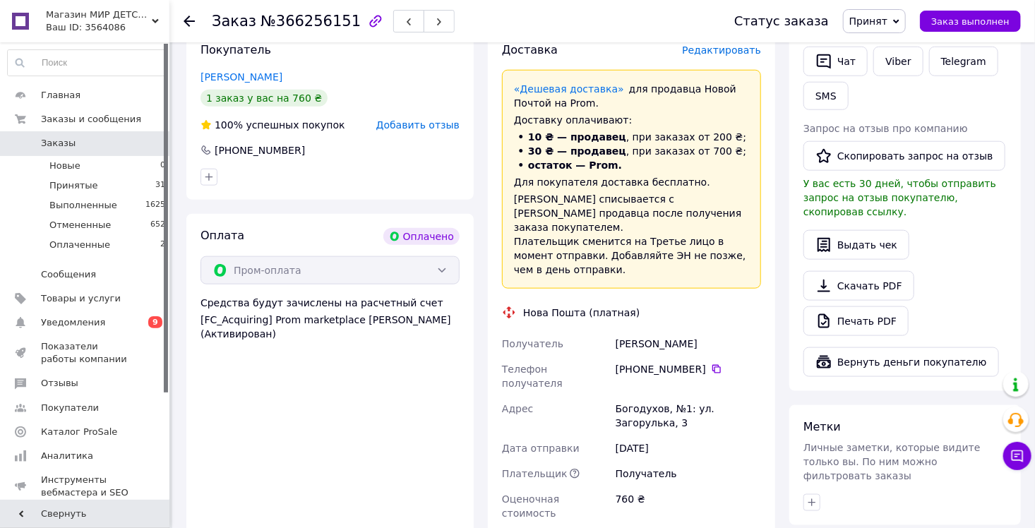
scroll to position [706, 0]
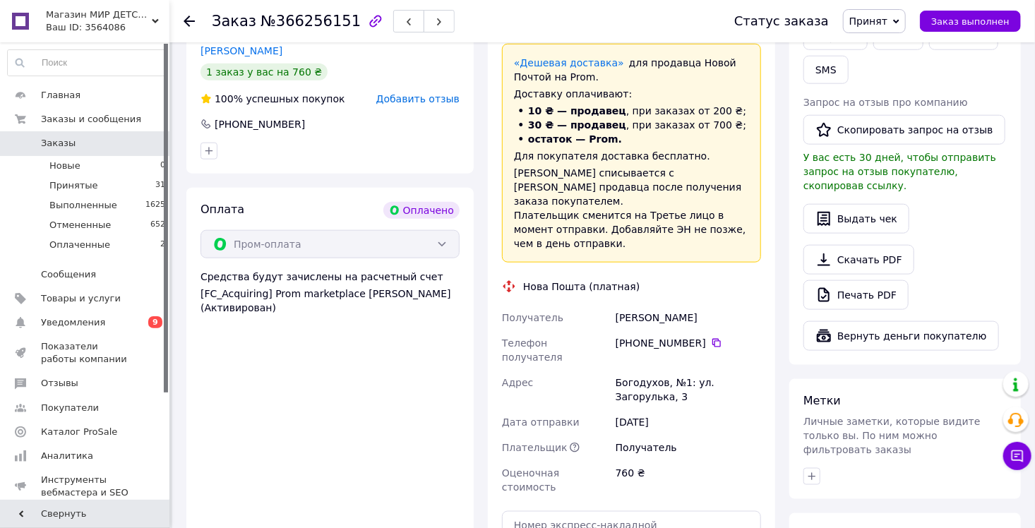
click at [629, 305] on div "[PERSON_NAME]" at bounding box center [688, 317] width 151 height 25
click at [628, 305] on div "[PERSON_NAME]" at bounding box center [688, 317] width 151 height 25
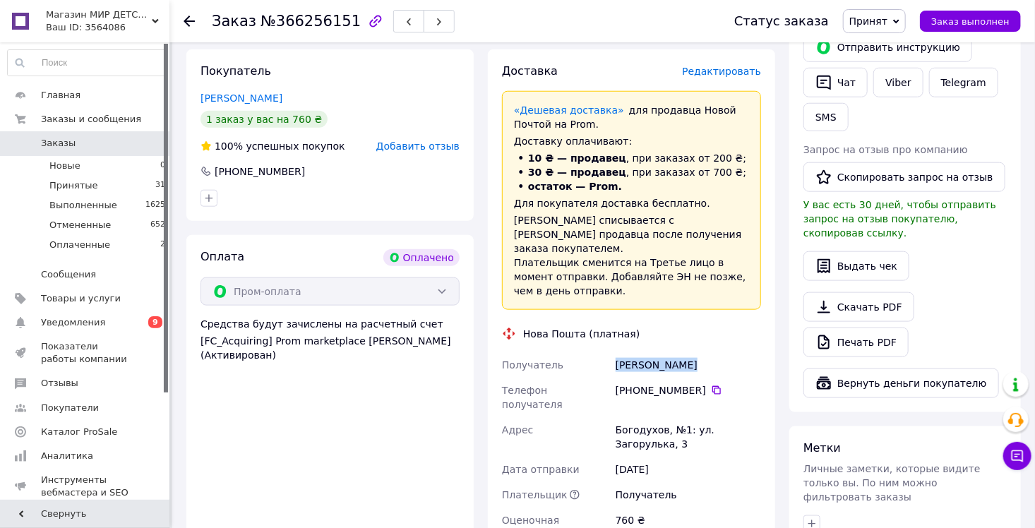
scroll to position [635, 0]
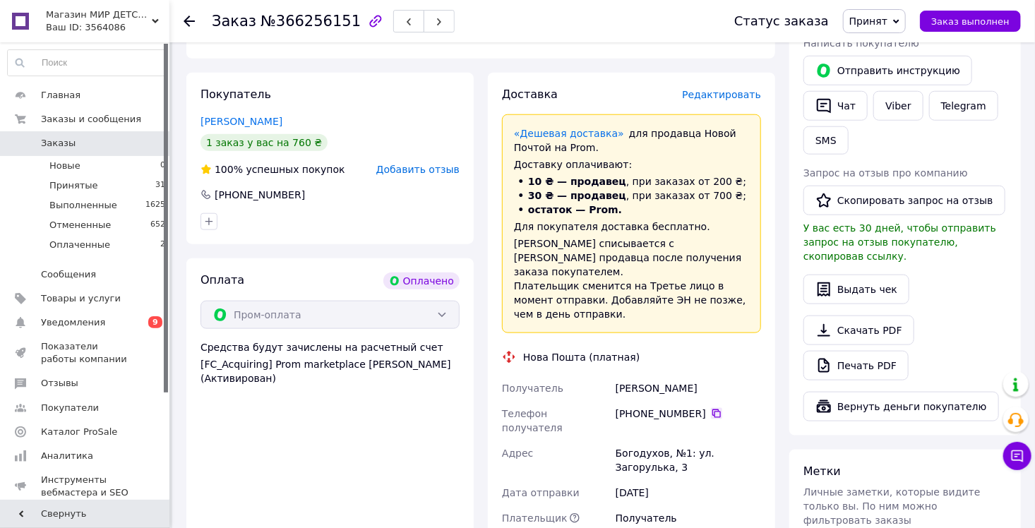
click at [712, 409] on icon at bounding box center [716, 413] width 8 height 8
click at [622, 375] on div "[PERSON_NAME]" at bounding box center [688, 387] width 151 height 25
click at [654, 375] on div "[PERSON_NAME]" at bounding box center [688, 387] width 151 height 25
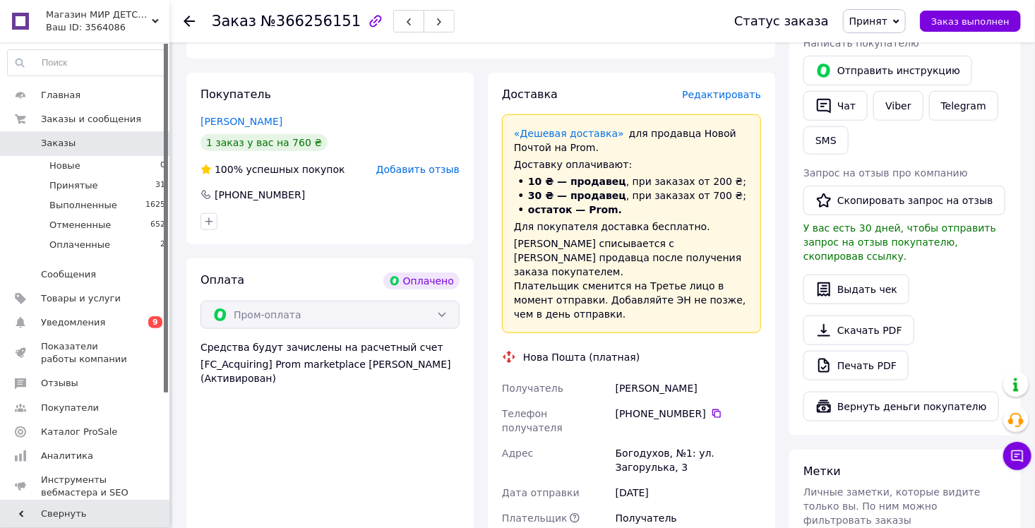
click at [639, 440] on div "Богодухов, №1: ул. Загорулька, 3" at bounding box center [688, 460] width 151 height 40
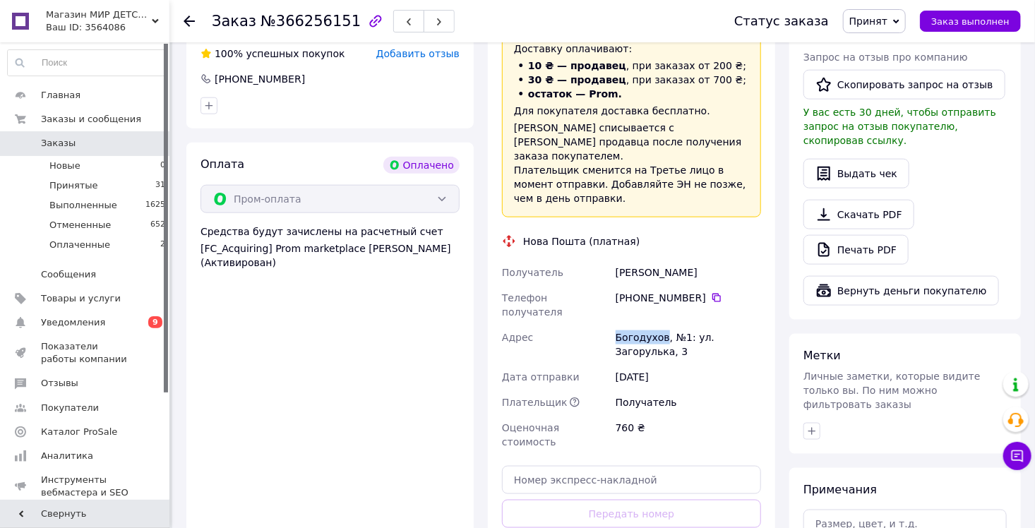
scroll to position [776, 0]
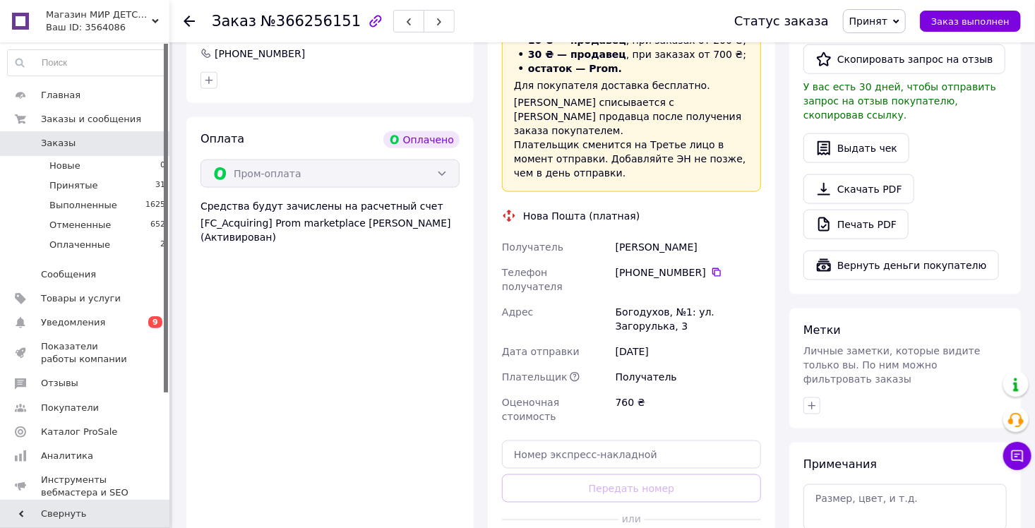
click at [719, 380] on div "Доставка Редактировать «Дешевая доставка»   для продавца [GEOGRAPHIC_DATA] на P…" at bounding box center [631, 256] width 259 height 620
click at [709, 440] on input "text" at bounding box center [631, 454] width 259 height 28
paste input "20451269175142"
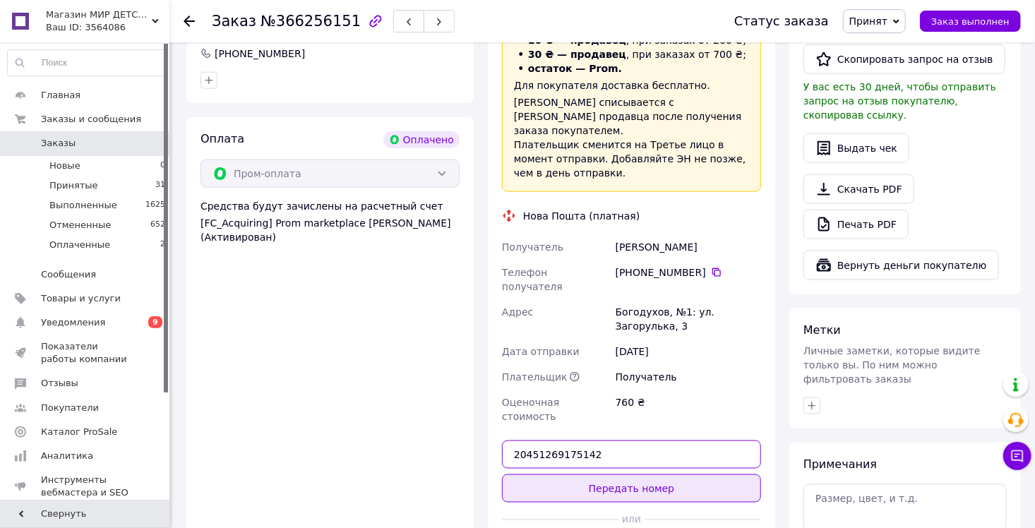
type input "20451269175142"
click at [636, 474] on button "Передать номер" at bounding box center [631, 488] width 259 height 28
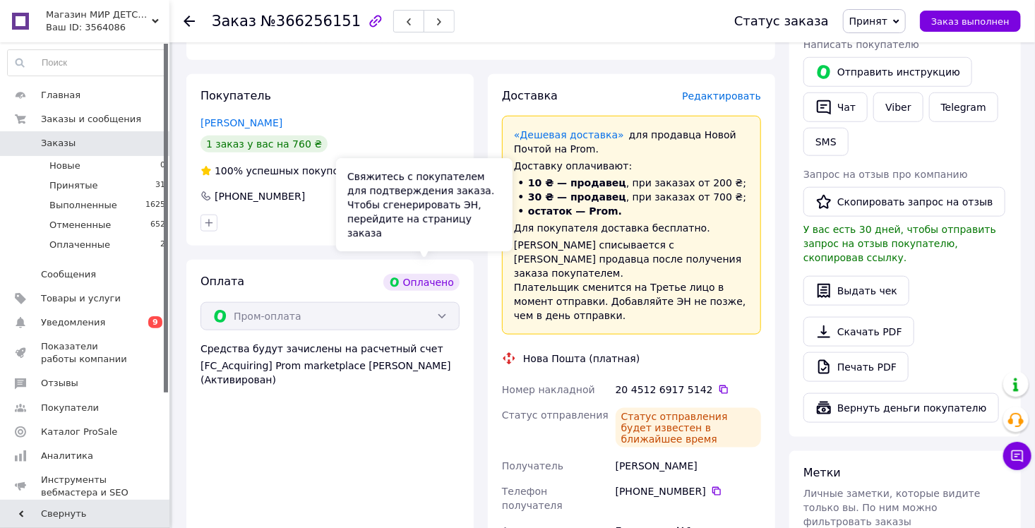
scroll to position [635, 0]
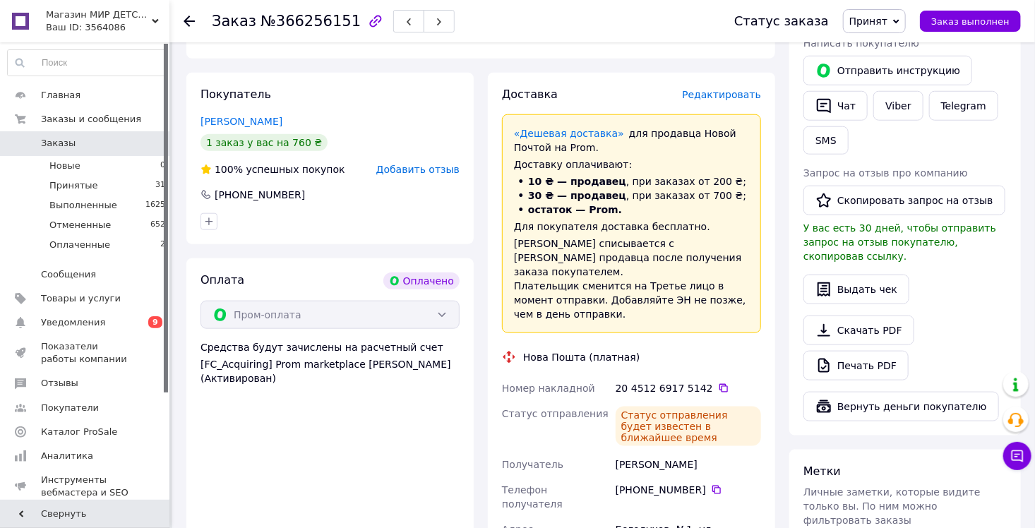
click at [186, 23] on use at bounding box center [188, 21] width 11 height 11
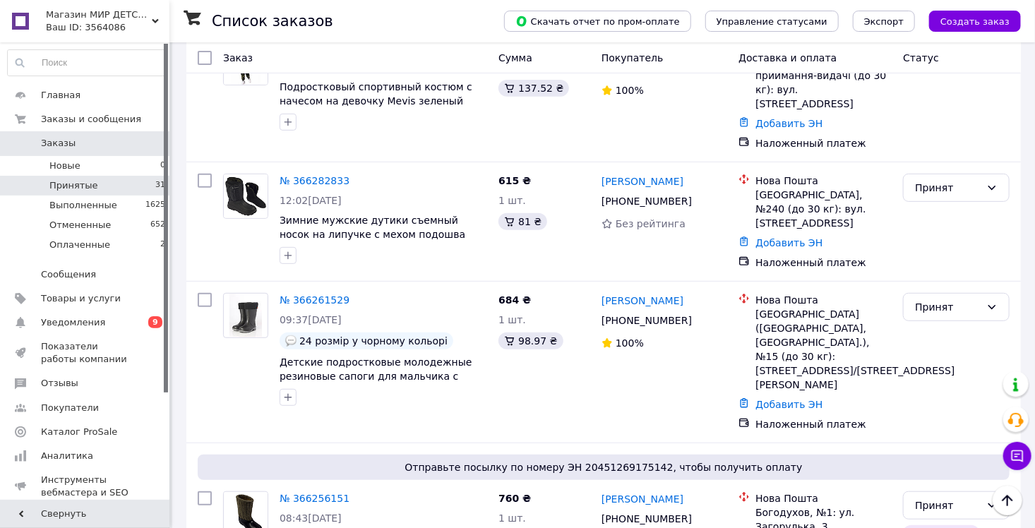
scroll to position [212, 0]
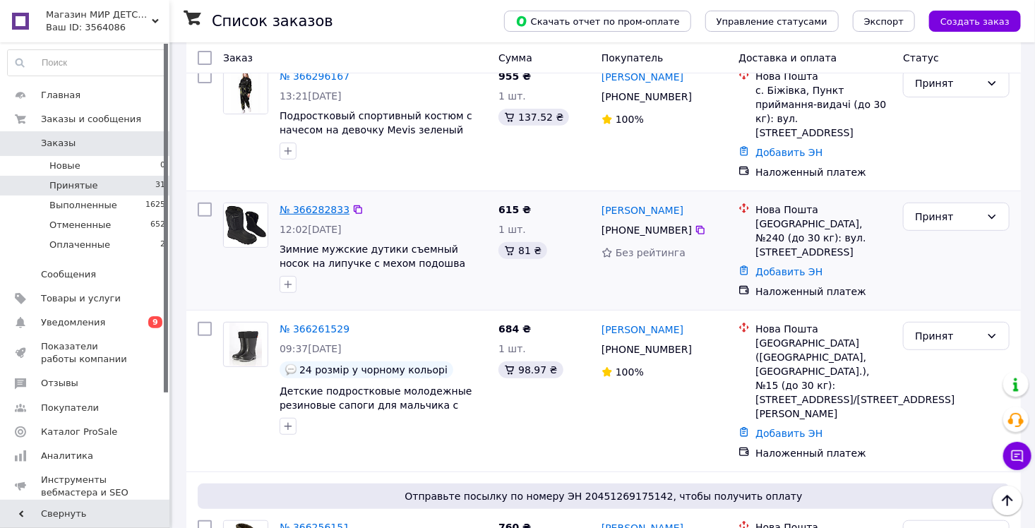
click at [313, 204] on link "№ 366282833" at bounding box center [314, 209] width 70 height 11
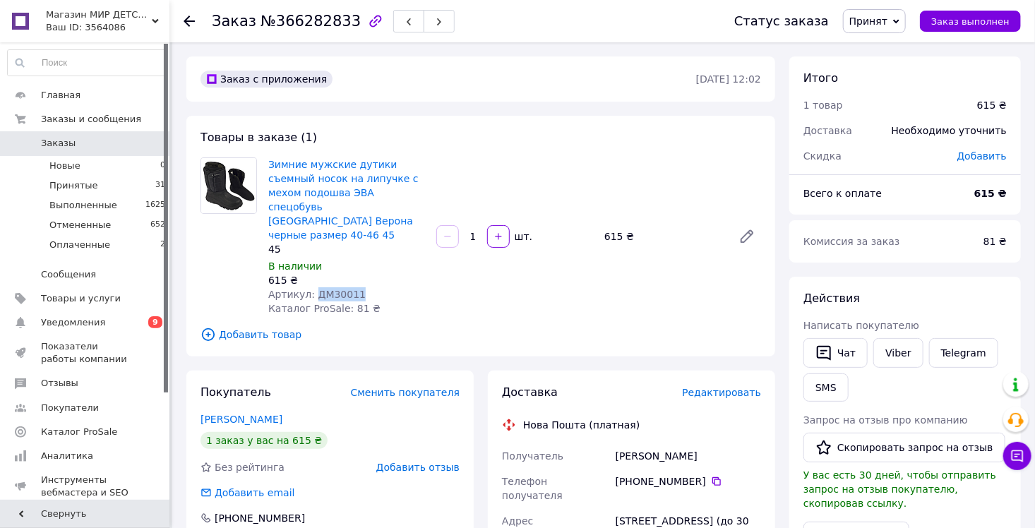
drag, startPoint x: 368, startPoint y: 263, endPoint x: 311, endPoint y: 272, distance: 57.1
click at [311, 287] on div "Артикул: ДМ30011" at bounding box center [346, 294] width 157 height 14
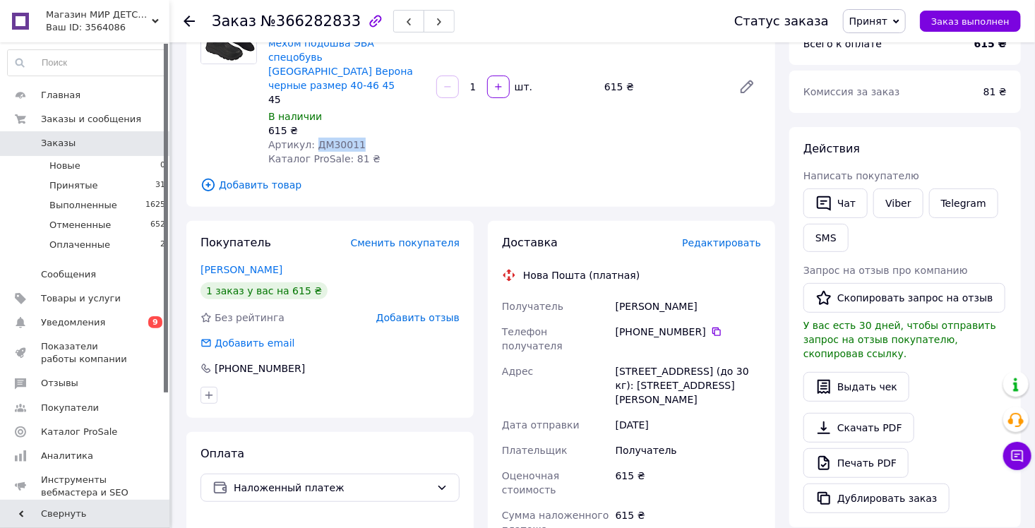
scroll to position [212, 0]
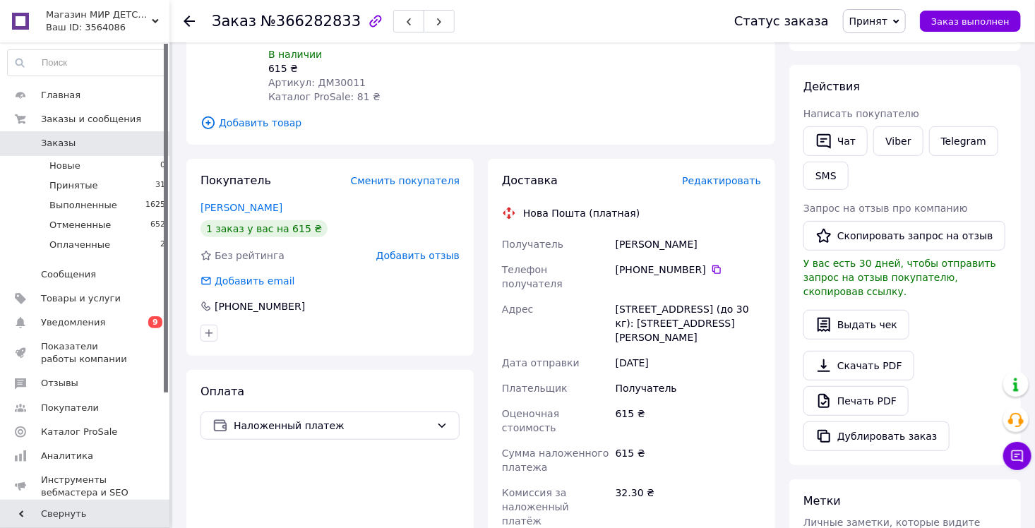
click at [651, 231] on div "[PERSON_NAME]" at bounding box center [688, 243] width 151 height 25
click at [712, 265] on icon at bounding box center [716, 269] width 8 height 8
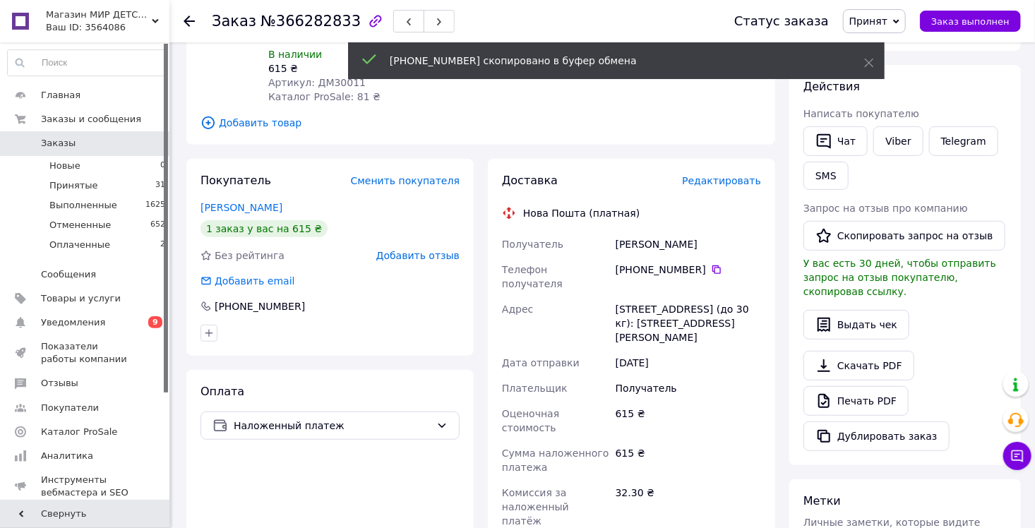
click at [626, 231] on div "[PERSON_NAME]" at bounding box center [688, 243] width 151 height 25
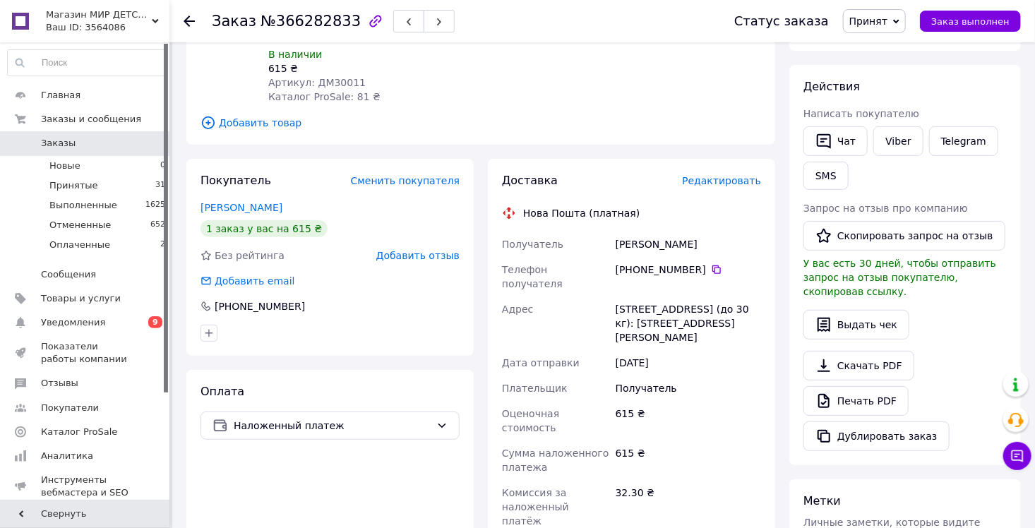
click at [675, 231] on div "[PERSON_NAME]" at bounding box center [688, 243] width 151 height 25
click at [632, 296] on div "[STREET_ADDRESS] (до 30 кг): [STREET_ADDRESS][PERSON_NAME]" at bounding box center [688, 323] width 151 height 54
click at [737, 296] on div "[STREET_ADDRESS] (до 30 кг): [STREET_ADDRESS][PERSON_NAME]" at bounding box center [688, 323] width 151 height 54
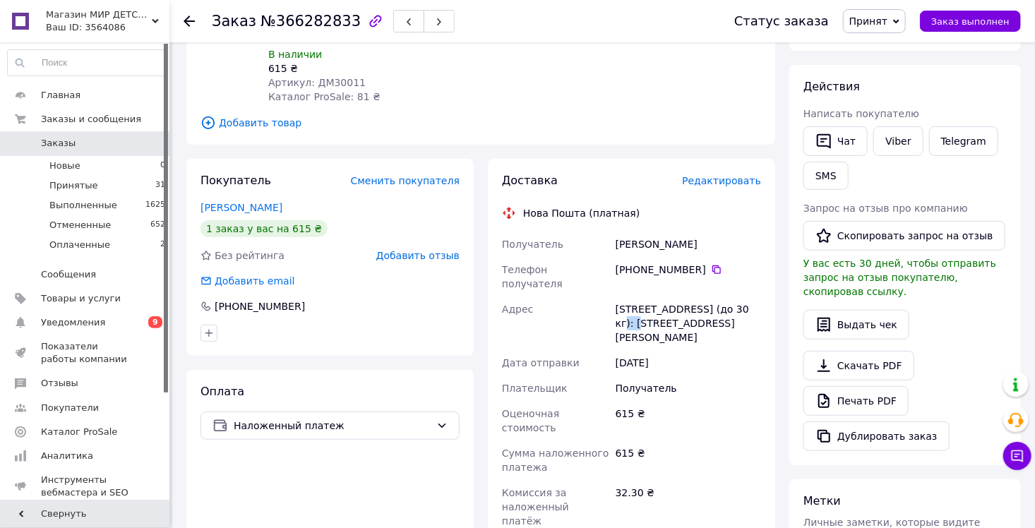
click at [737, 296] on div "[STREET_ADDRESS] (до 30 кг): [STREET_ADDRESS][PERSON_NAME]" at bounding box center [688, 323] width 151 height 54
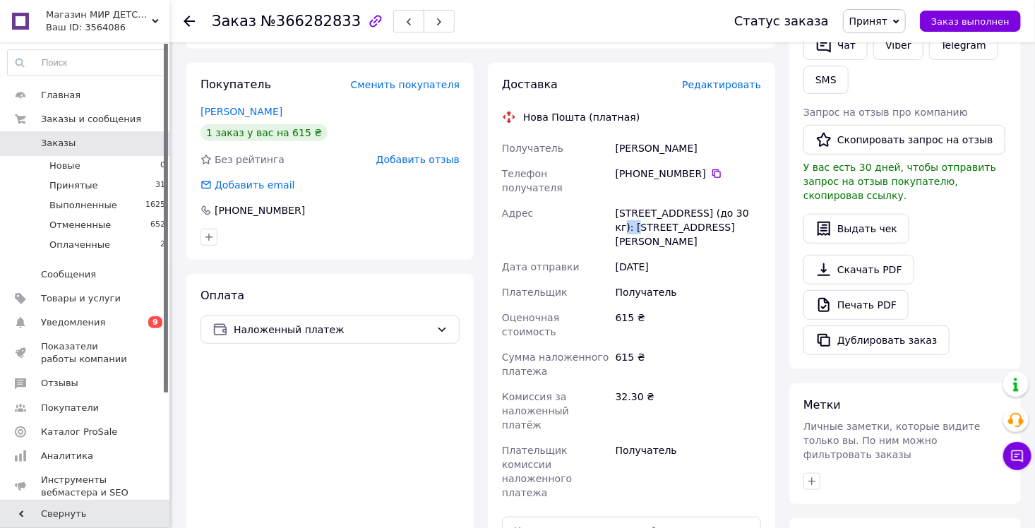
scroll to position [353, 0]
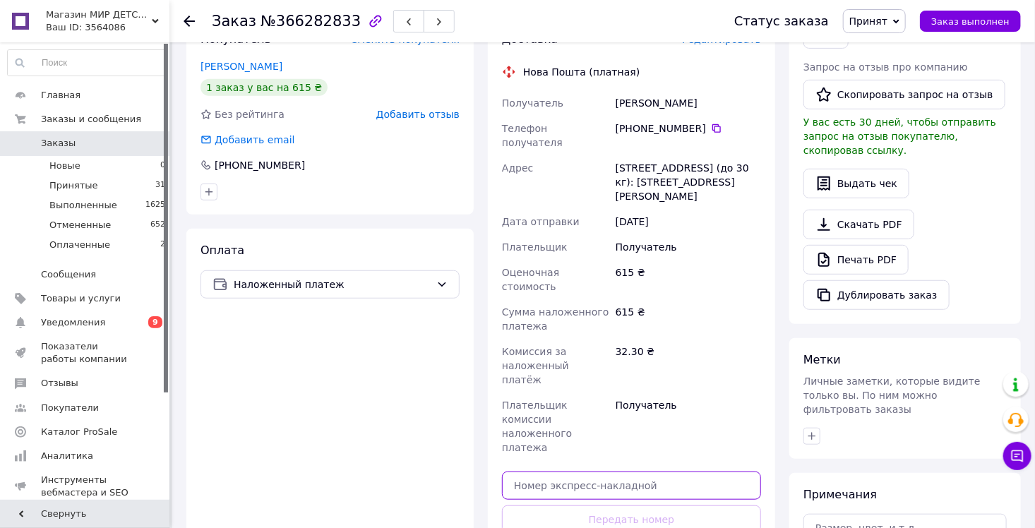
click at [579, 471] on input "text" at bounding box center [631, 485] width 259 height 28
paste input "20451269178938"
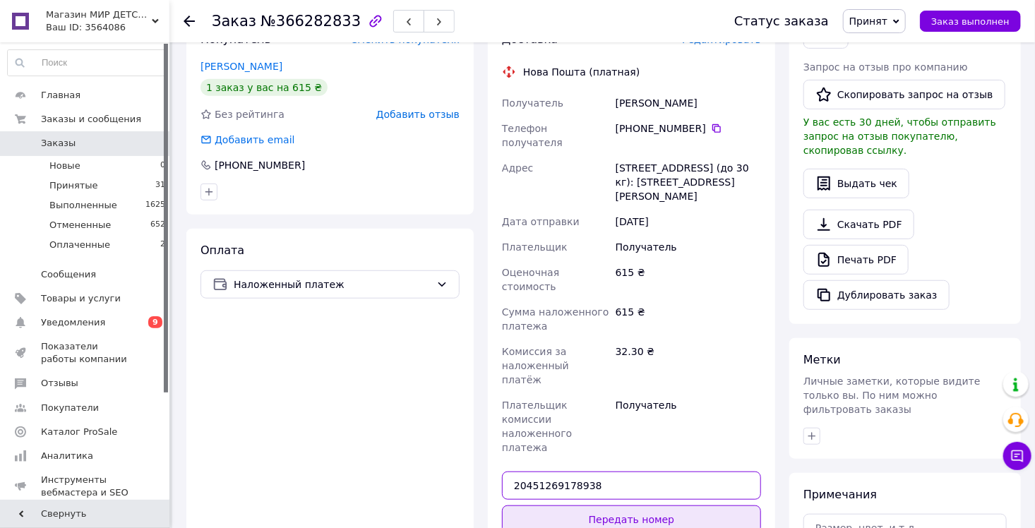
type input "20451269178938"
click at [560, 505] on button "Передать номер" at bounding box center [631, 519] width 259 height 28
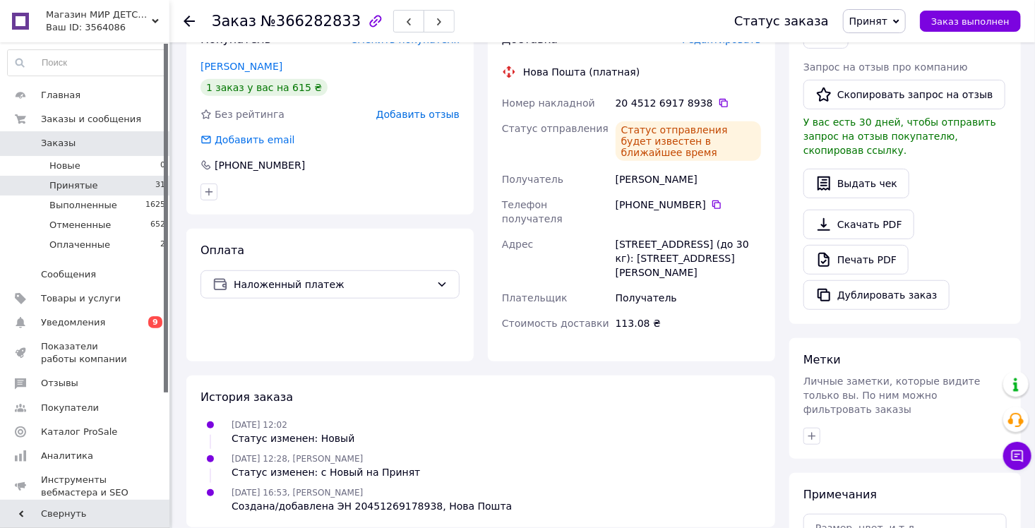
click at [85, 182] on span "Принятые" at bounding box center [73, 185] width 49 height 13
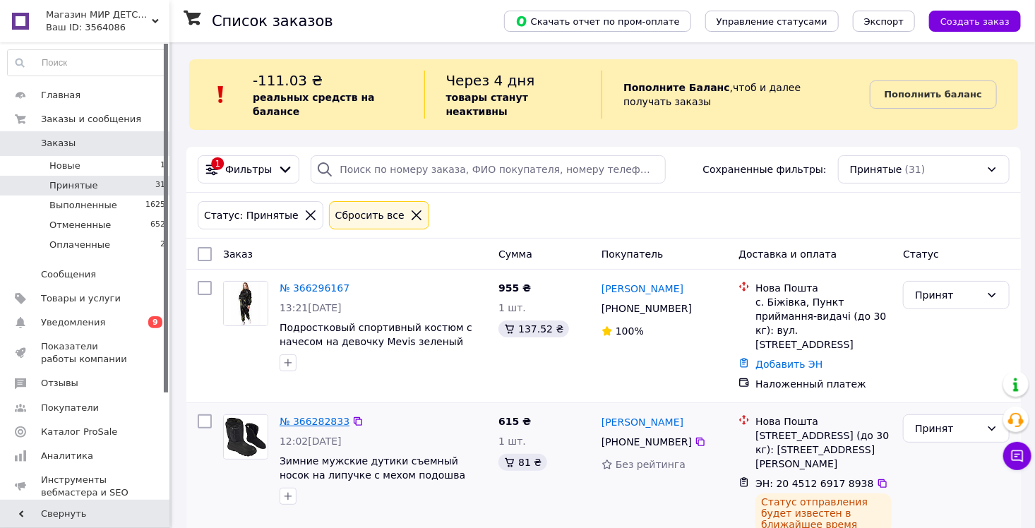
click at [301, 416] on link "№ 366282833" at bounding box center [314, 421] width 70 height 11
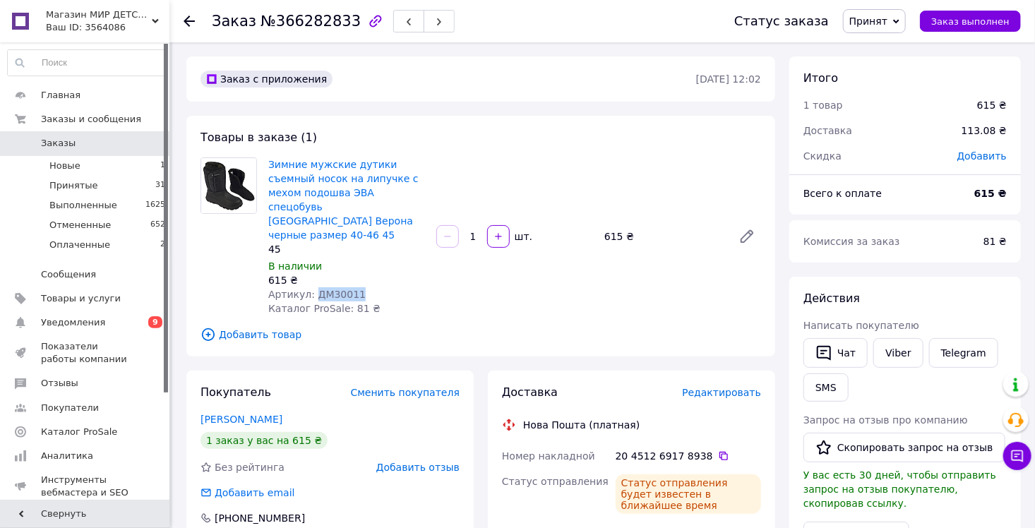
drag, startPoint x: 355, startPoint y: 269, endPoint x: 312, endPoint y: 267, distance: 43.1
click at [312, 287] on div "Артикул: ДМ30011" at bounding box center [346, 294] width 157 height 14
click at [56, 143] on span "Заказы" at bounding box center [58, 143] width 35 height 13
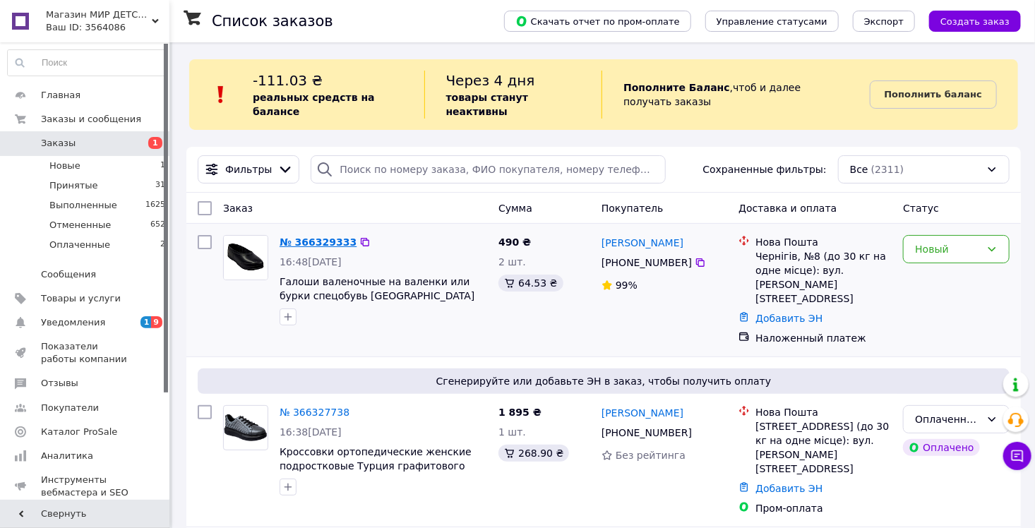
click at [326, 236] on link "№ 366329333" at bounding box center [317, 241] width 77 height 11
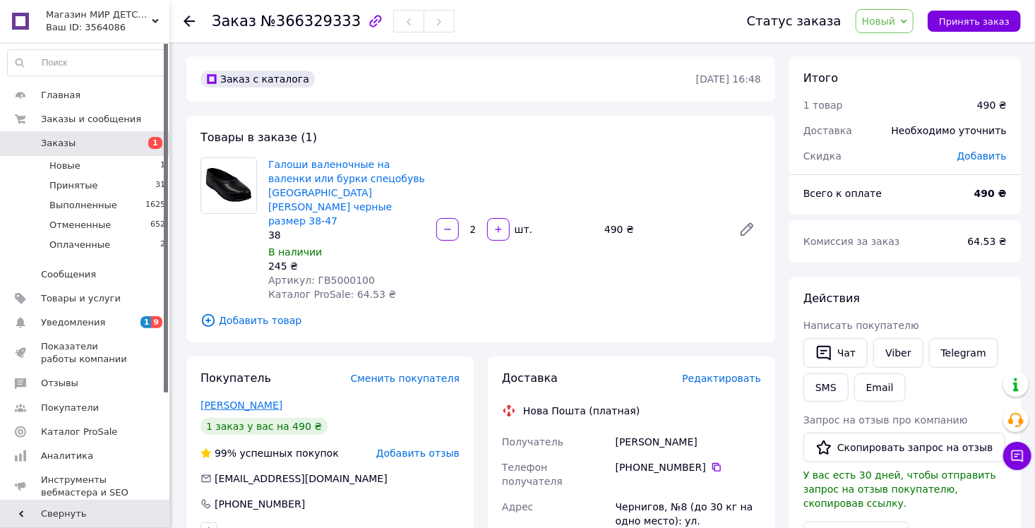
click at [260, 399] on link "Ракович Сергій" at bounding box center [241, 404] width 82 height 11
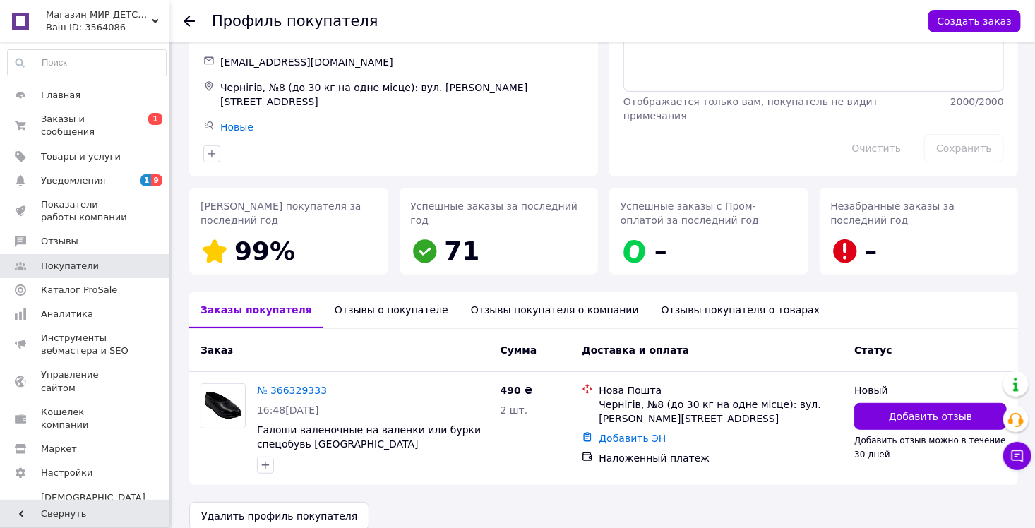
scroll to position [104, 0]
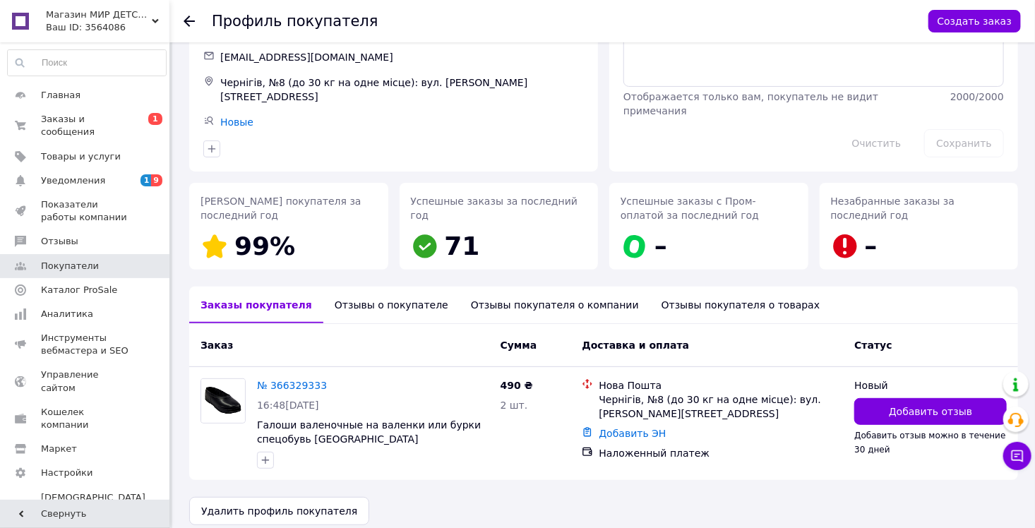
click at [373, 294] on div "Отзывы о покупателе" at bounding box center [391, 305] width 136 height 37
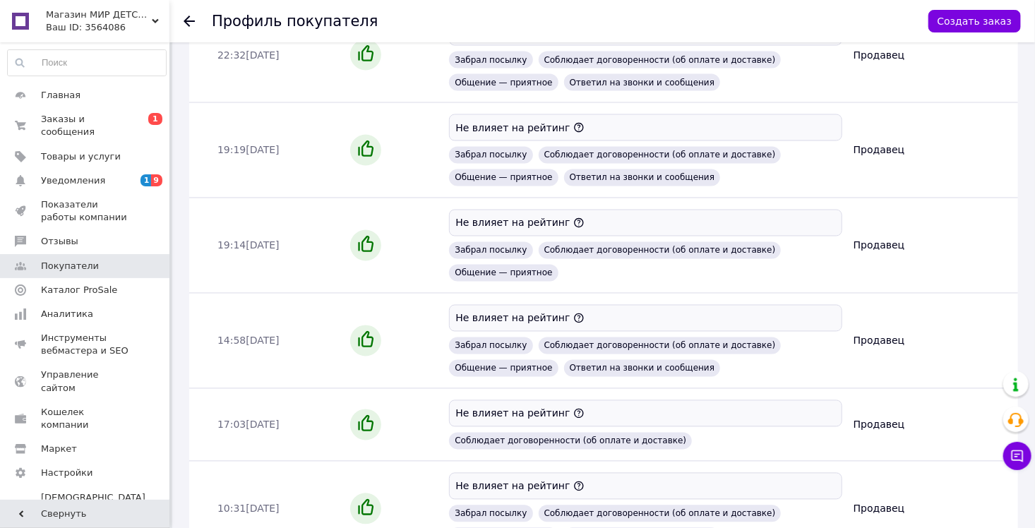
scroll to position [1291, 0]
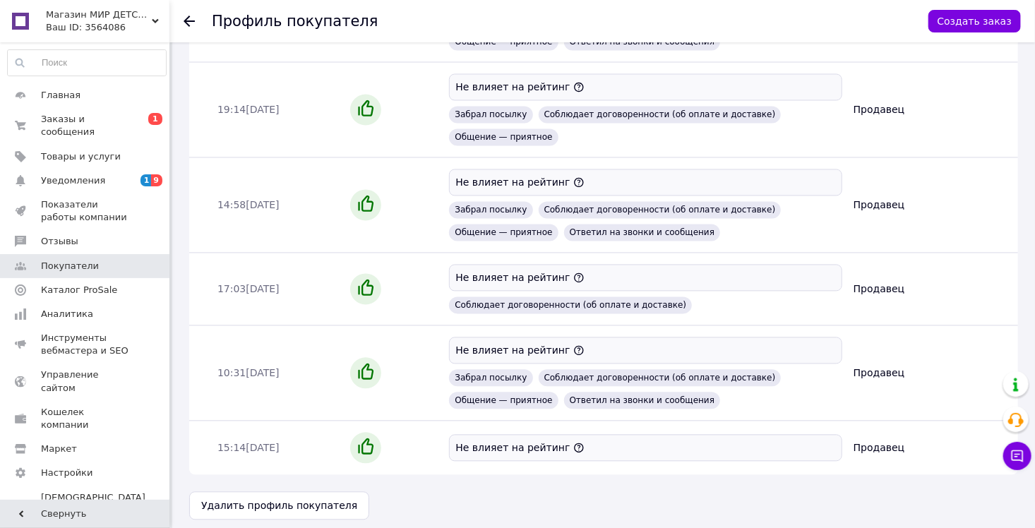
click at [188, 20] on icon at bounding box center [188, 21] width 11 height 11
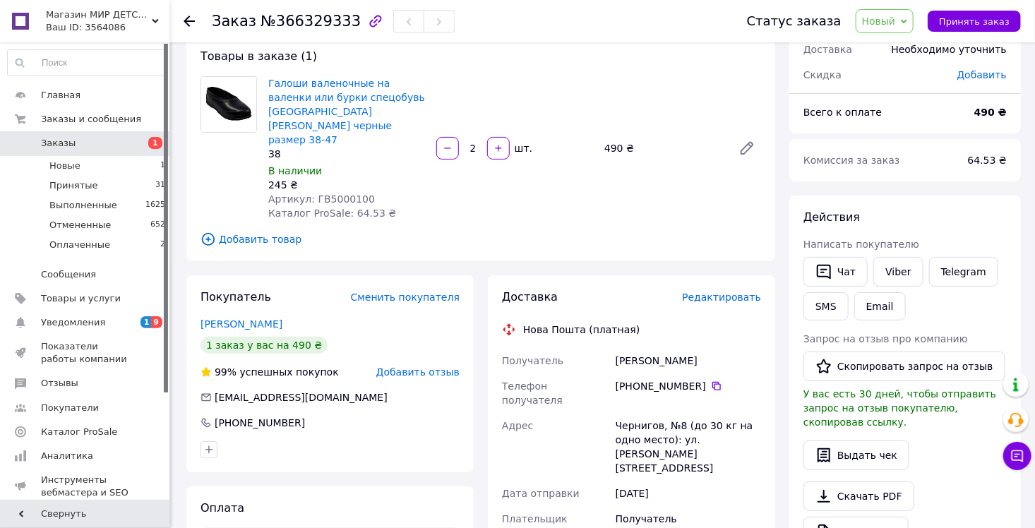
scroll to position [212, 0]
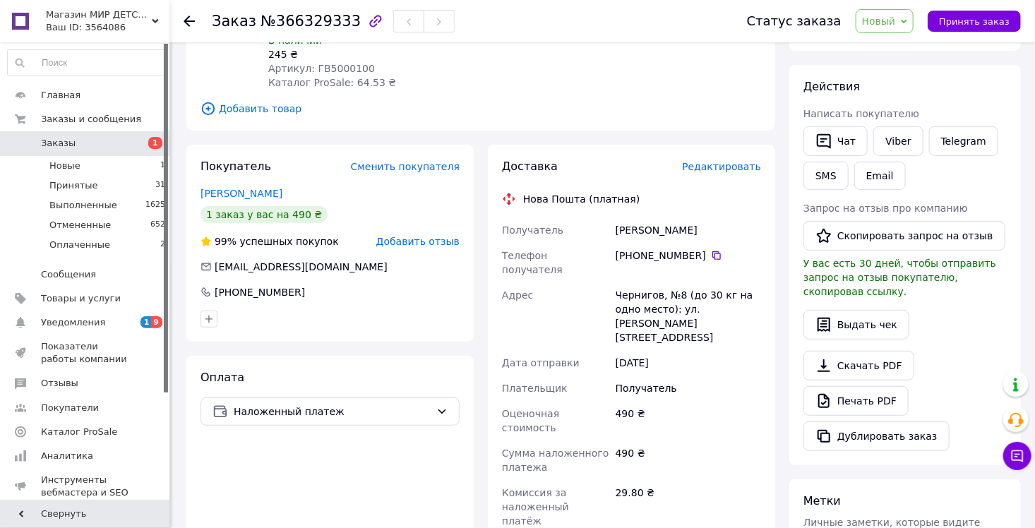
click at [891, 17] on span "Новый" at bounding box center [879, 21] width 34 height 11
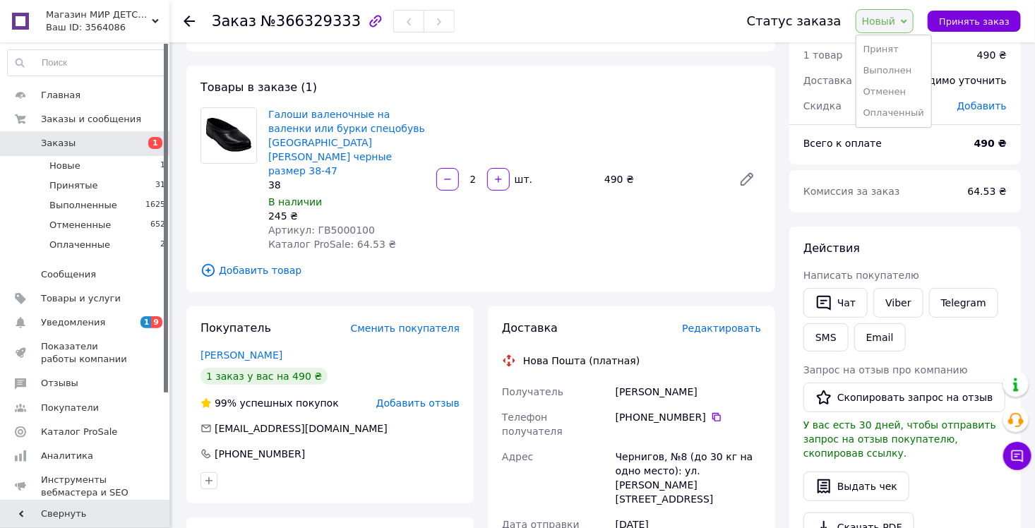
scroll to position [0, 0]
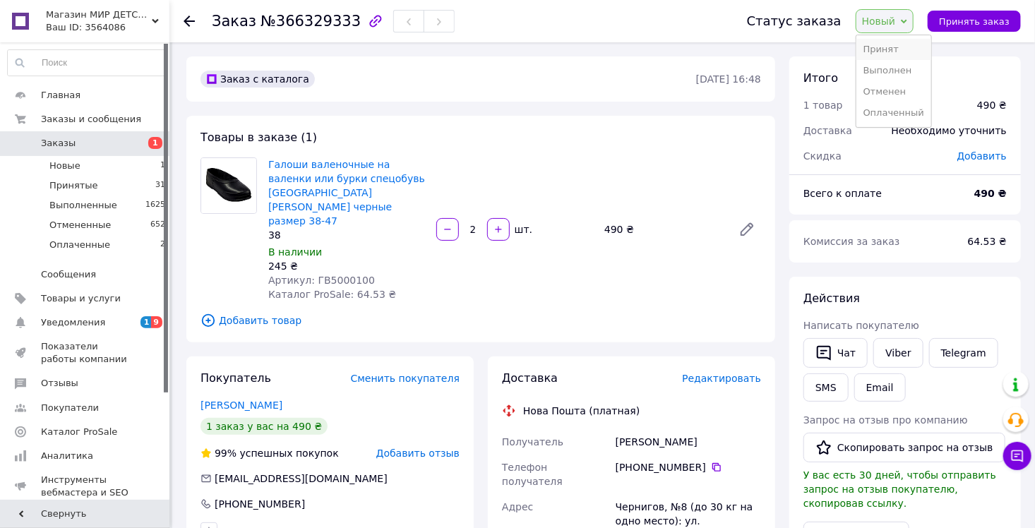
click at [901, 54] on li "Принят" at bounding box center [893, 49] width 75 height 21
drag, startPoint x: 363, startPoint y: 254, endPoint x: 311, endPoint y: 254, distance: 52.2
click at [311, 273] on div "Артикул: ГВ5000100" at bounding box center [346, 280] width 157 height 14
copy span "ГВ5000100"
click at [636, 429] on div "Ракович Сергій" at bounding box center [688, 441] width 151 height 25
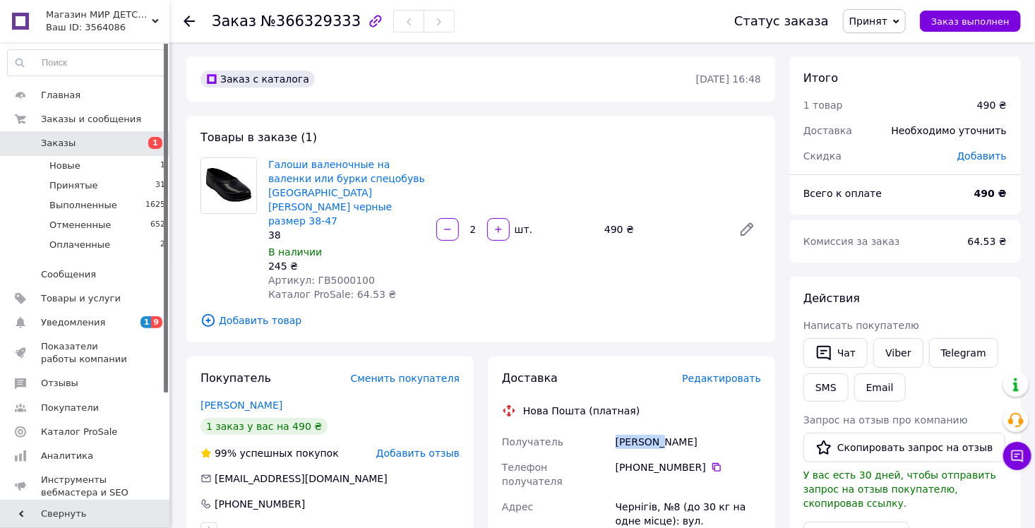
click at [636, 429] on div "Ракович Сергій" at bounding box center [688, 441] width 151 height 25
copy div "Ракович Сергій"
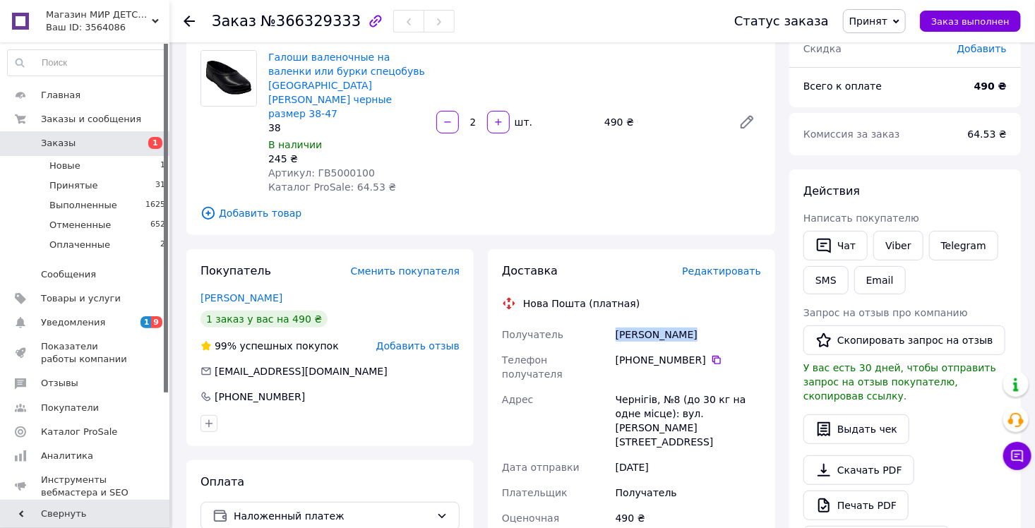
scroll to position [141, 0]
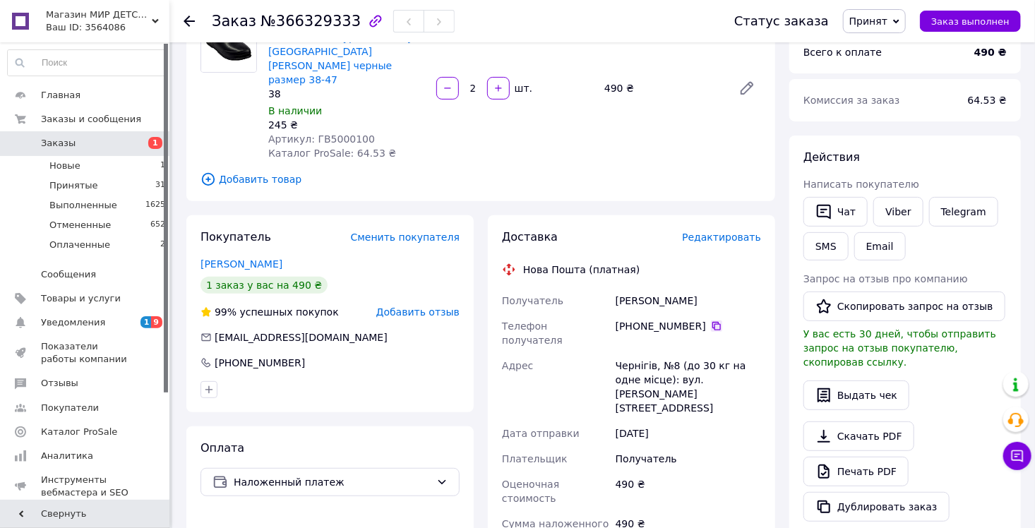
click at [711, 320] on icon at bounding box center [716, 325] width 11 height 11
click at [629, 288] on div "Ракович Сергій" at bounding box center [688, 300] width 151 height 25
copy div "Ракович"
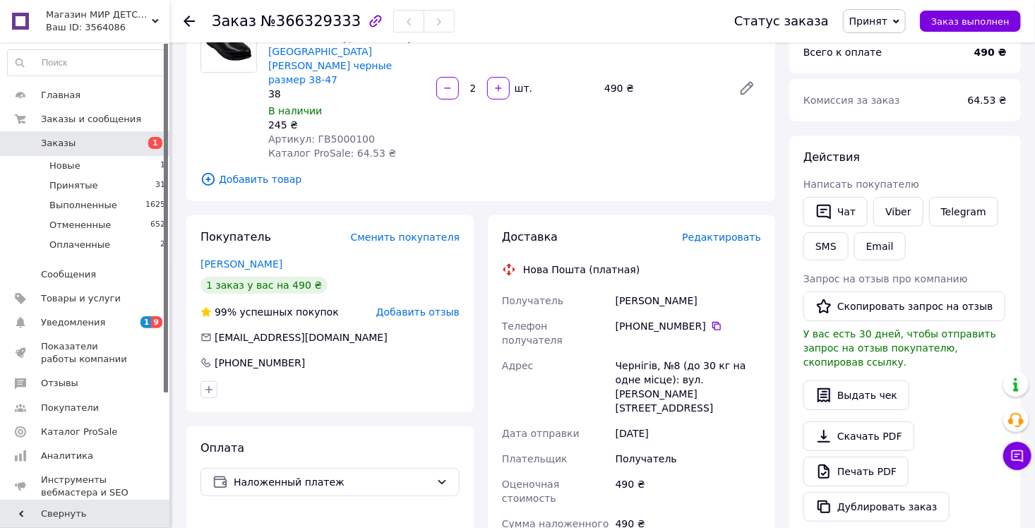
click at [681, 288] on div "Ракович Сергій" at bounding box center [688, 300] width 151 height 25
copy div "Сергій"
click at [634, 353] on div "Чернігів, №8 (до 30 кг на одне місце): вул. [PERSON_NAME][STREET_ADDRESS]" at bounding box center [688, 387] width 151 height 68
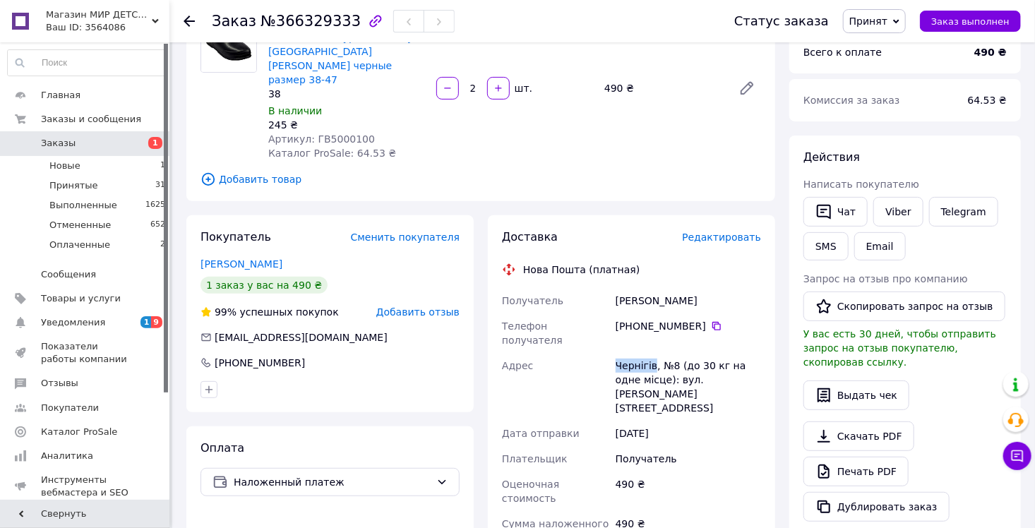
copy div "Чернігів"
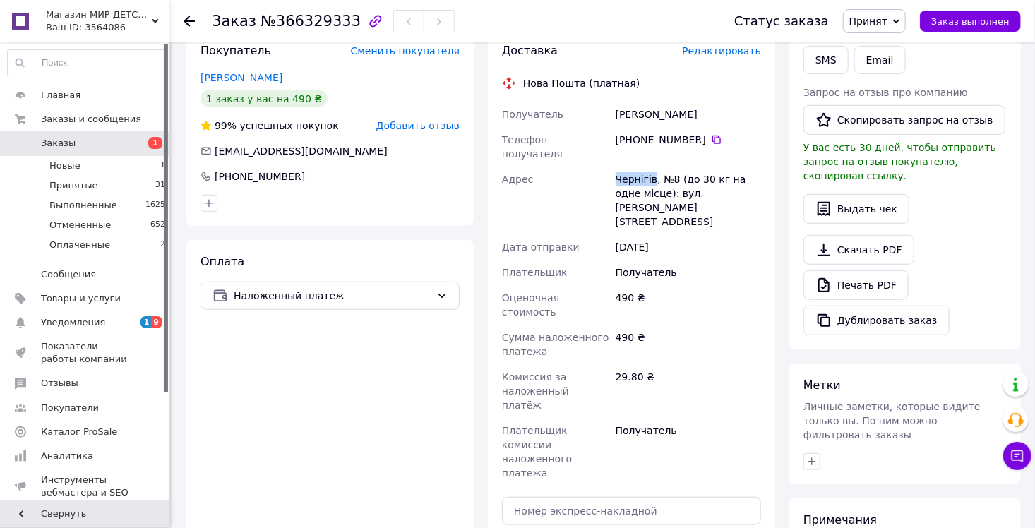
scroll to position [353, 0]
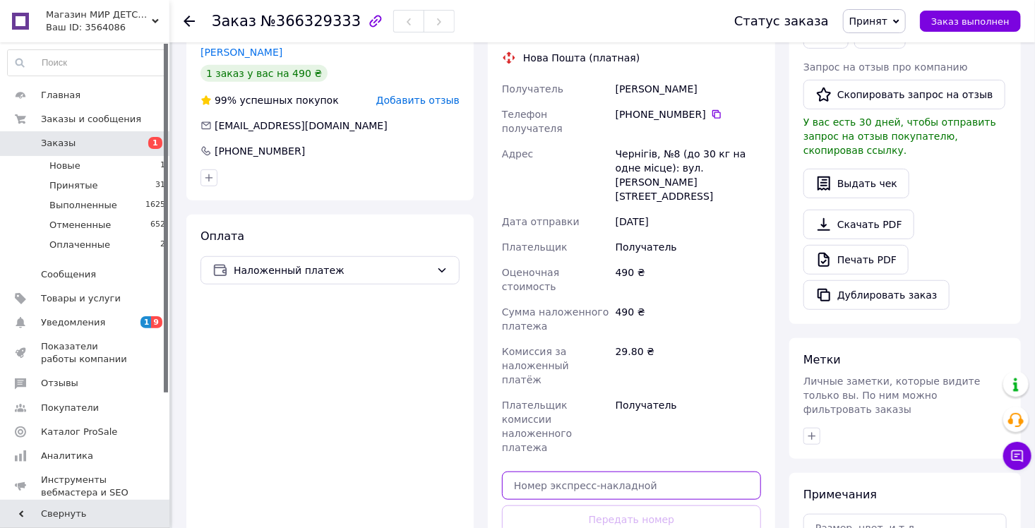
click at [562, 471] on input "text" at bounding box center [631, 485] width 259 height 28
paste input "20451269184699"
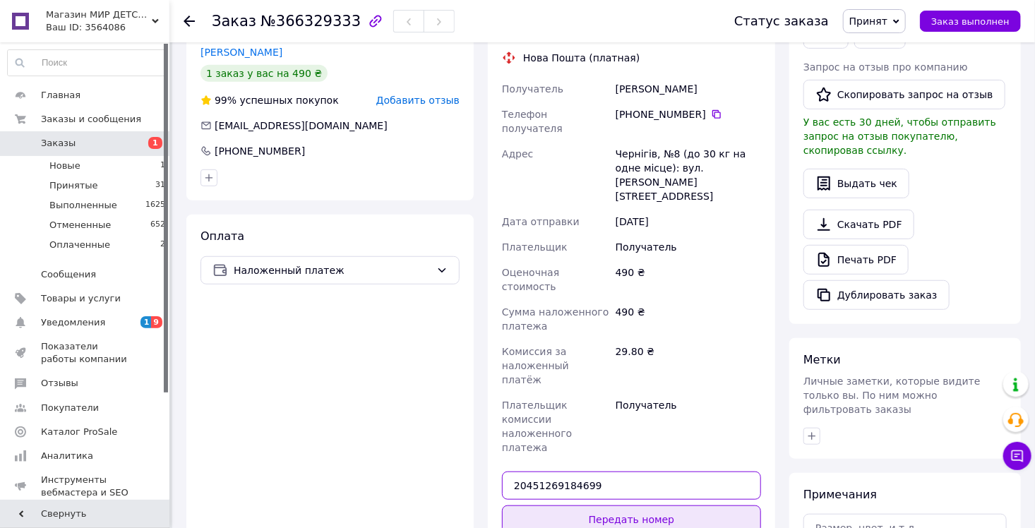
type input "20451269184699"
click at [565, 505] on button "Передать номер" at bounding box center [631, 519] width 259 height 28
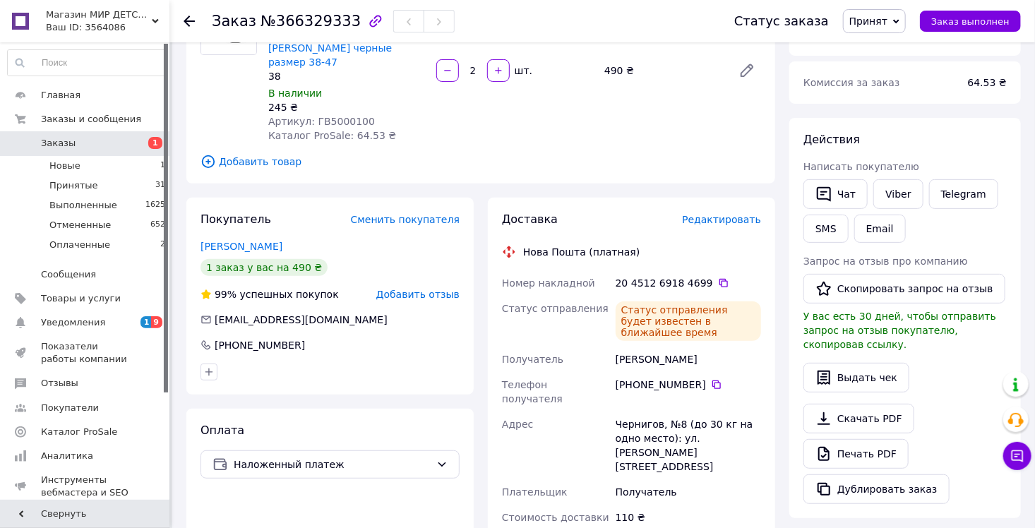
scroll to position [141, 0]
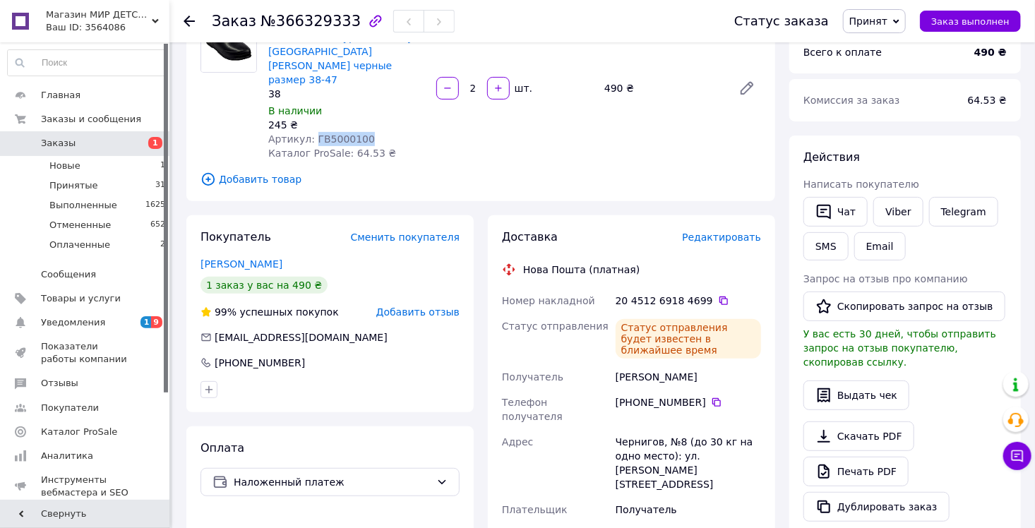
drag, startPoint x: 368, startPoint y: 107, endPoint x: 310, endPoint y: 114, distance: 58.9
click at [310, 132] on div "Артикул: ГВ5000100" at bounding box center [346, 139] width 157 height 14
copy span "ГВ5000100"
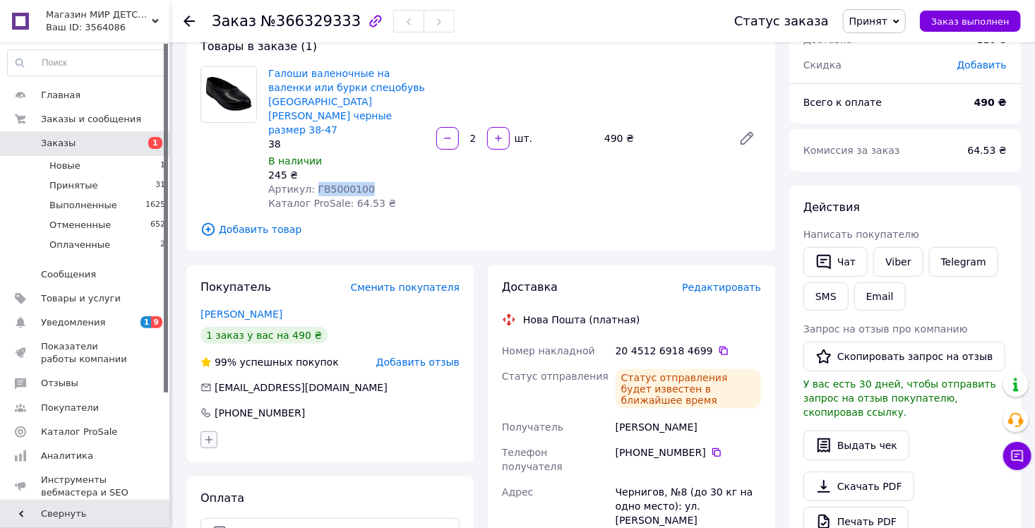
scroll to position [71, 0]
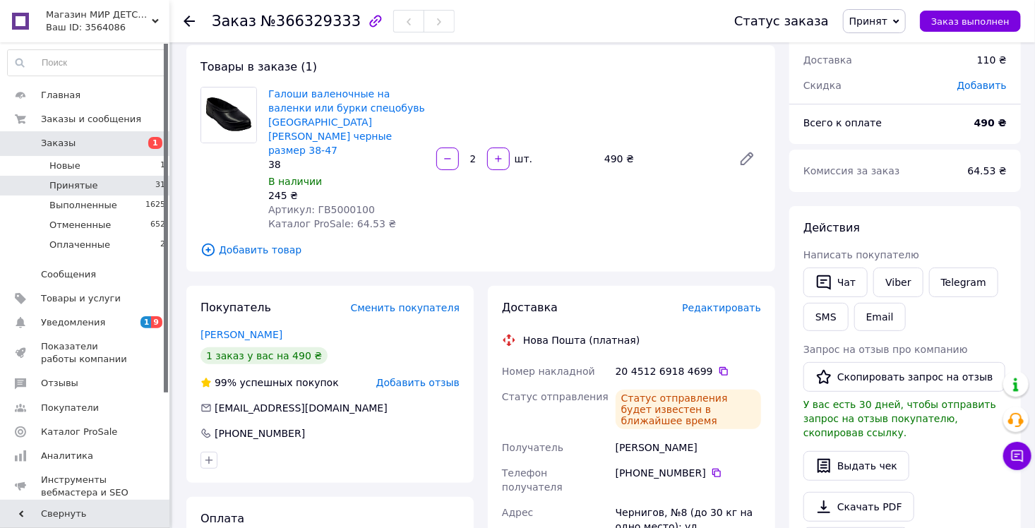
click at [76, 184] on span "Принятые" at bounding box center [73, 185] width 49 height 13
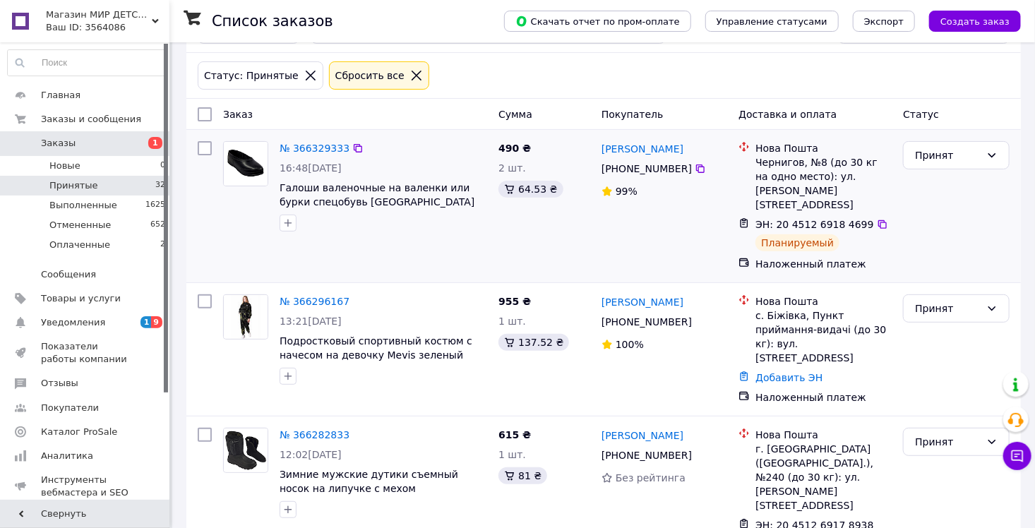
scroll to position [141, 0]
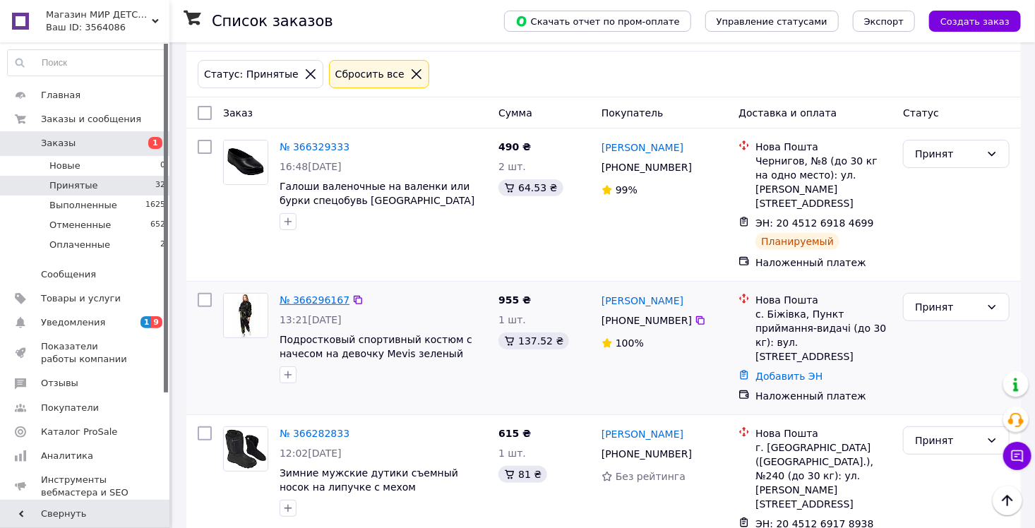
click at [318, 294] on link "№ 366296167" at bounding box center [314, 299] width 70 height 11
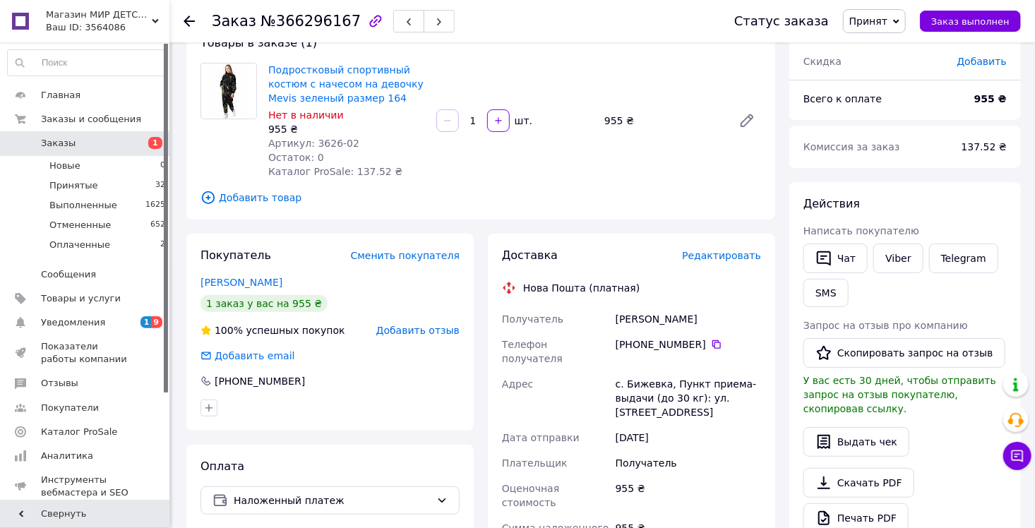
scroll to position [71, 0]
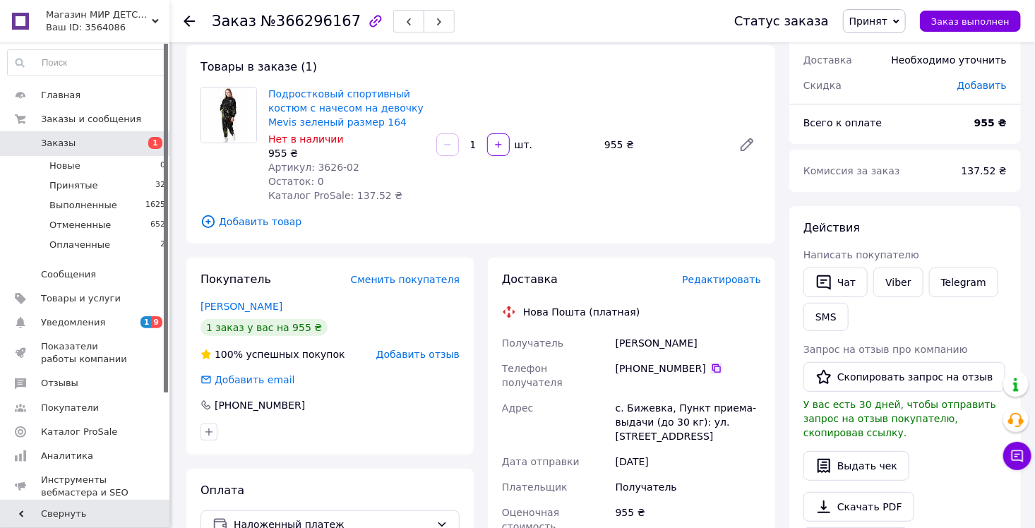
click at [711, 370] on icon at bounding box center [716, 368] width 11 height 11
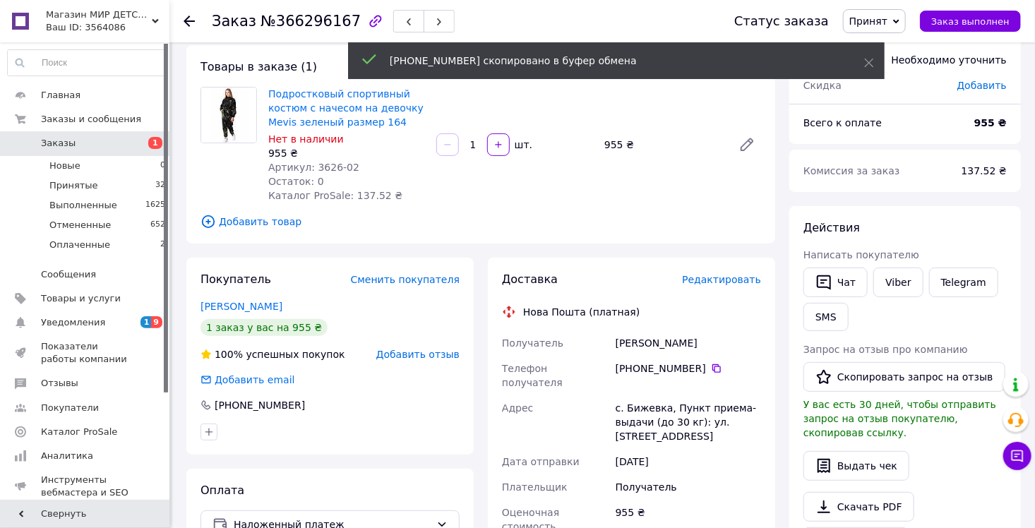
click at [615, 339] on div "Кубрак Віталія" at bounding box center [688, 342] width 151 height 25
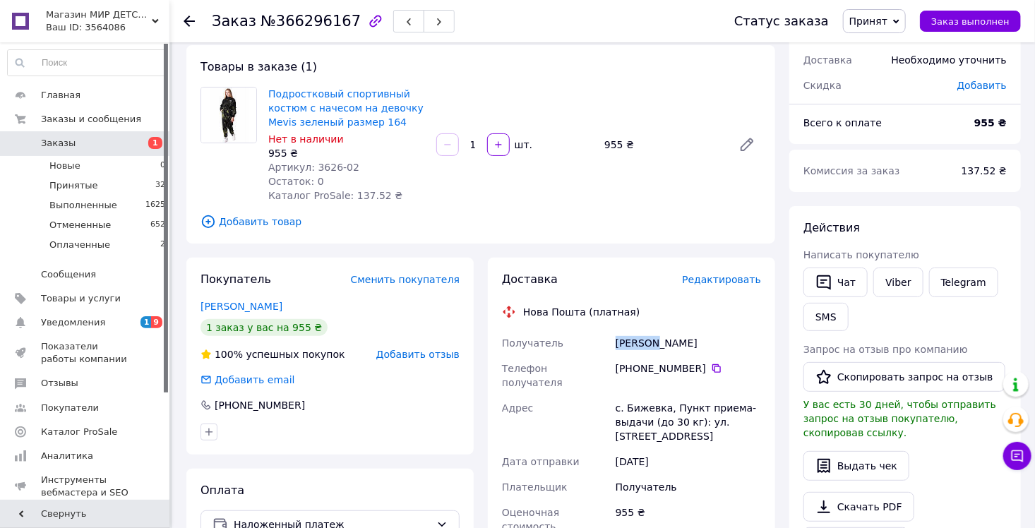
copy div "Кубрак"
click at [658, 347] on div "Кубрак Віталія" at bounding box center [688, 342] width 151 height 25
copy div "Віталія"
click at [636, 395] on div "с. Бижевка, Пункт приема-выдачи (до 30 кг): ул. Школьная, 12" at bounding box center [688, 422] width 151 height 54
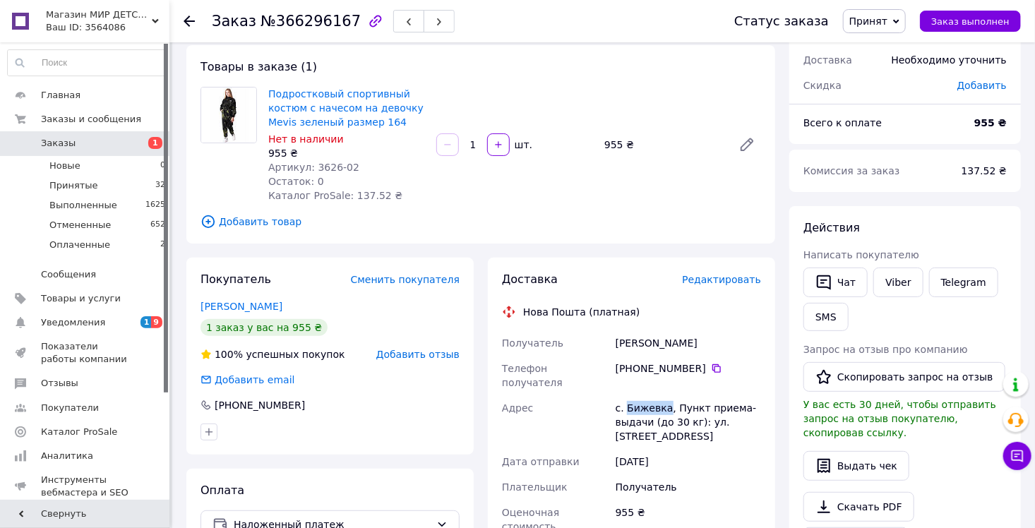
click at [636, 395] on div "с. Бижевка, Пункт приема-выдачи (до 30 кг): ул. Школьная, 12" at bounding box center [688, 422] width 151 height 54
copy div "Бижевка"
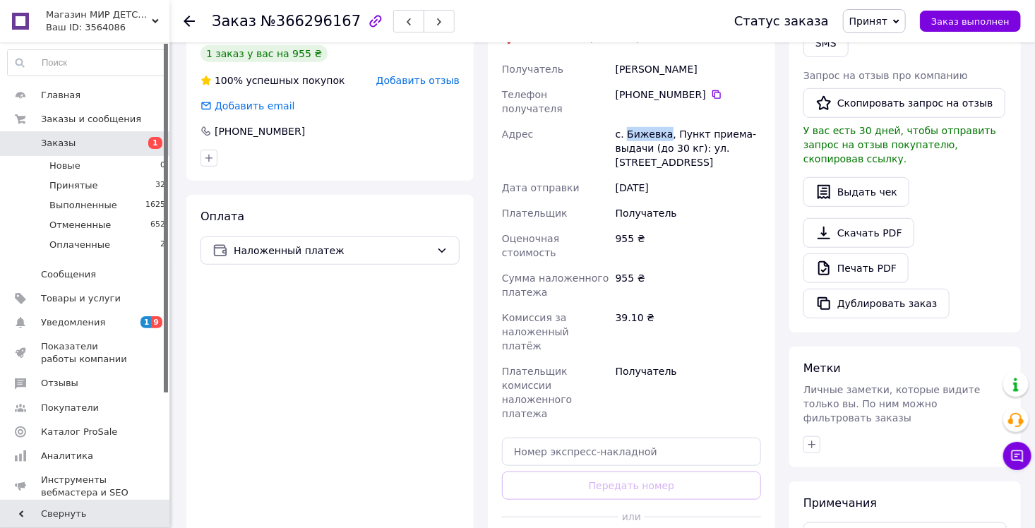
scroll to position [353, 0]
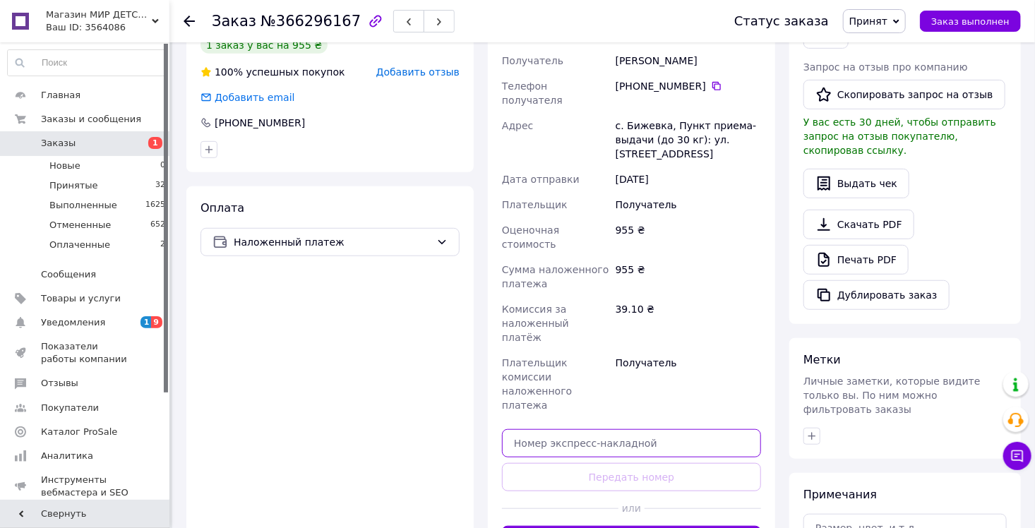
click at [559, 429] on input "text" at bounding box center [631, 443] width 259 height 28
paste input "20451269194326"
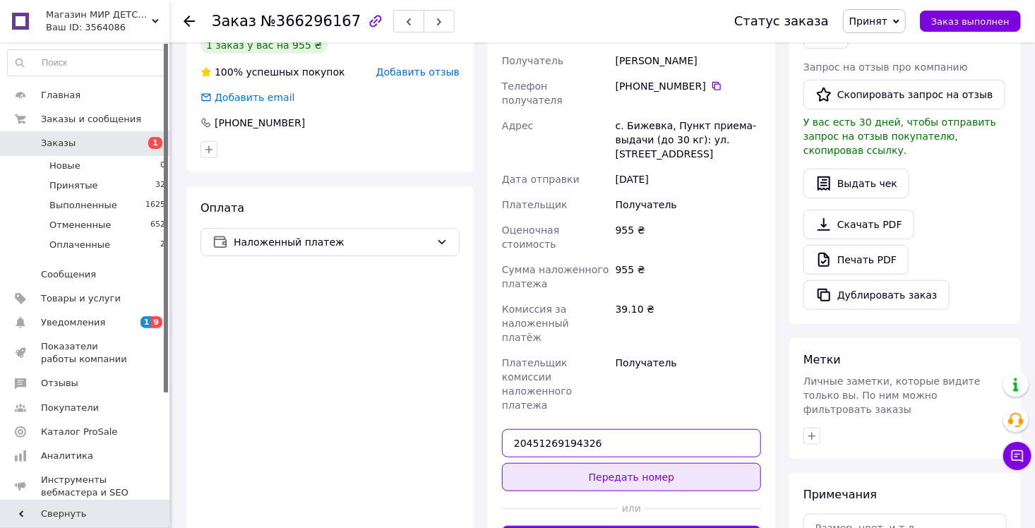
type input "20451269194326"
click at [555, 463] on button "Передать номер" at bounding box center [631, 477] width 259 height 28
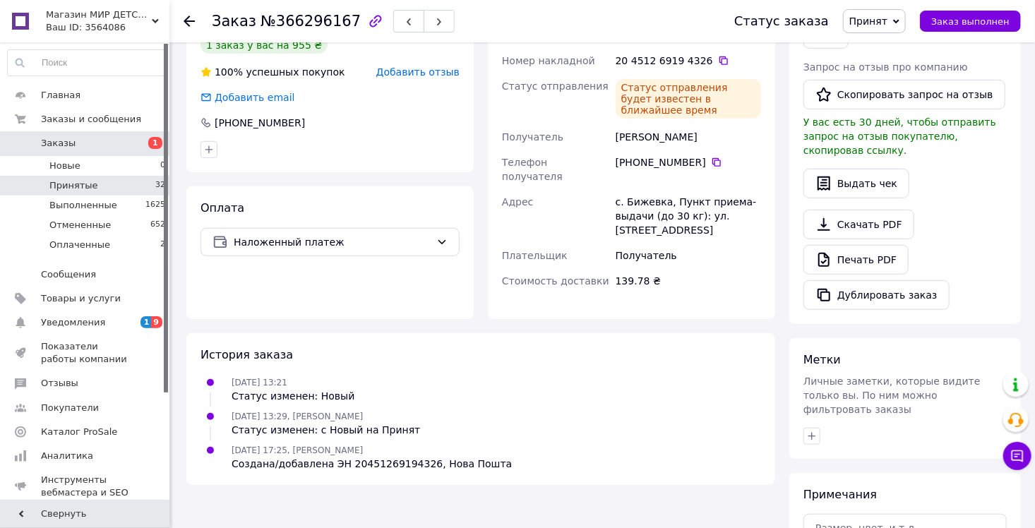
click at [61, 186] on span "Принятые" at bounding box center [73, 185] width 49 height 13
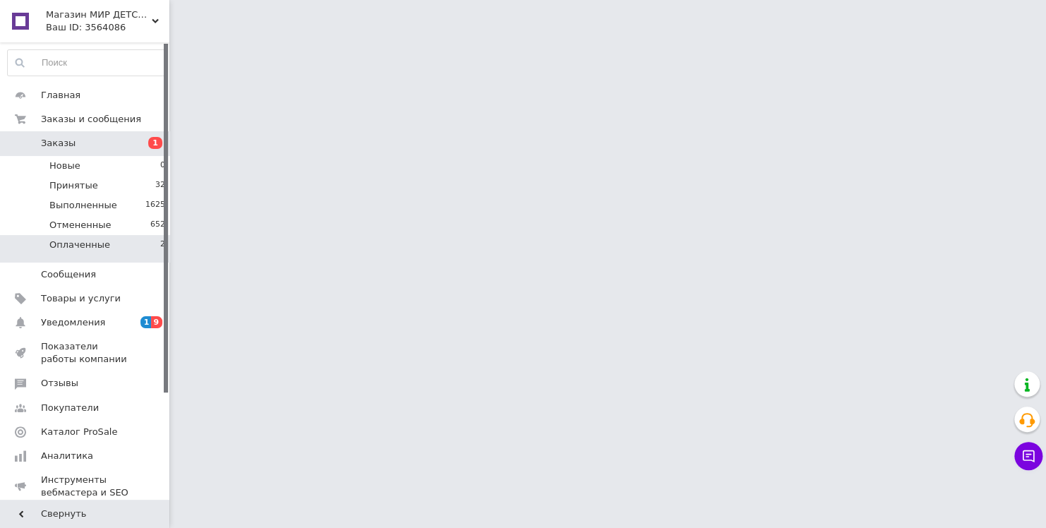
click at [73, 239] on span "Оплаченные" at bounding box center [79, 245] width 61 height 13
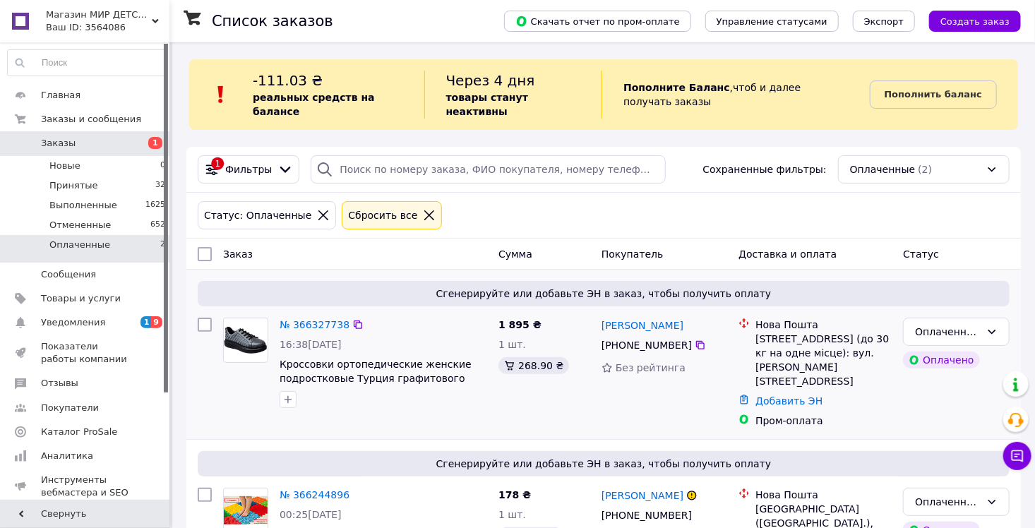
scroll to position [48, 0]
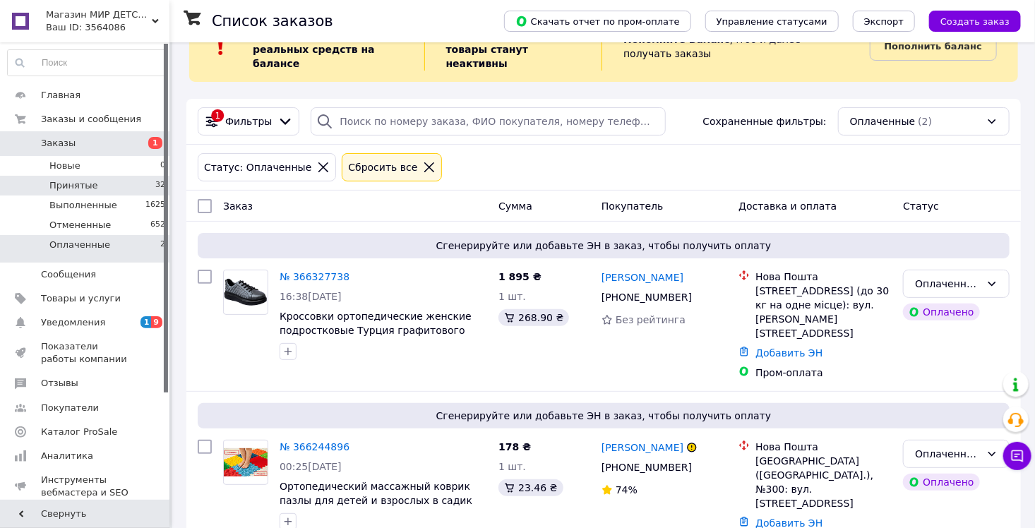
click at [60, 191] on span "Принятые" at bounding box center [73, 185] width 49 height 13
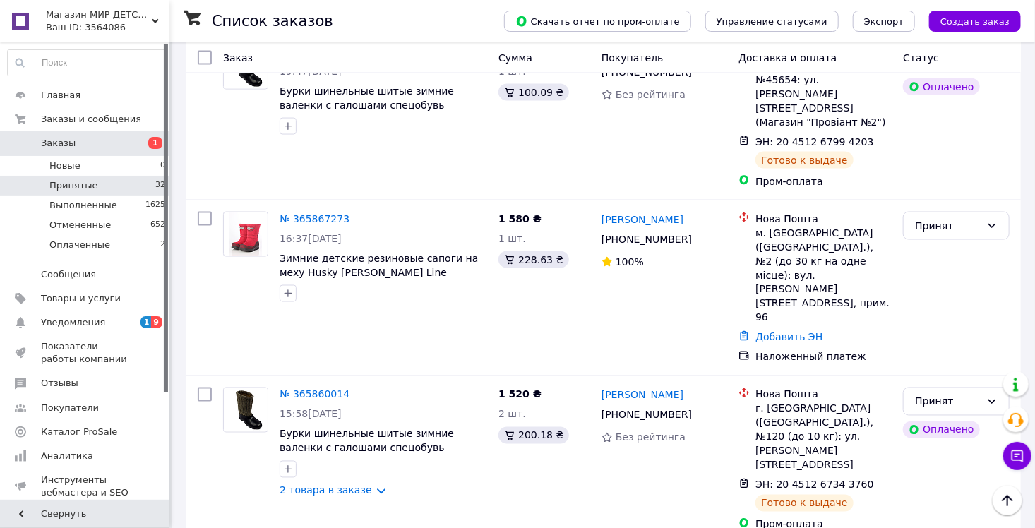
scroll to position [3670, 0]
